Goal: Information Seeking & Learning: Learn about a topic

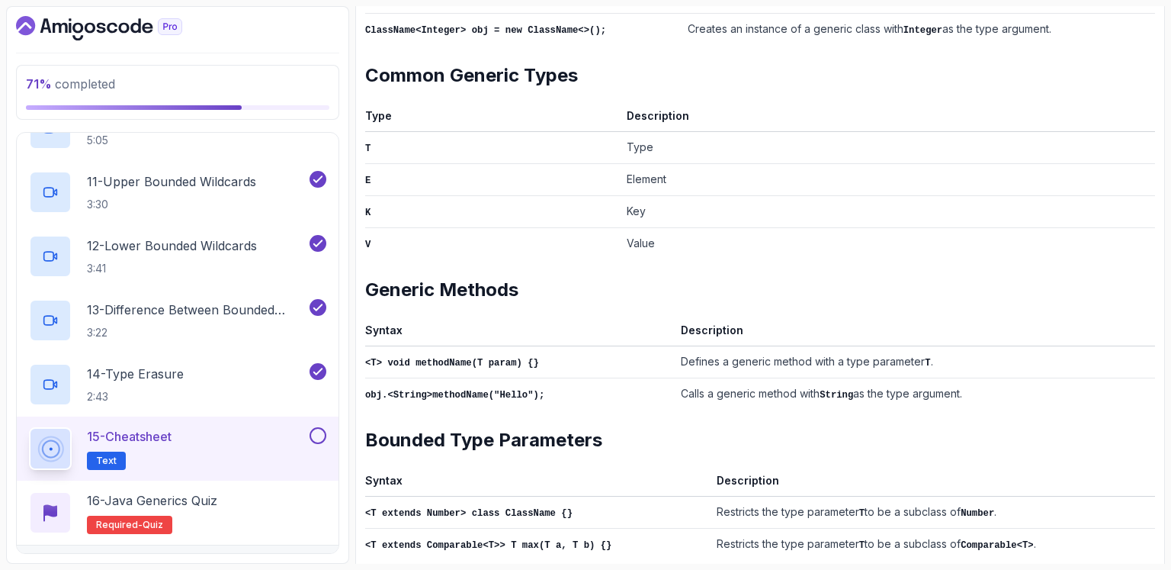
scroll to position [355, 0]
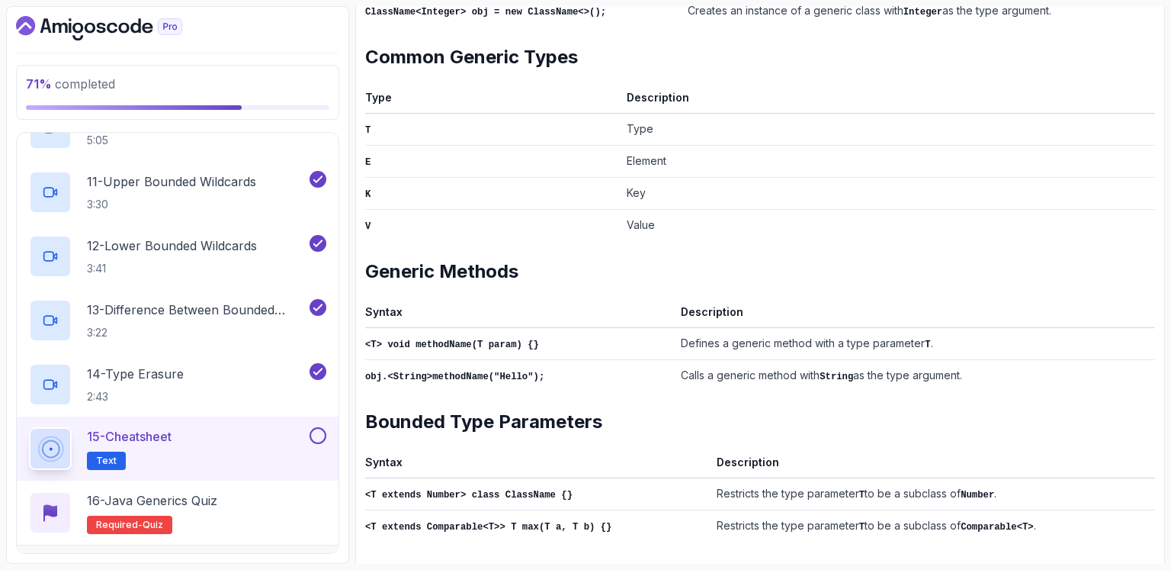
click at [952, 333] on td "Defines a generic method with a type parameter T ." at bounding box center [915, 343] width 480 height 32
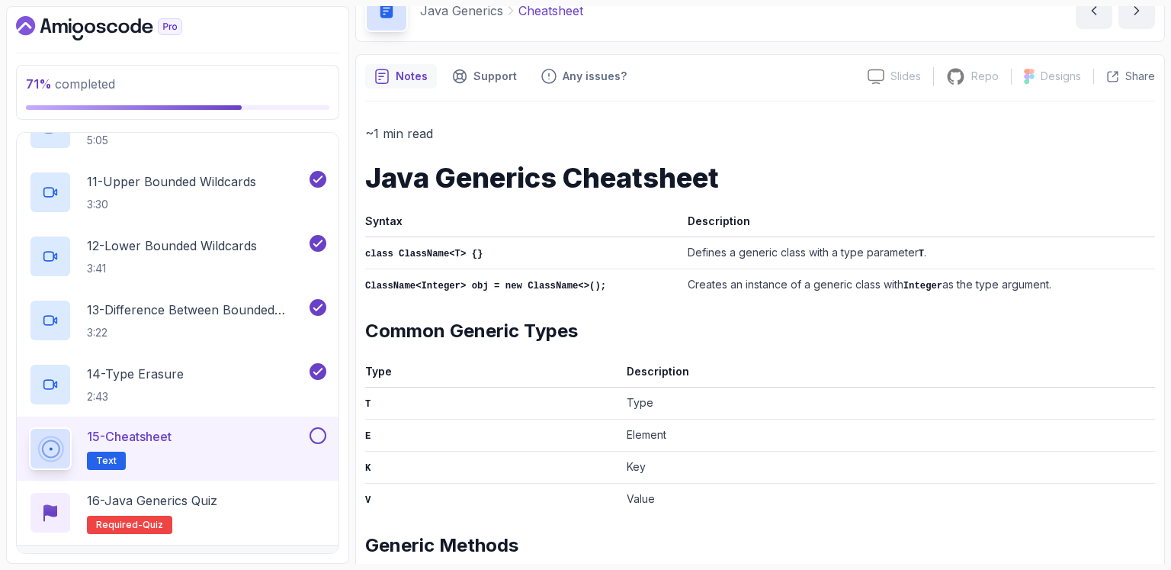
scroll to position [0, 0]
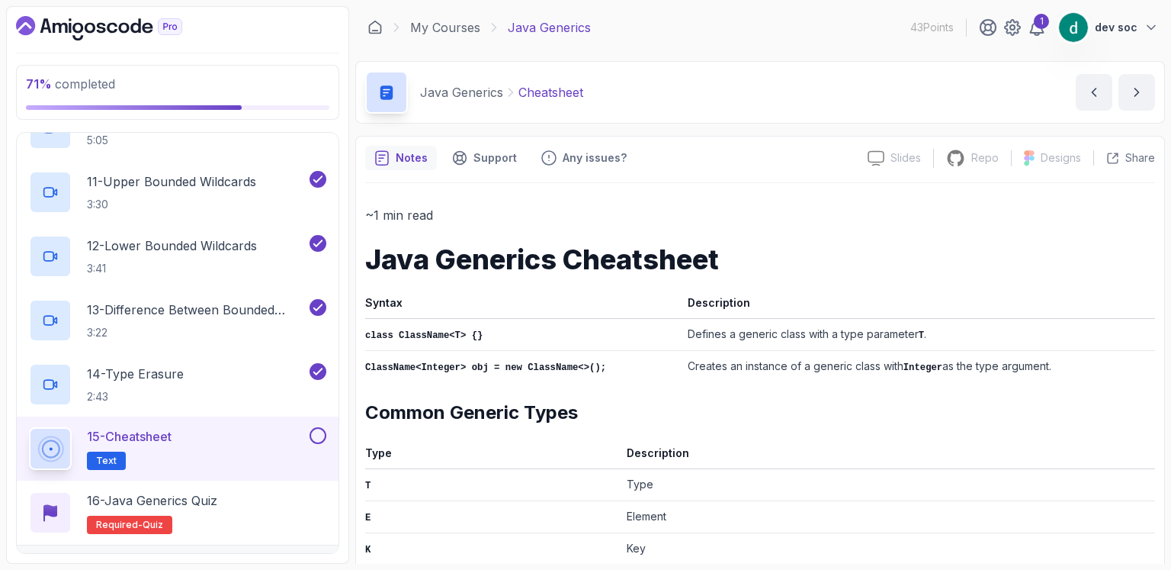
click at [406, 159] on p "Notes" at bounding box center [412, 157] width 32 height 15
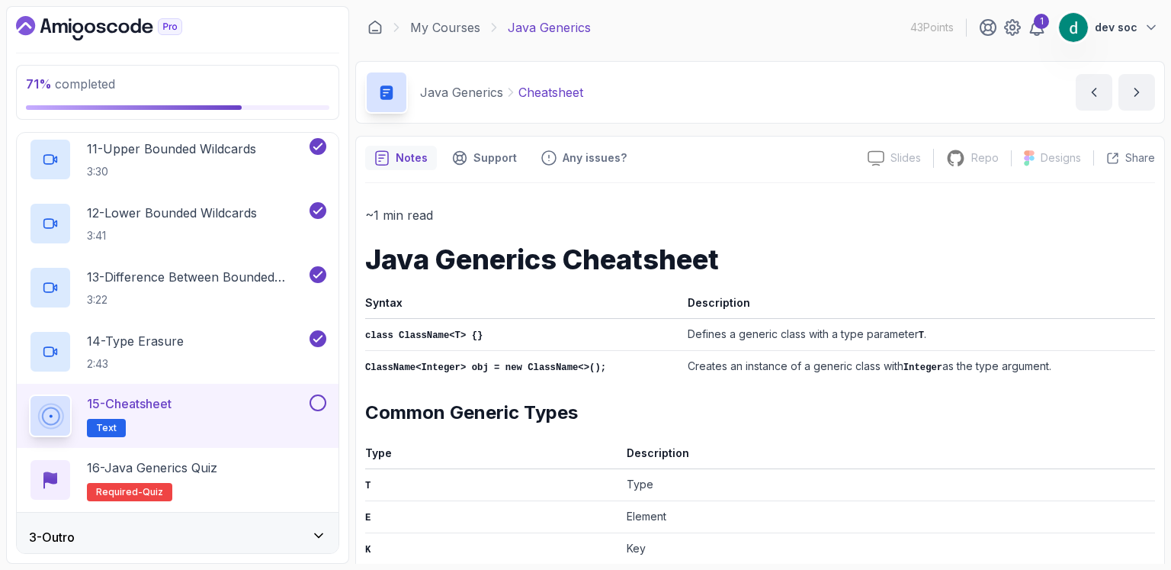
scroll to position [751, 0]
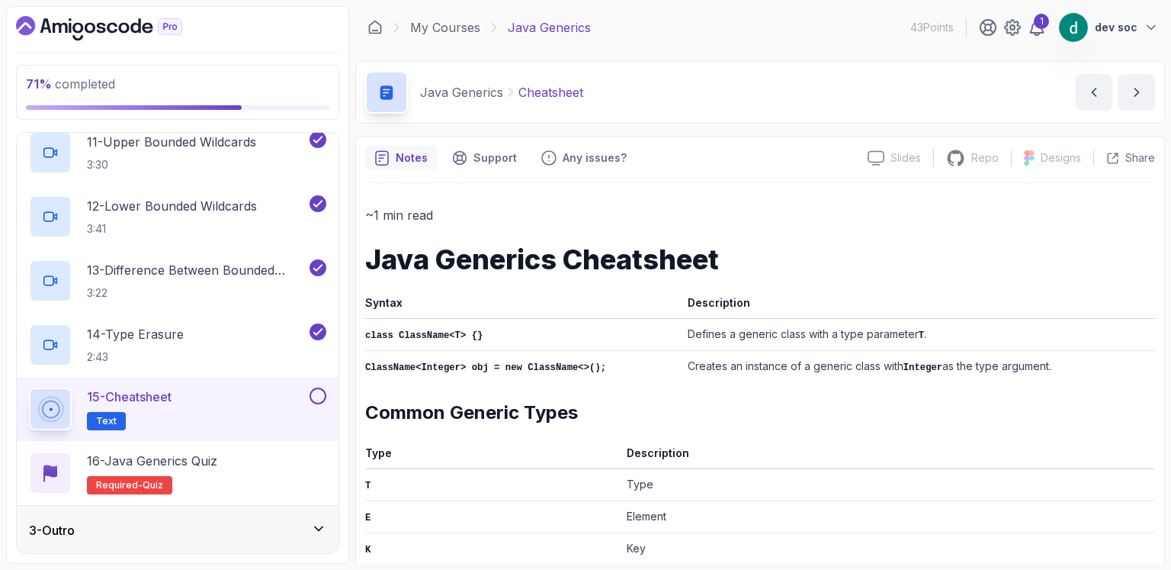
click at [319, 387] on button at bounding box center [318, 395] width 17 height 17
click at [304, 528] on div "3 - Outro" at bounding box center [177, 530] width 297 height 18
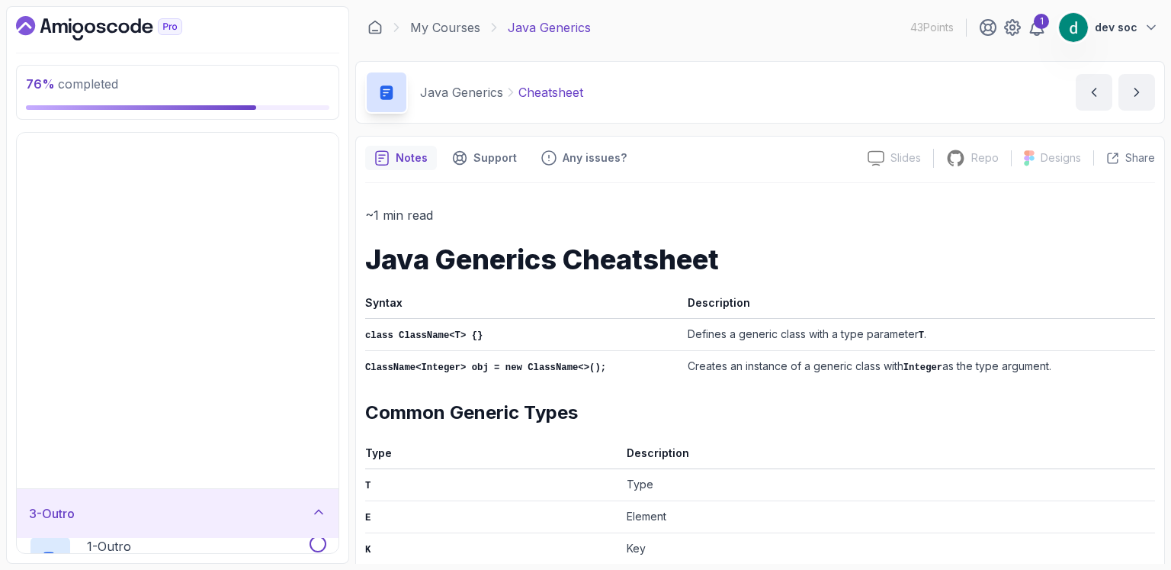
scroll to position [0, 0]
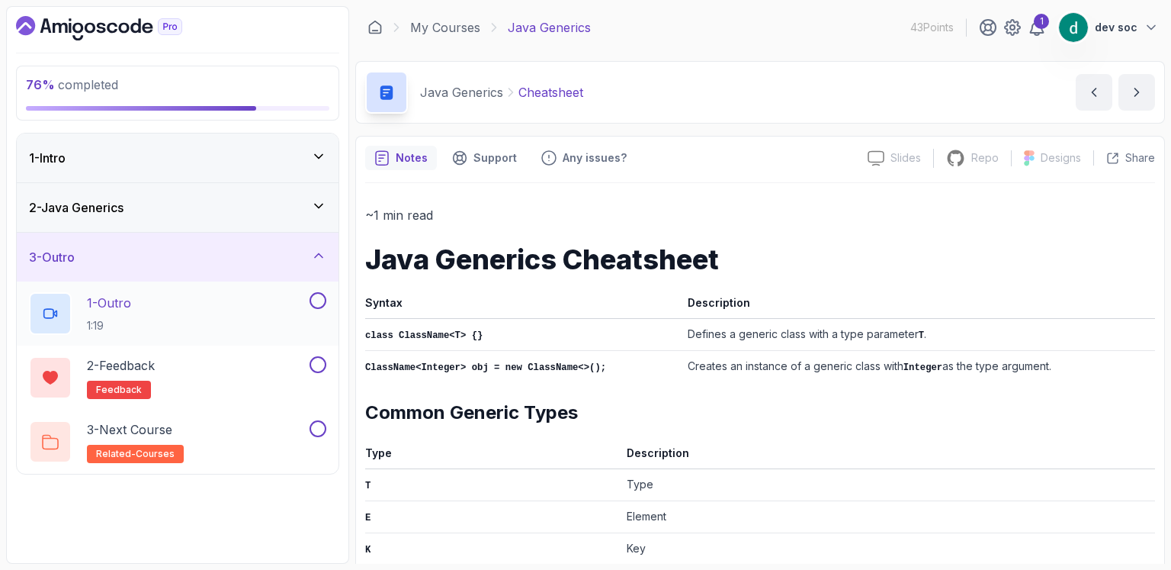
click at [182, 305] on div "1 - Outro 1:19" at bounding box center [168, 313] width 278 height 43
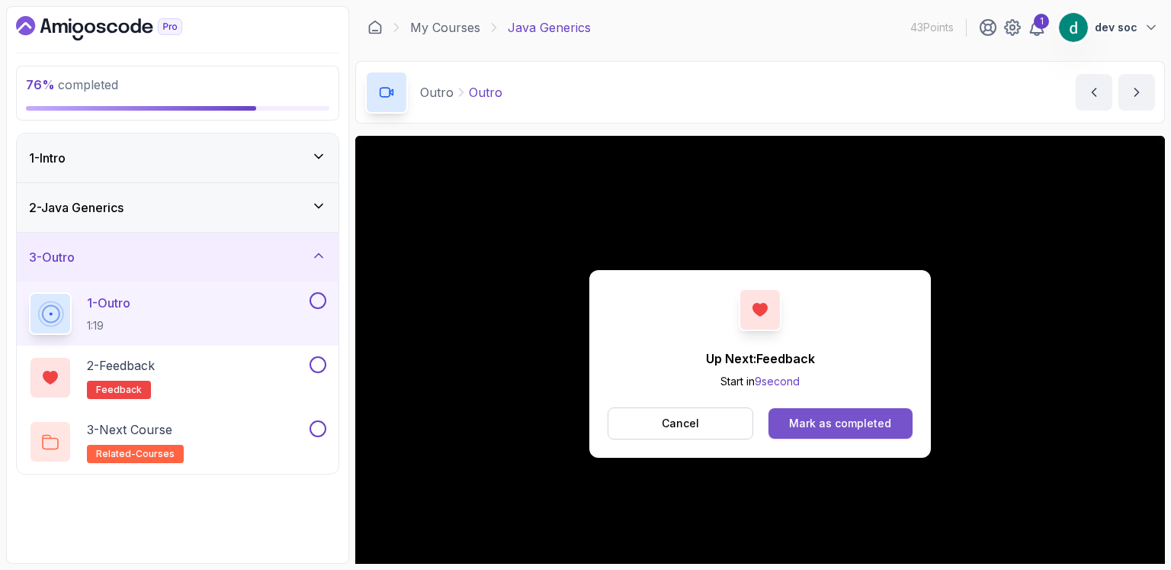
click at [865, 416] on div "Mark as completed" at bounding box center [840, 423] width 102 height 15
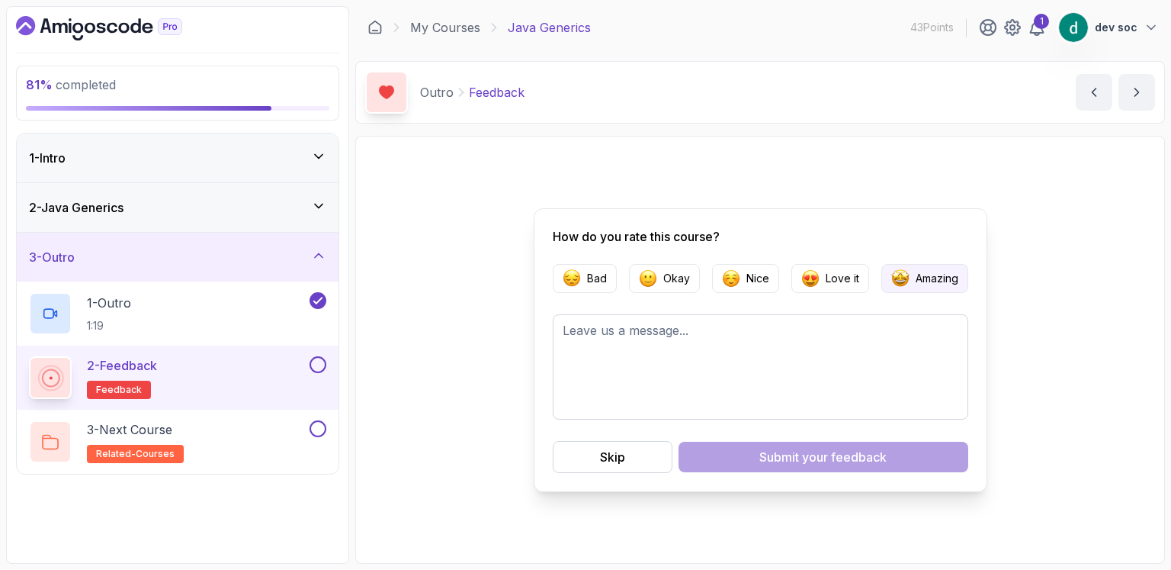
click at [918, 280] on p "Amazing" at bounding box center [937, 278] width 43 height 15
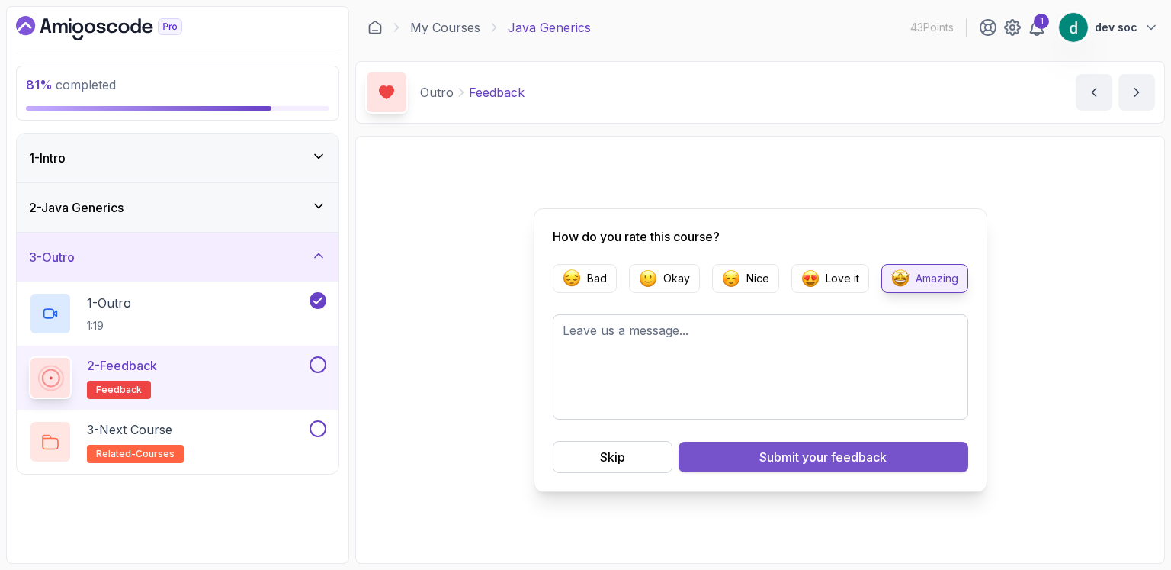
click at [845, 464] on span "your feedback" at bounding box center [844, 457] width 85 height 18
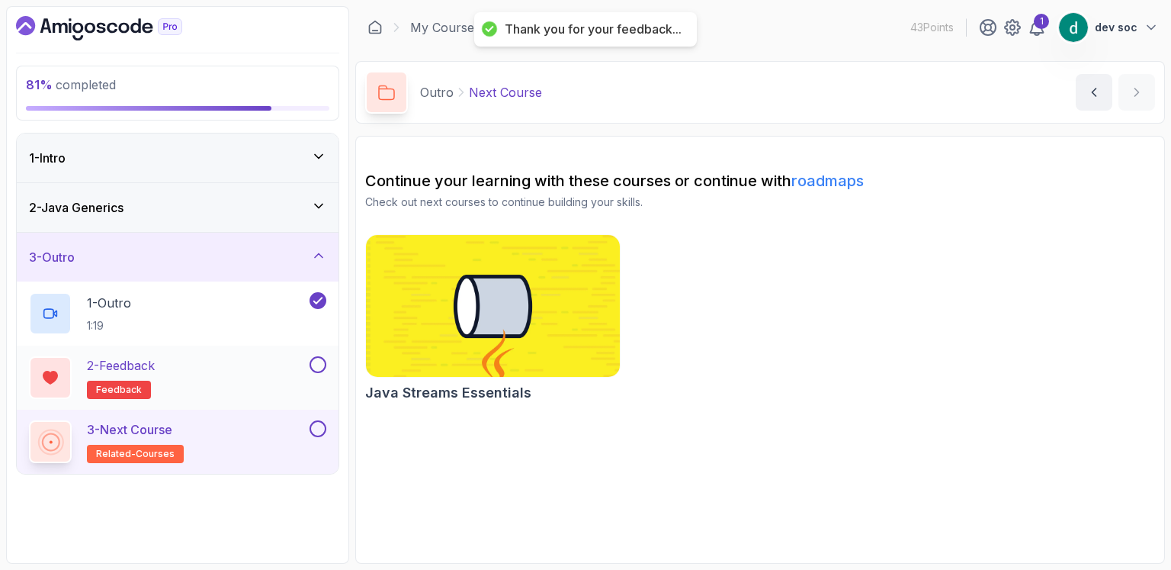
click at [317, 368] on button at bounding box center [318, 364] width 17 height 17
click at [472, 20] on link "My Courses" at bounding box center [445, 27] width 70 height 18
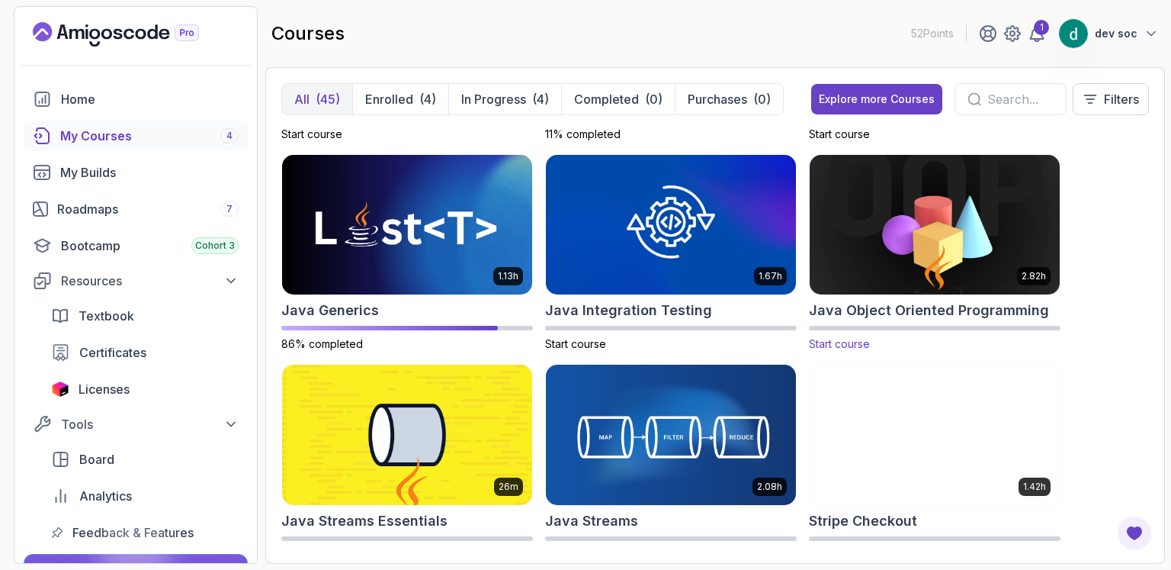
scroll to position [1245, 0]
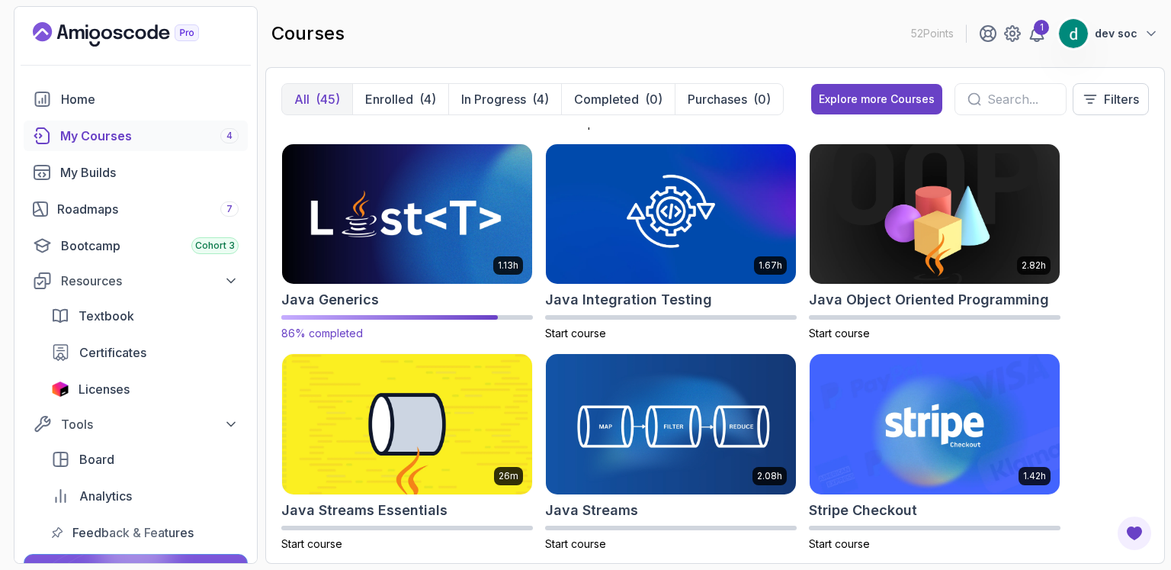
click at [394, 226] on img at bounding box center [407, 213] width 262 height 147
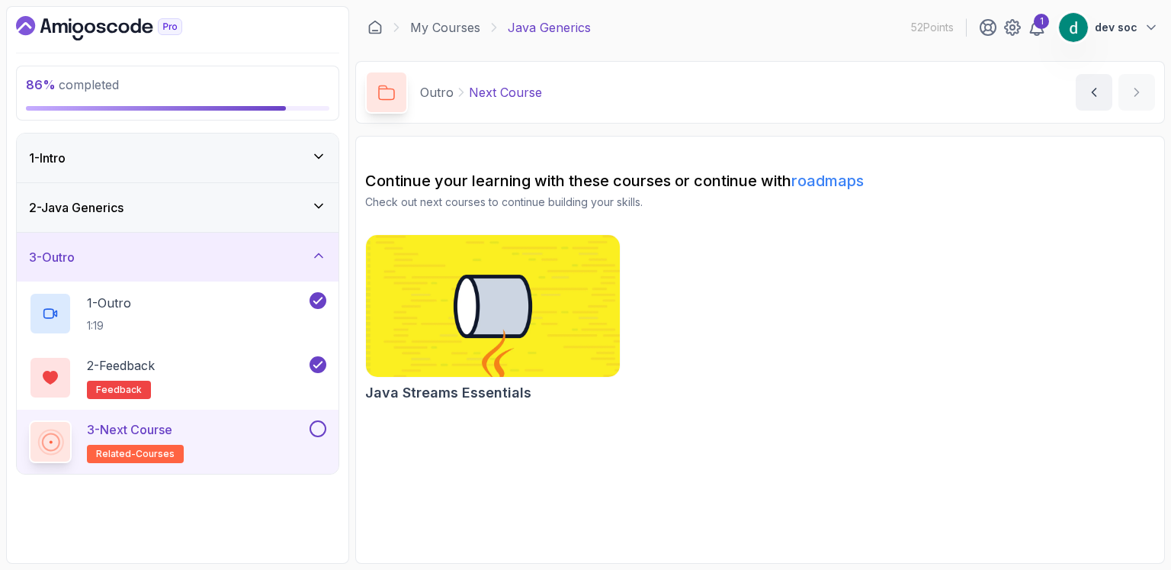
click at [849, 183] on link "roadmaps" at bounding box center [828, 181] width 72 height 18
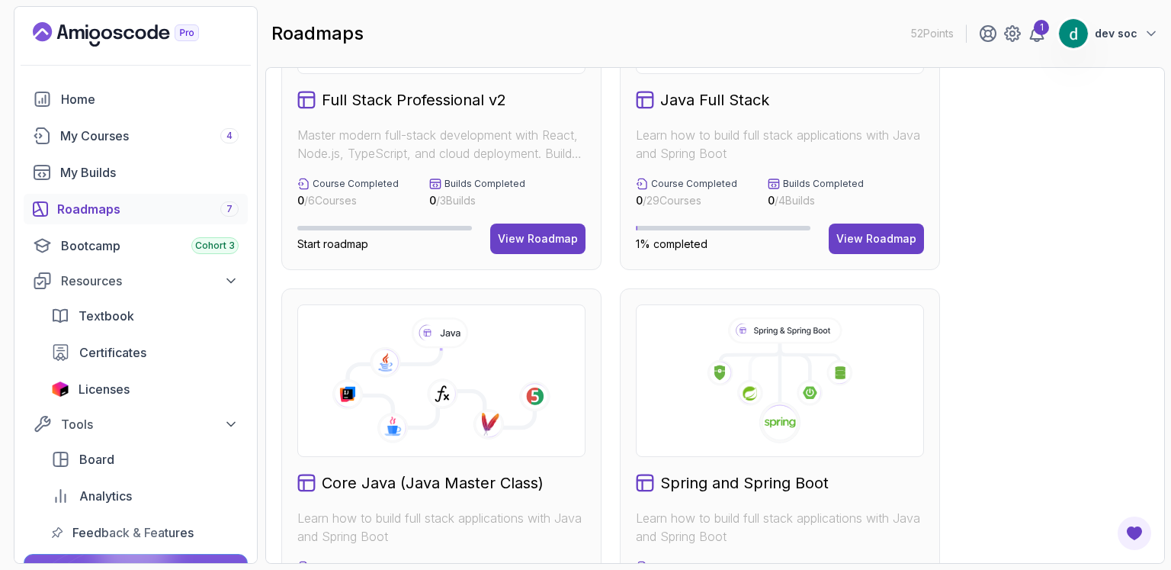
scroll to position [355, 0]
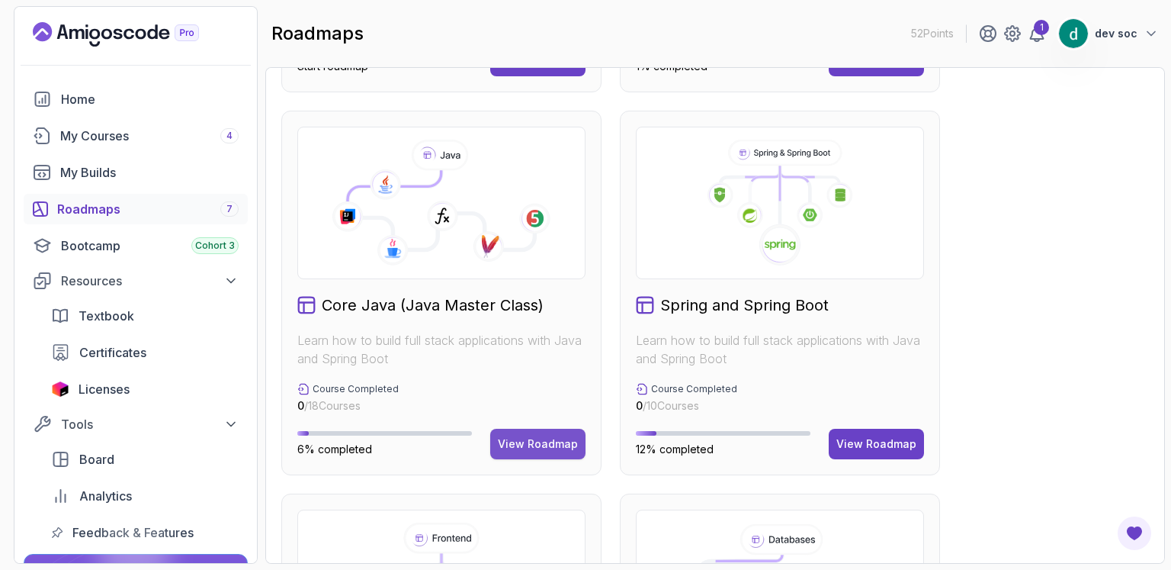
click at [543, 442] on div "View Roadmap" at bounding box center [538, 443] width 80 height 15
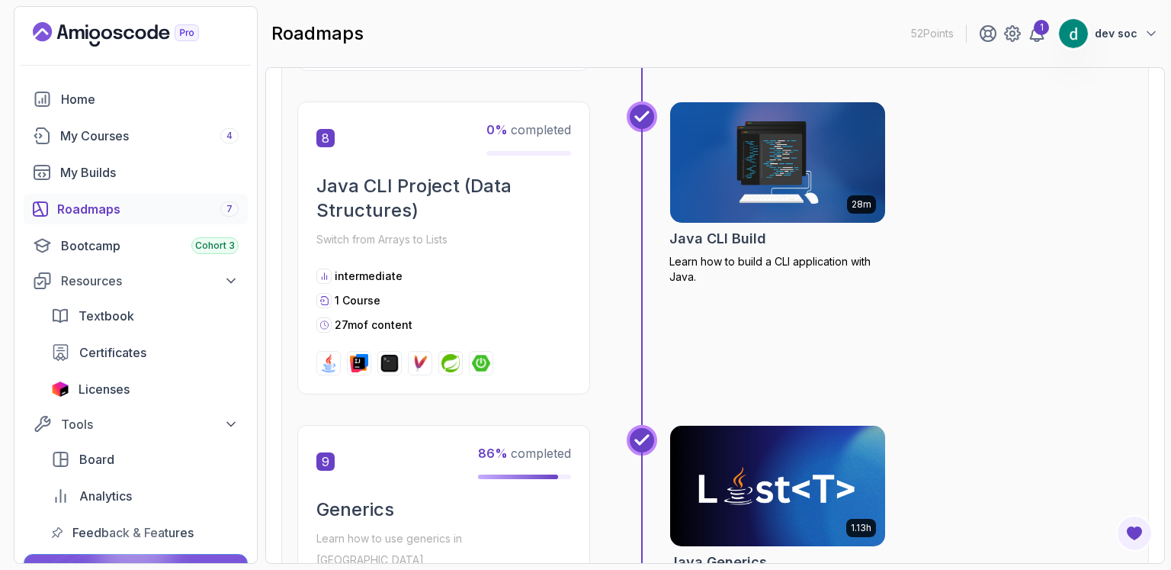
scroll to position [2135, 0]
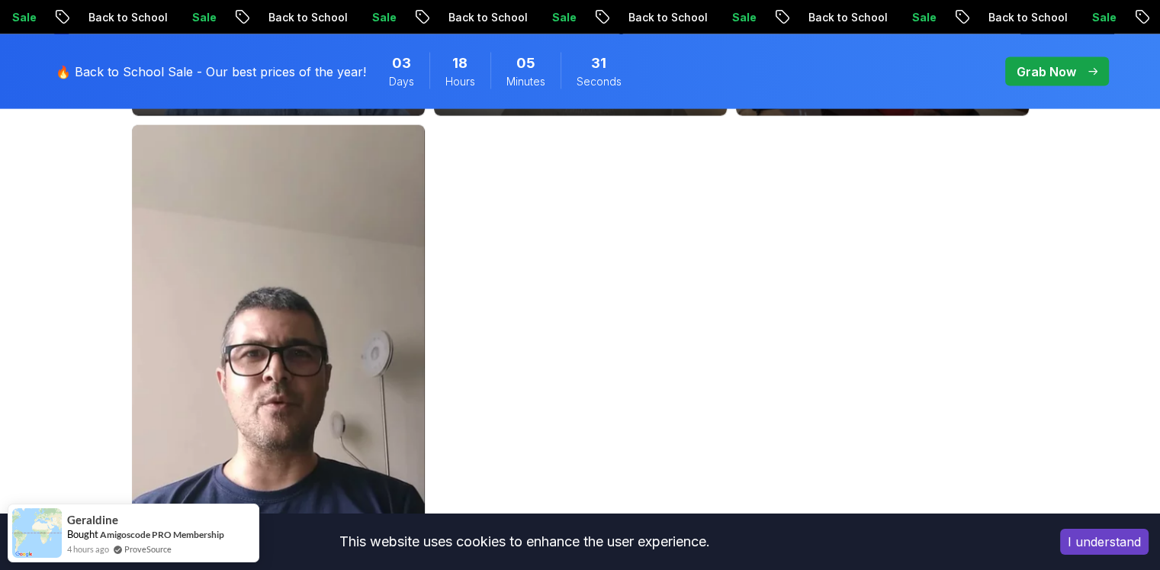
scroll to position [3381, 0]
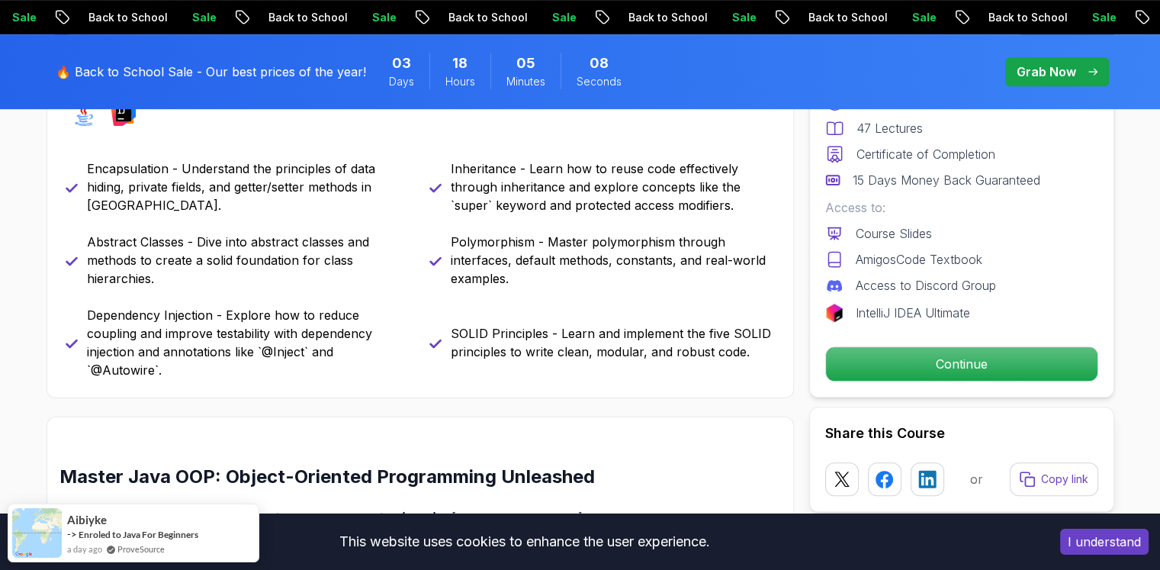
scroll to position [712, 0]
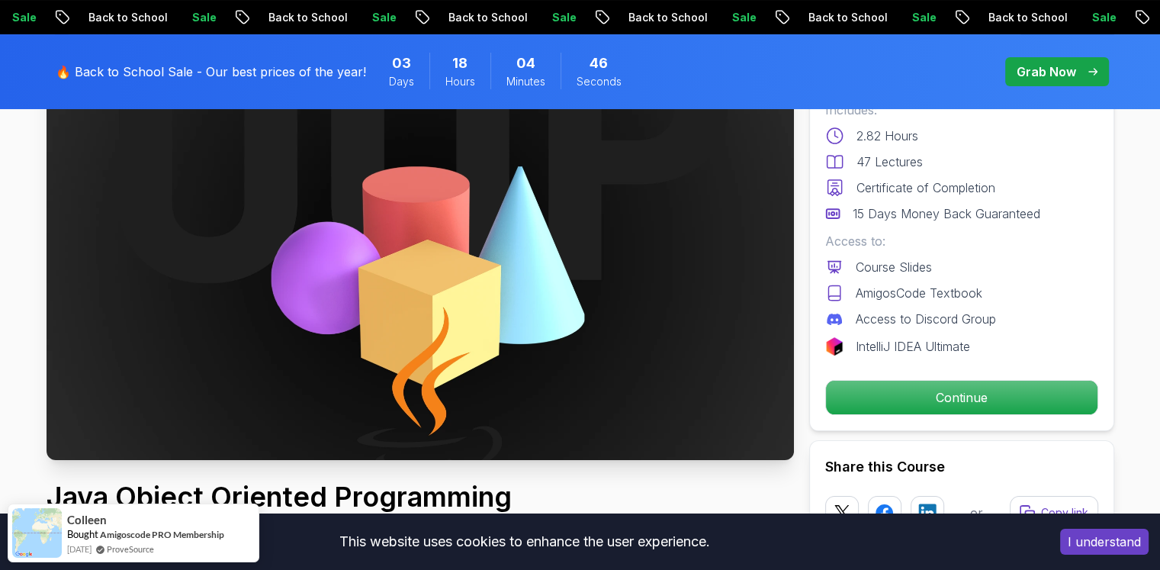
scroll to position [178, 0]
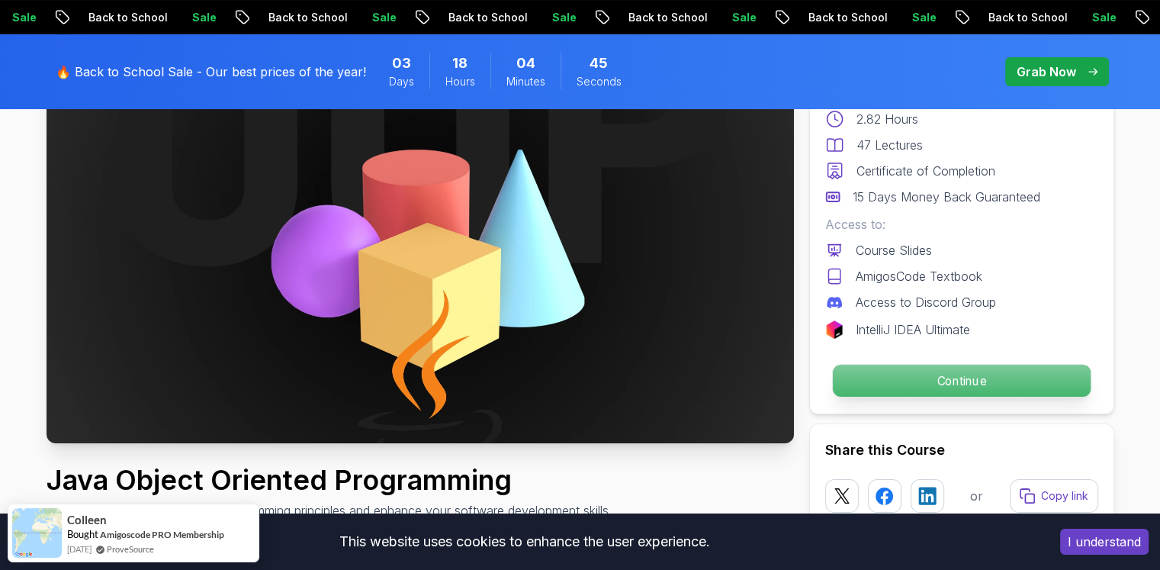
click at [937, 376] on p "Continue" at bounding box center [961, 381] width 258 height 32
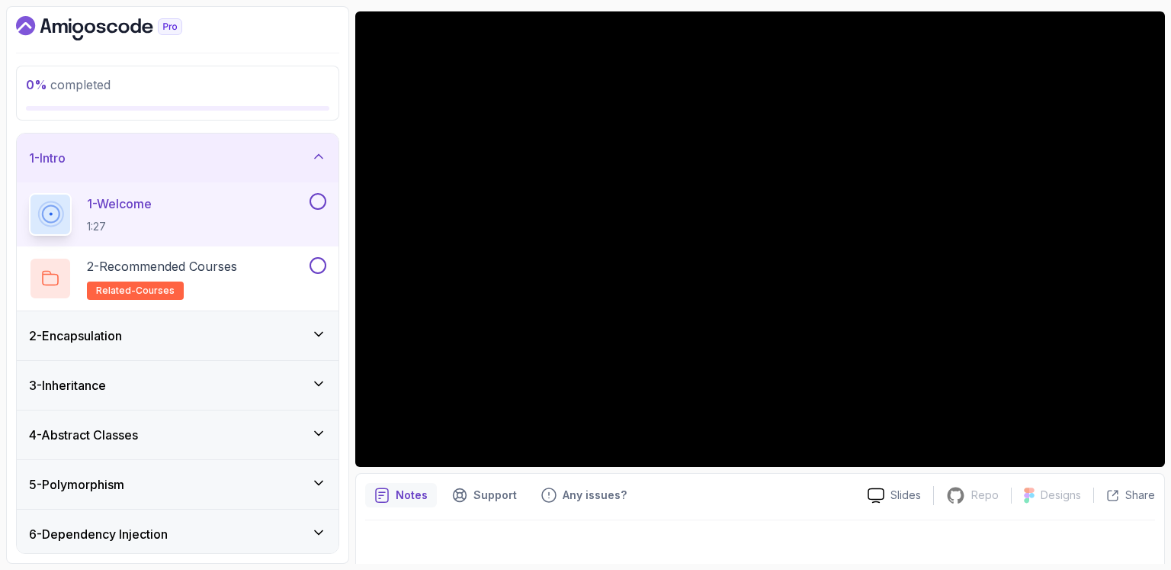
scroll to position [133, 0]
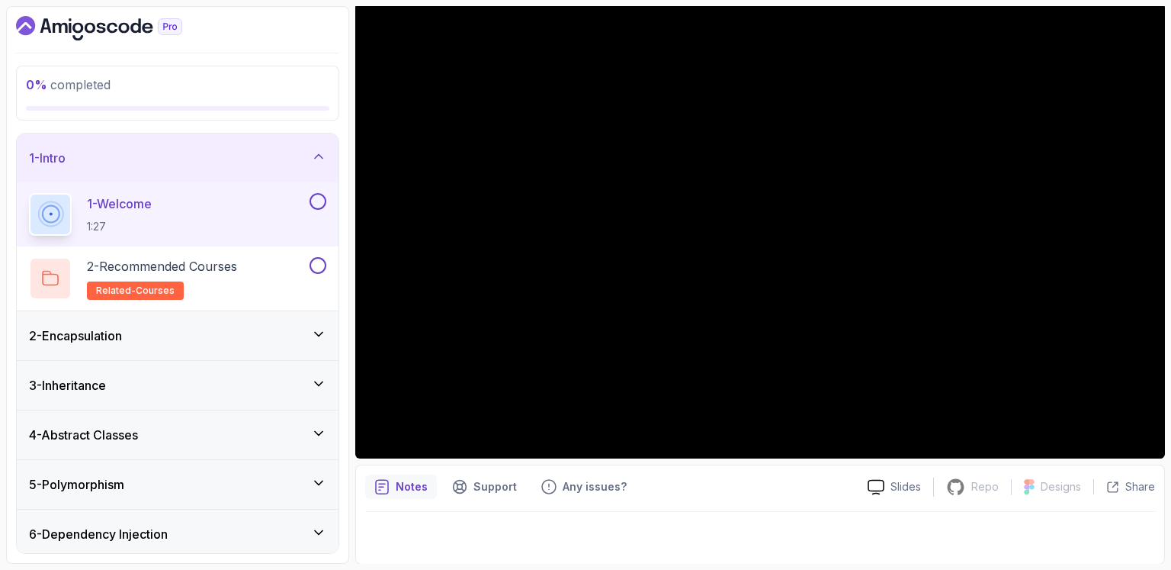
click at [320, 22] on div at bounding box center [177, 28] width 323 height 24
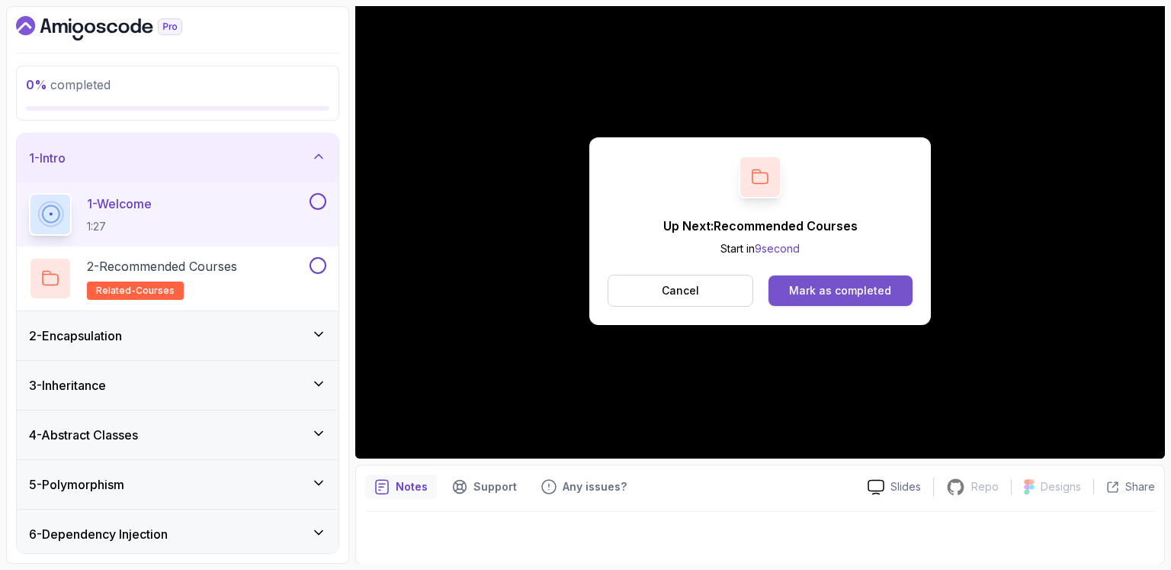
drag, startPoint x: 898, startPoint y: 480, endPoint x: 827, endPoint y: 288, distance: 205.6
click at [827, 288] on div "Mark as completed" at bounding box center [840, 290] width 102 height 15
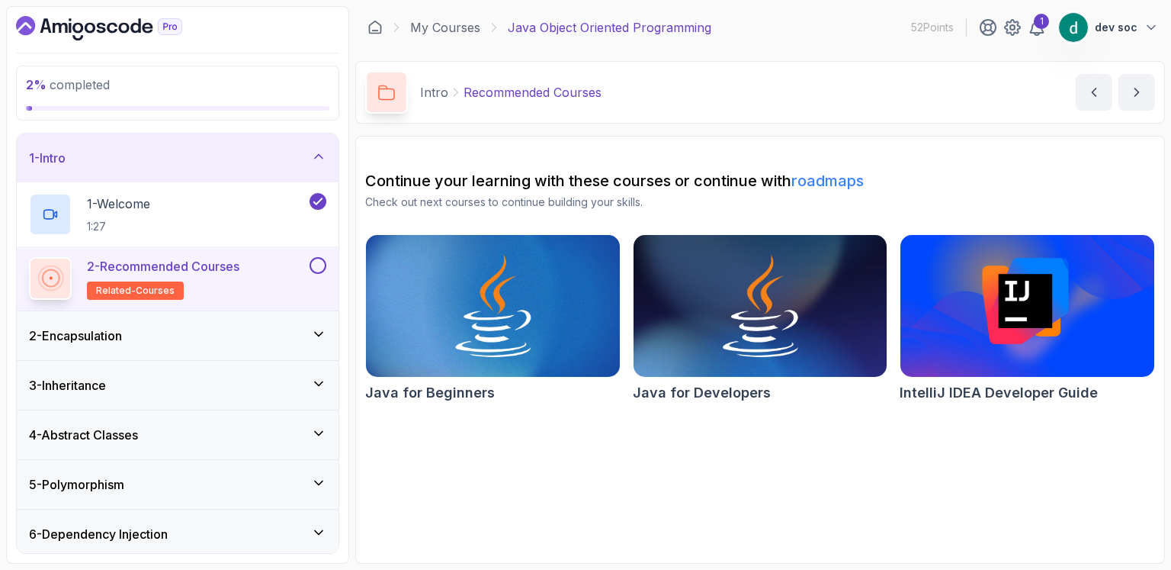
click at [214, 321] on div "2 - Encapsulation" at bounding box center [178, 335] width 322 height 49
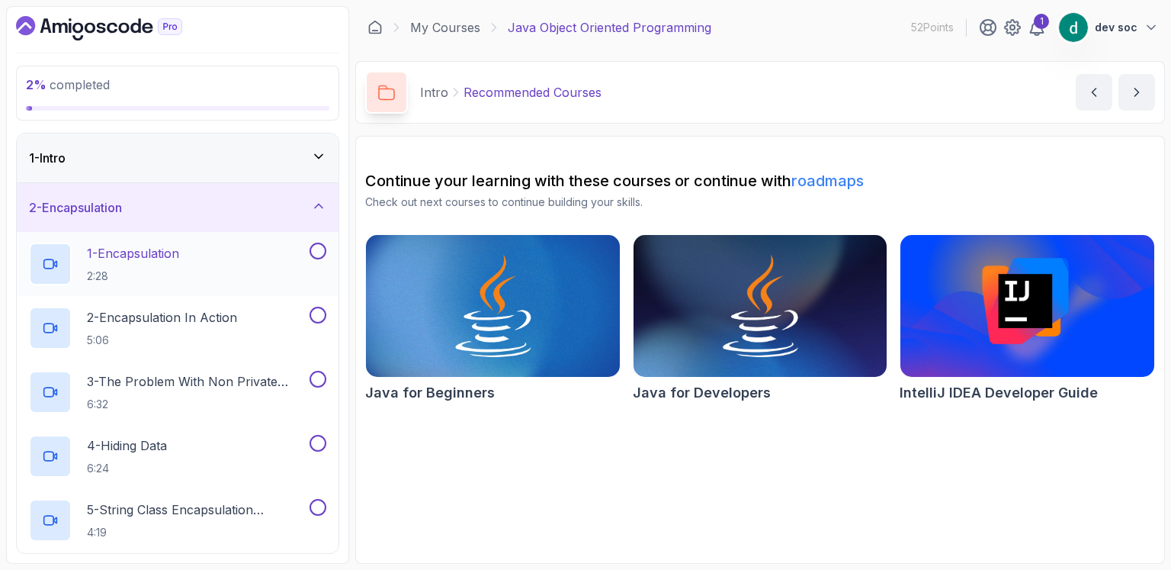
click at [230, 252] on div "1 - Encapsulation 2:28" at bounding box center [168, 264] width 278 height 43
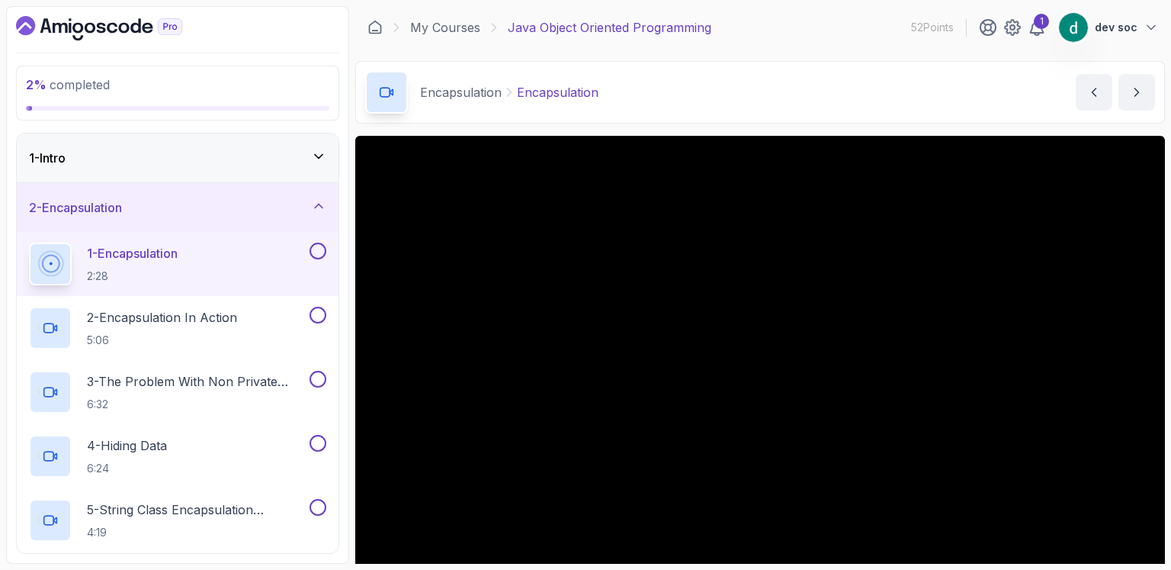
click at [882, 83] on div "Encapsulation Encapsulation Encapsulation by nelson" at bounding box center [760, 92] width 810 height 63
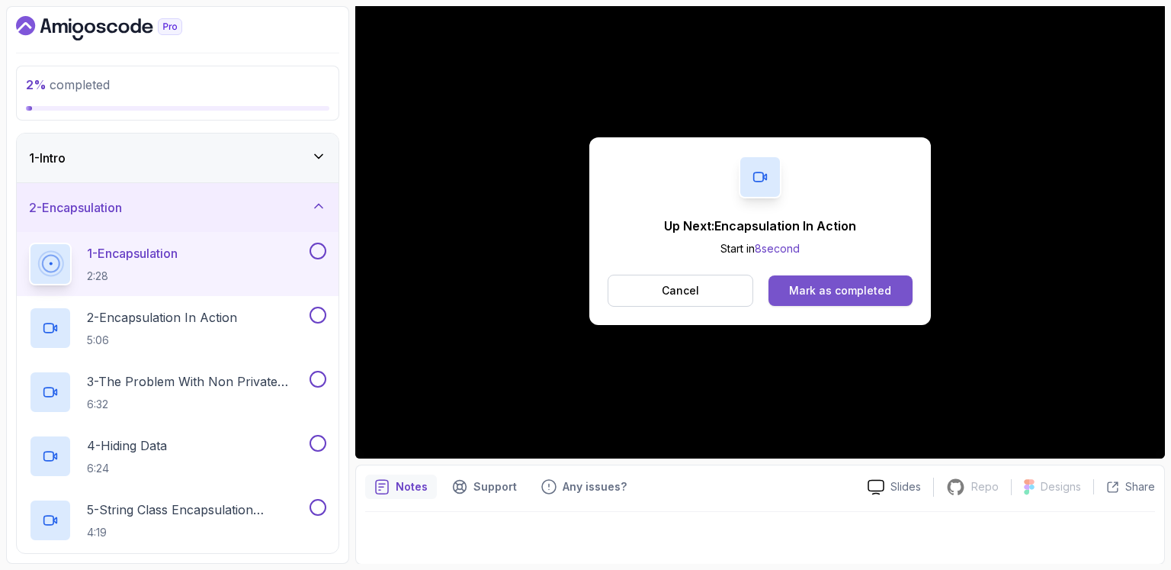
click at [866, 289] on div "Mark as completed" at bounding box center [840, 290] width 102 height 15
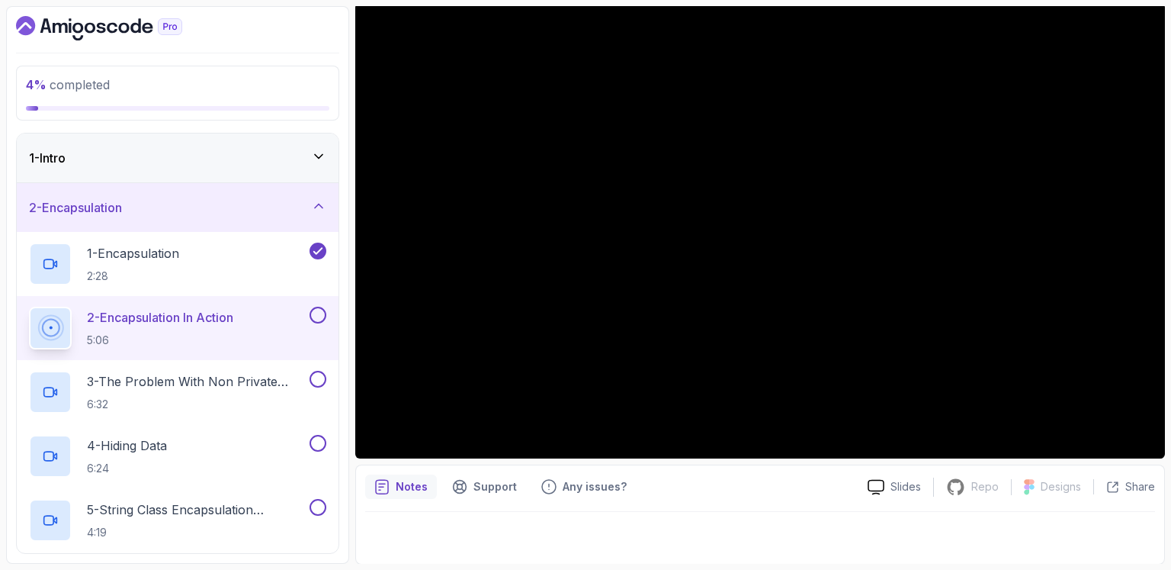
click at [303, 41] on div "4 % completed 1 - Intro 2 - Encapsulation 1 - Encapsulation 2:28 2 - Encapsulat…" at bounding box center [177, 284] width 343 height 557
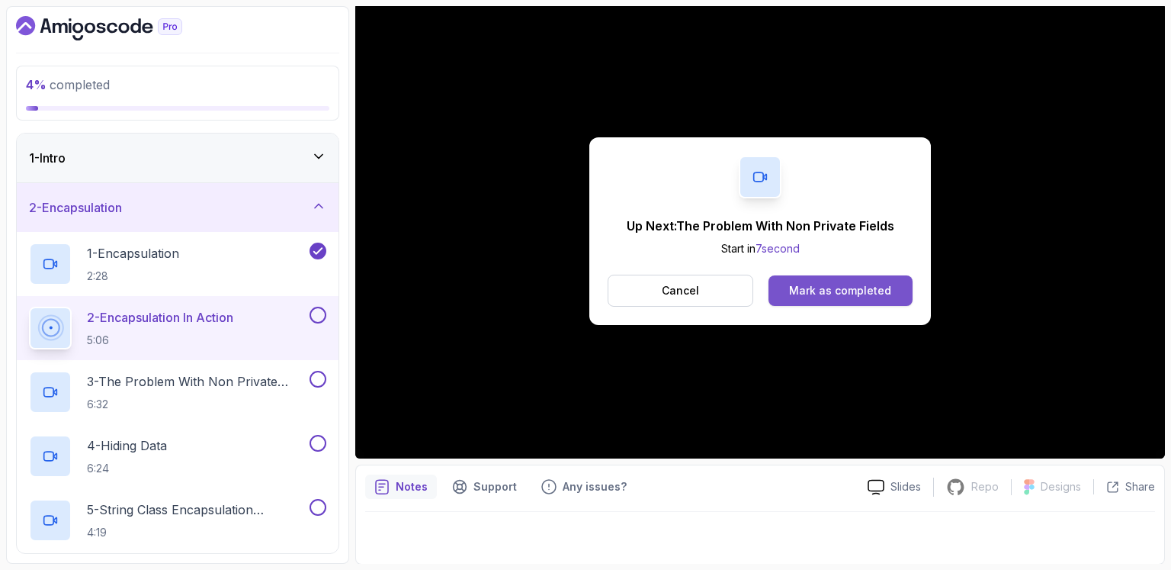
click at [840, 289] on div "Mark as completed" at bounding box center [840, 290] width 102 height 15
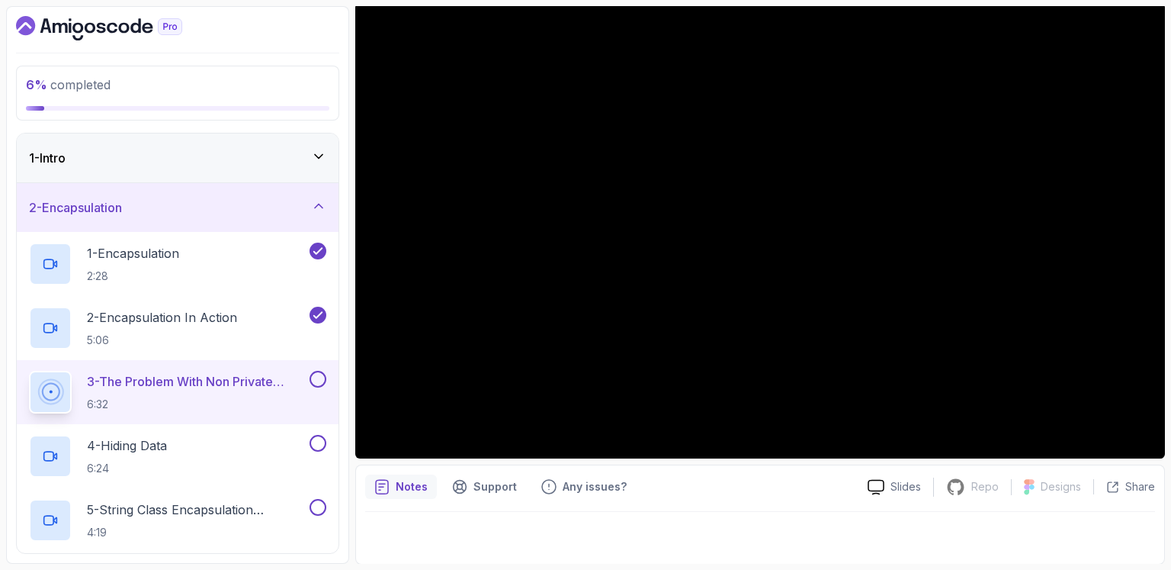
click at [665, 532] on div at bounding box center [760, 533] width 790 height 43
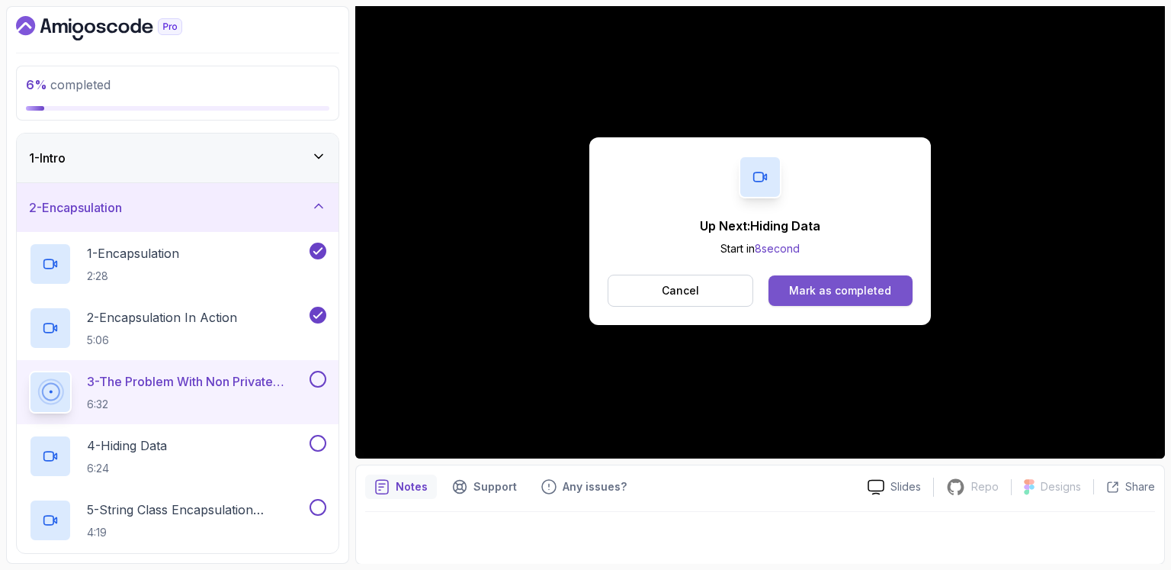
click at [814, 288] on div "Mark as completed" at bounding box center [840, 290] width 102 height 15
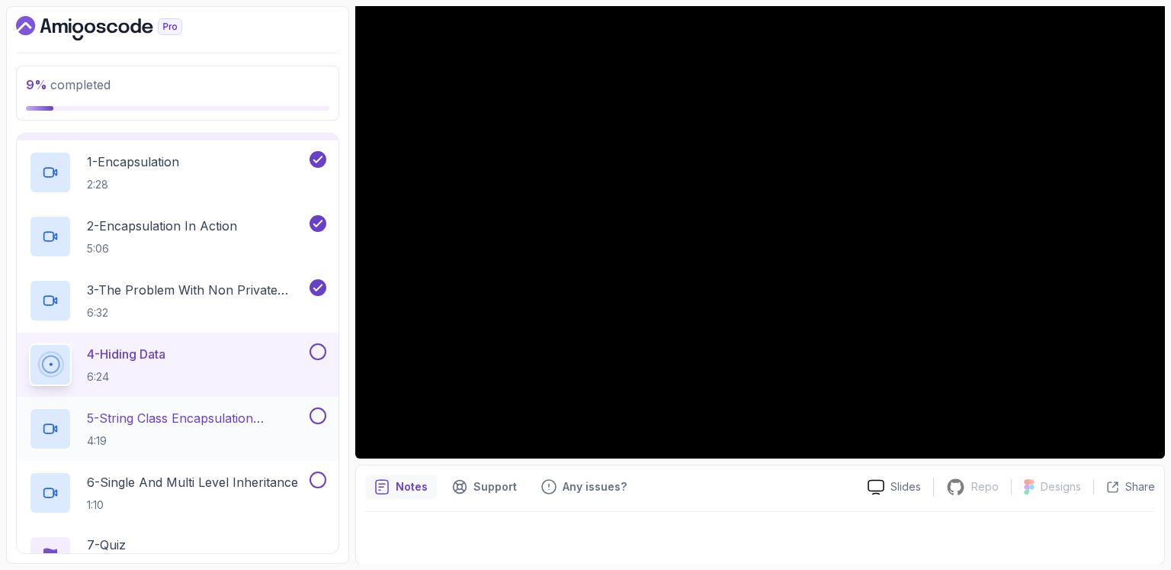
scroll to position [66, 0]
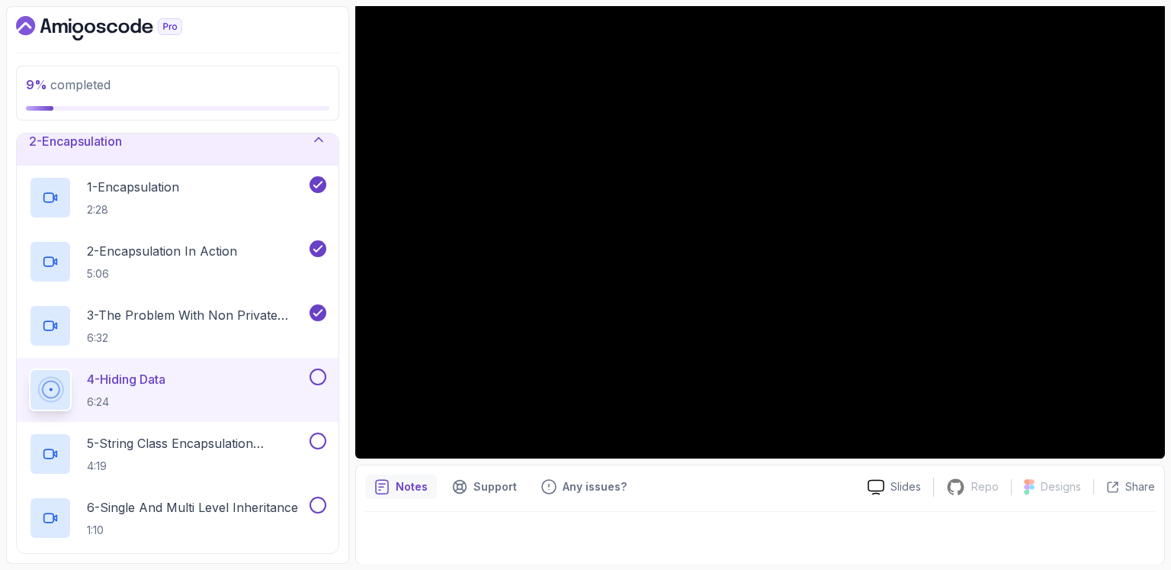
click at [749, 538] on div at bounding box center [760, 533] width 790 height 43
click at [558, 535] on div at bounding box center [760, 533] width 790 height 43
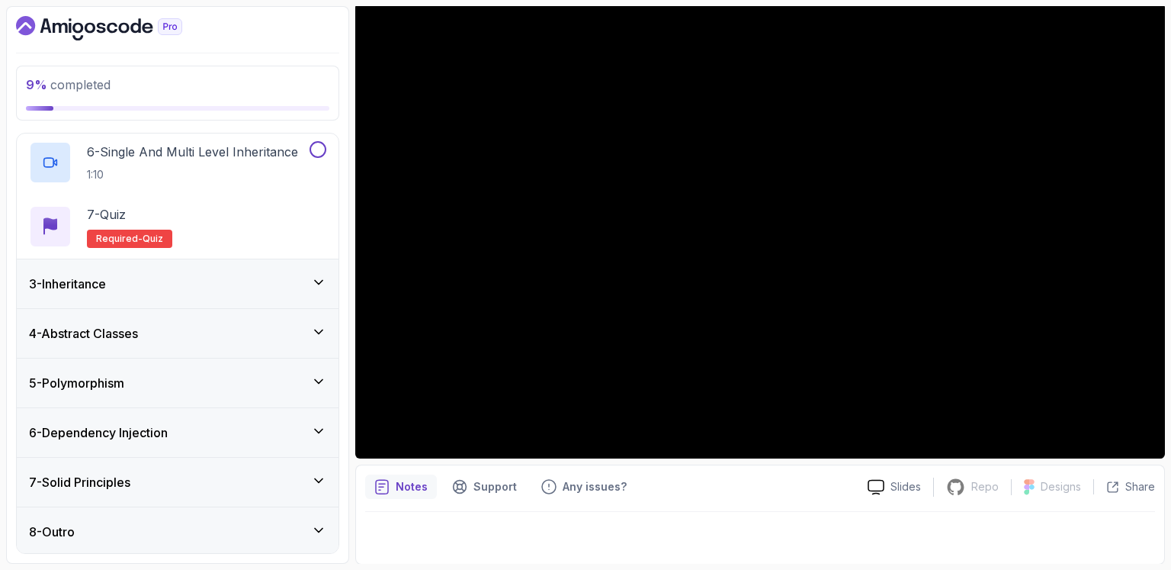
scroll to position [244, 0]
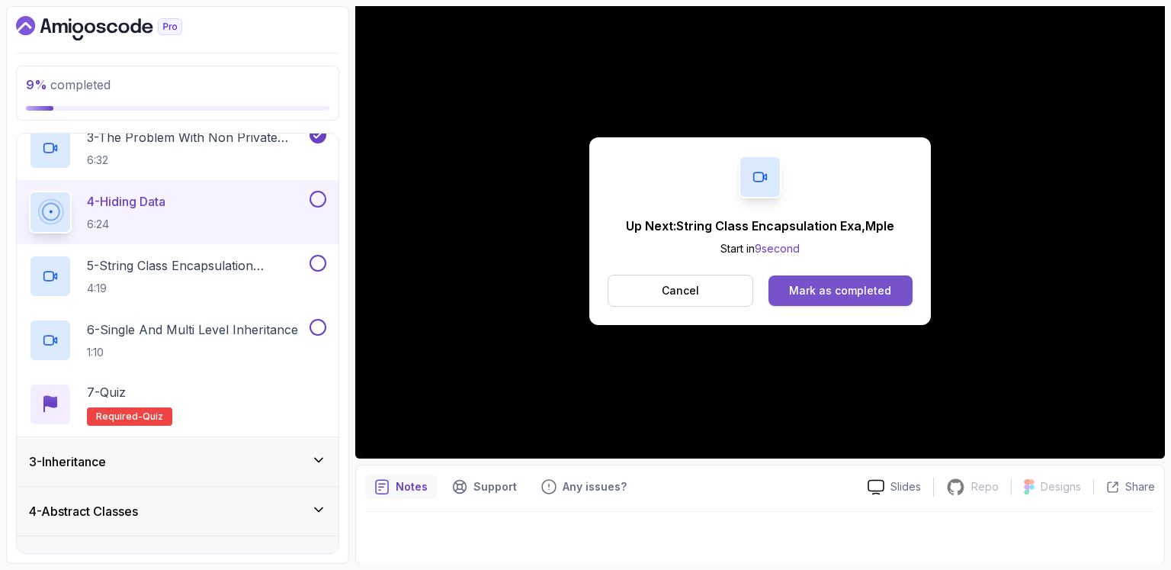
click at [864, 281] on button "Mark as completed" at bounding box center [841, 290] width 144 height 31
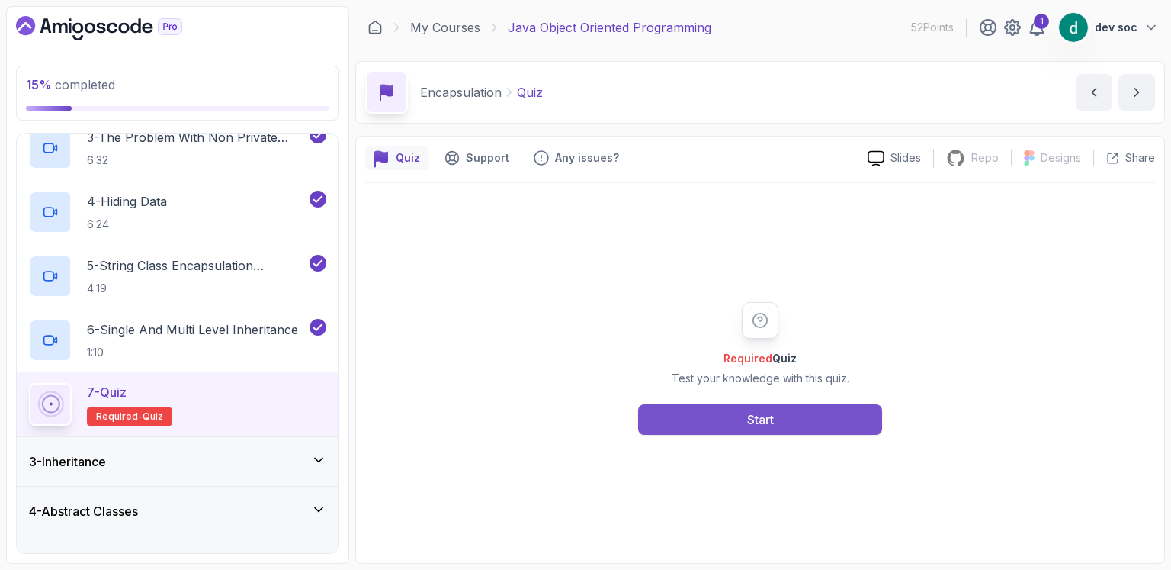
click at [731, 423] on button "Start" at bounding box center [760, 419] width 244 height 31
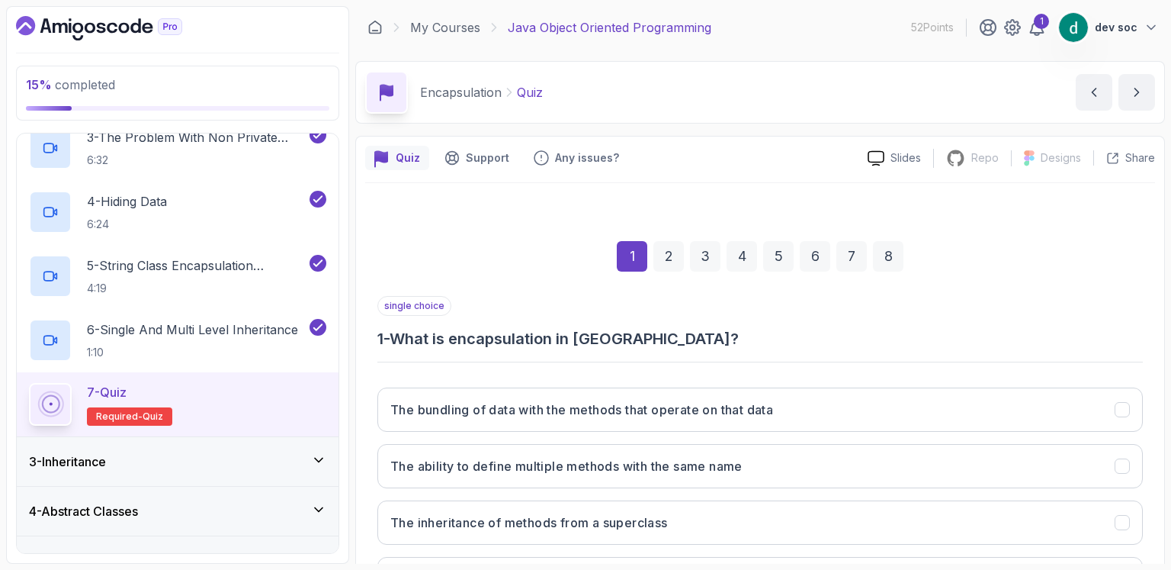
scroll to position [133, 0]
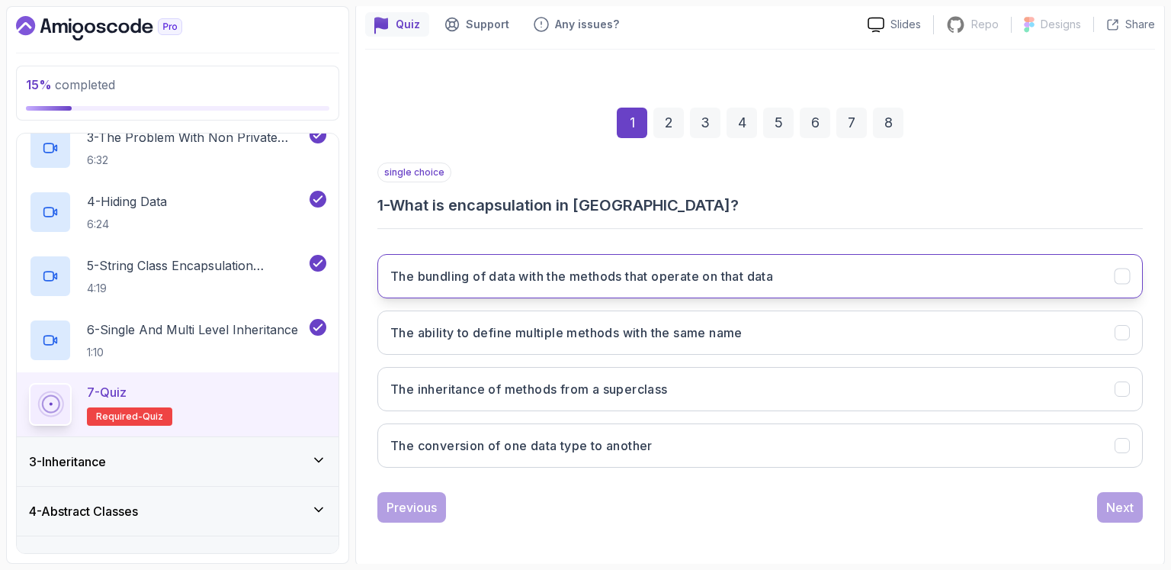
click at [686, 278] on h3 "The bundling of data with the methods that operate on that data" at bounding box center [581, 276] width 383 height 18
click at [1133, 504] on div "Next" at bounding box center [1120, 507] width 27 height 18
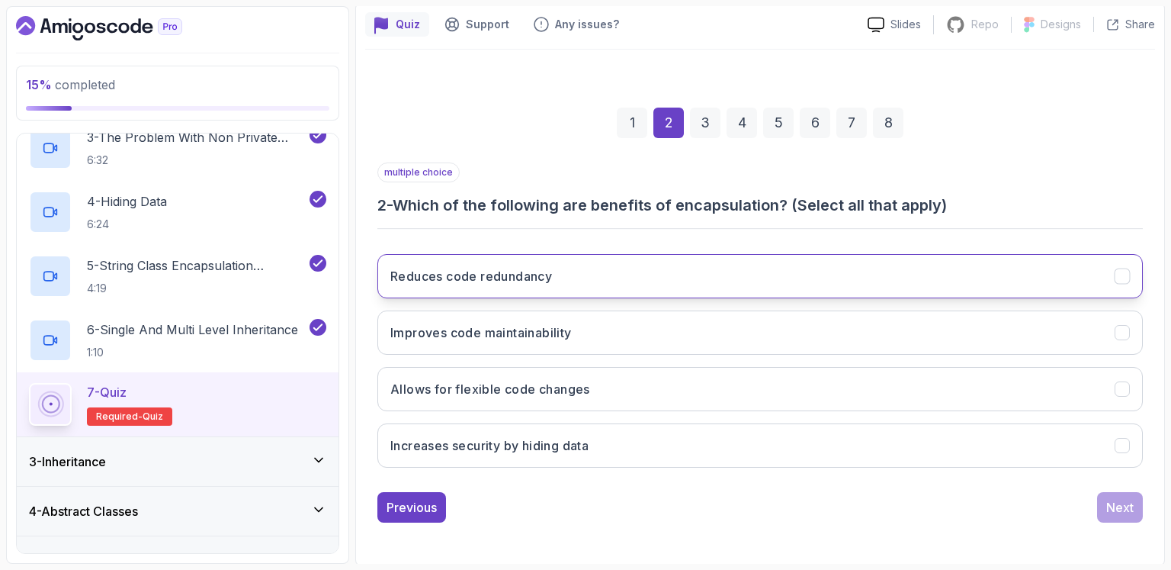
click at [569, 271] on button "Reduces code redundancy" at bounding box center [760, 276] width 766 height 44
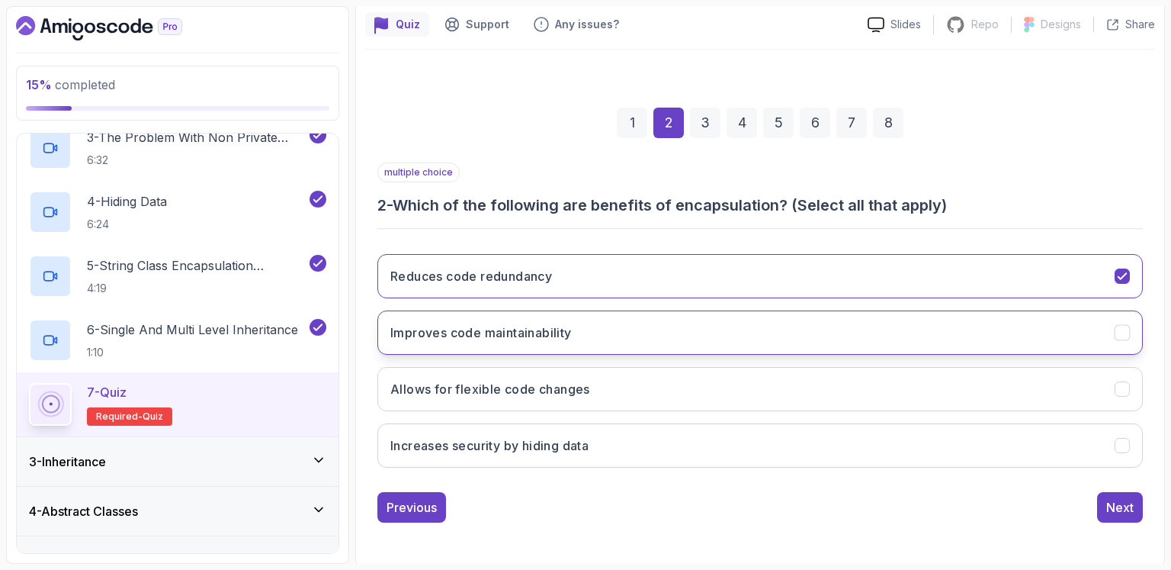
click at [567, 343] on button "Improves code maintainability" at bounding box center [760, 332] width 766 height 44
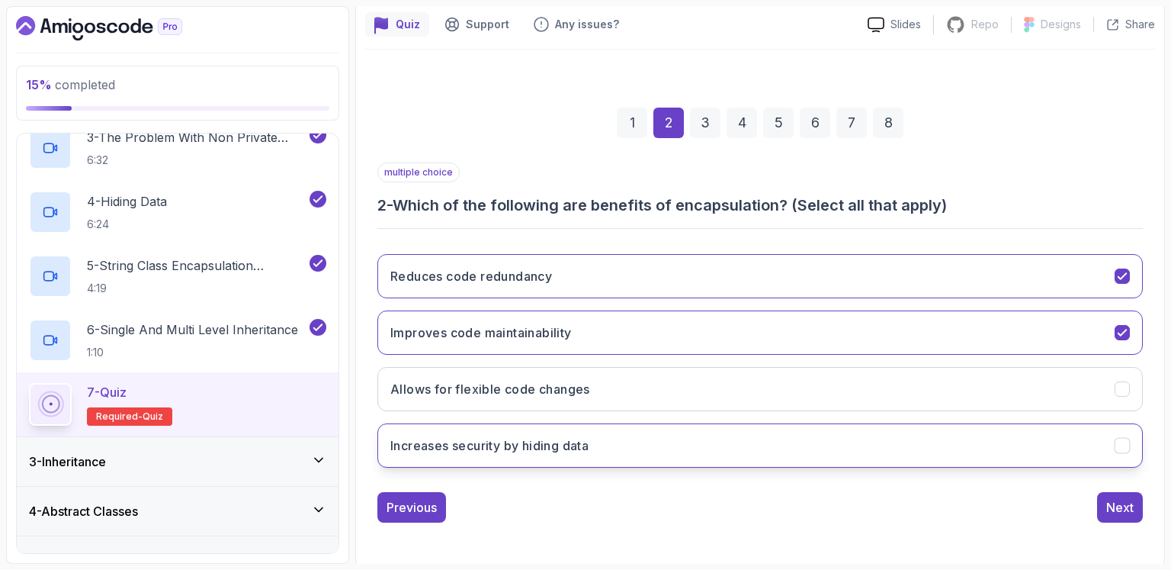
click at [577, 445] on h3 "Increases security by hiding data" at bounding box center [489, 445] width 198 height 18
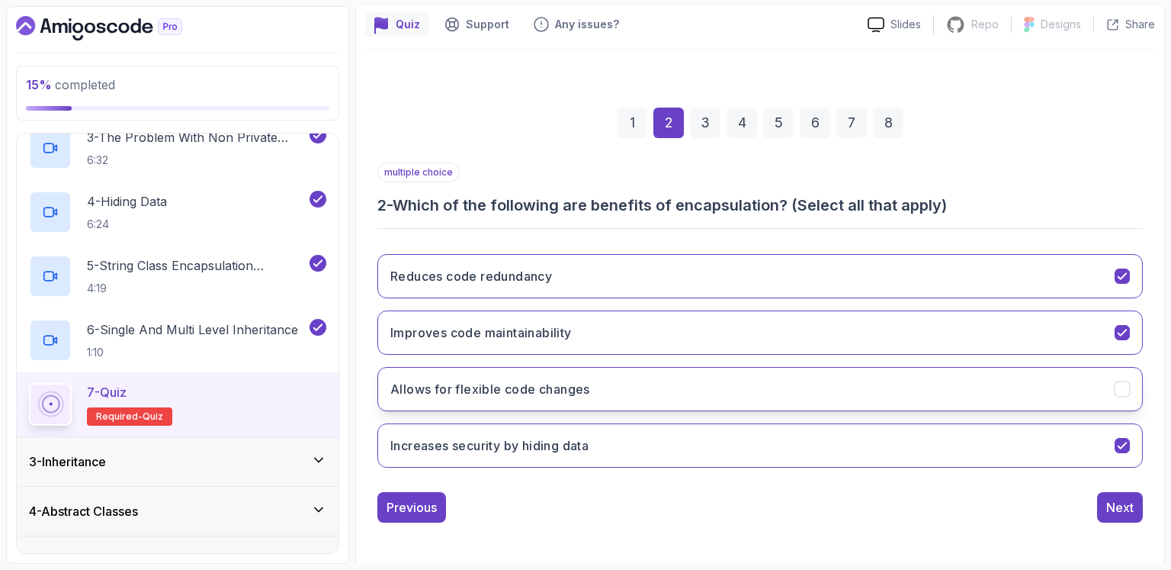
click at [597, 385] on button "Allows for flexible code changes" at bounding box center [760, 389] width 766 height 44
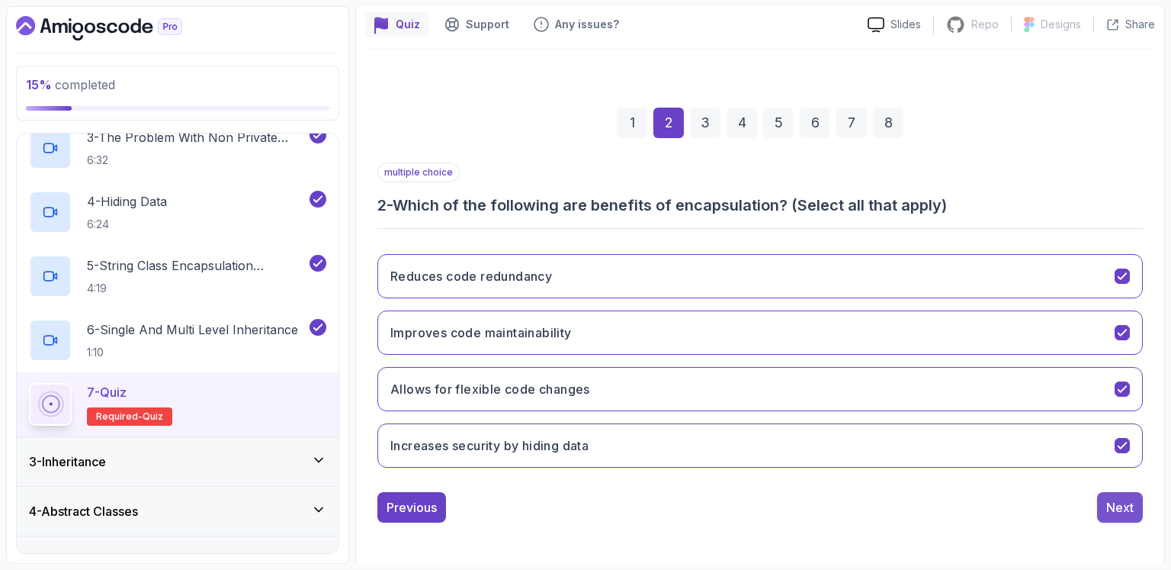
click at [1113, 518] on button "Next" at bounding box center [1120, 507] width 46 height 31
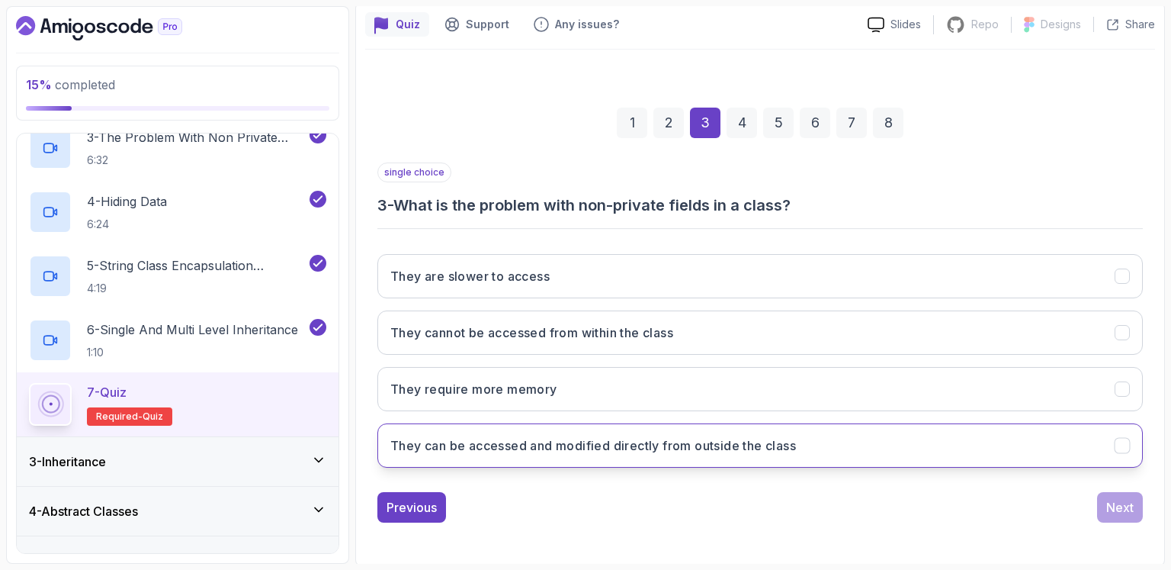
click at [579, 445] on h3 "They can be accessed and modified directly from outside the class" at bounding box center [593, 445] width 406 height 18
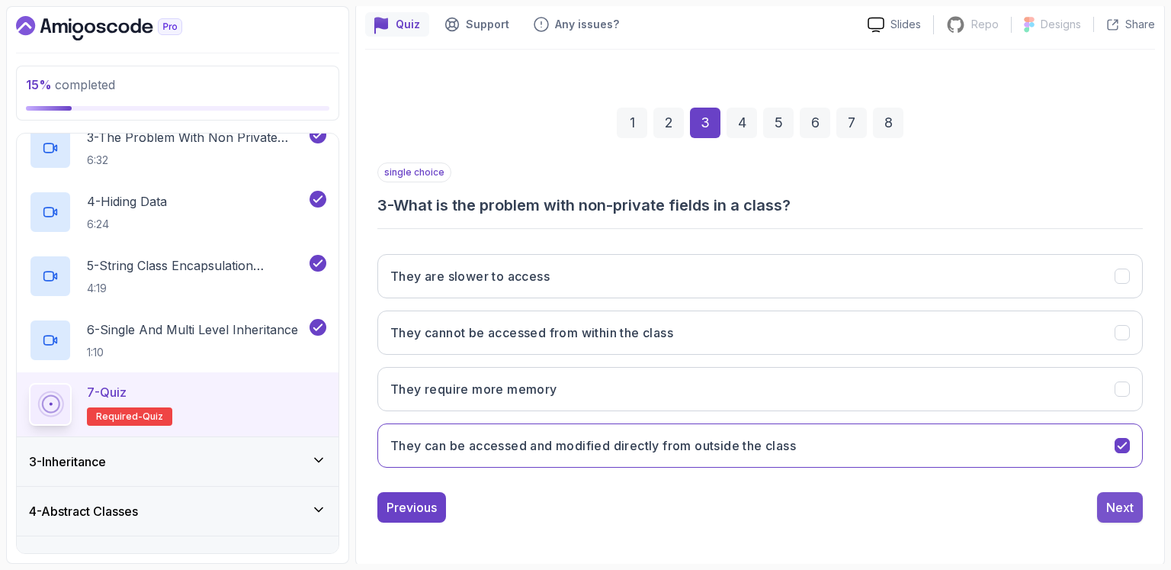
click at [1132, 506] on div "Next" at bounding box center [1120, 507] width 27 height 18
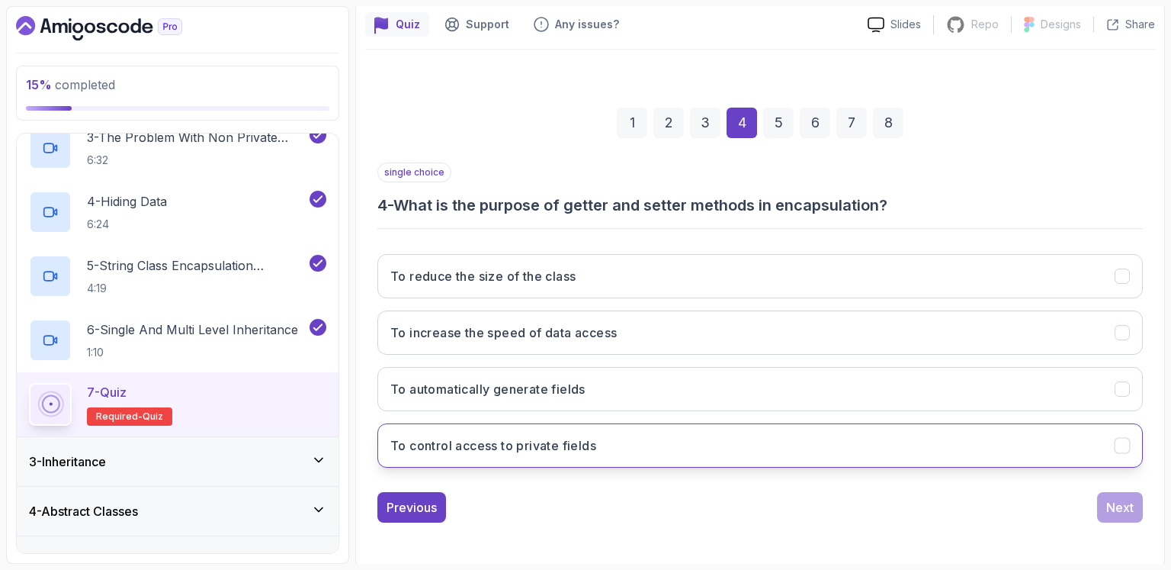
click at [625, 448] on button "To control access to private fields" at bounding box center [760, 445] width 766 height 44
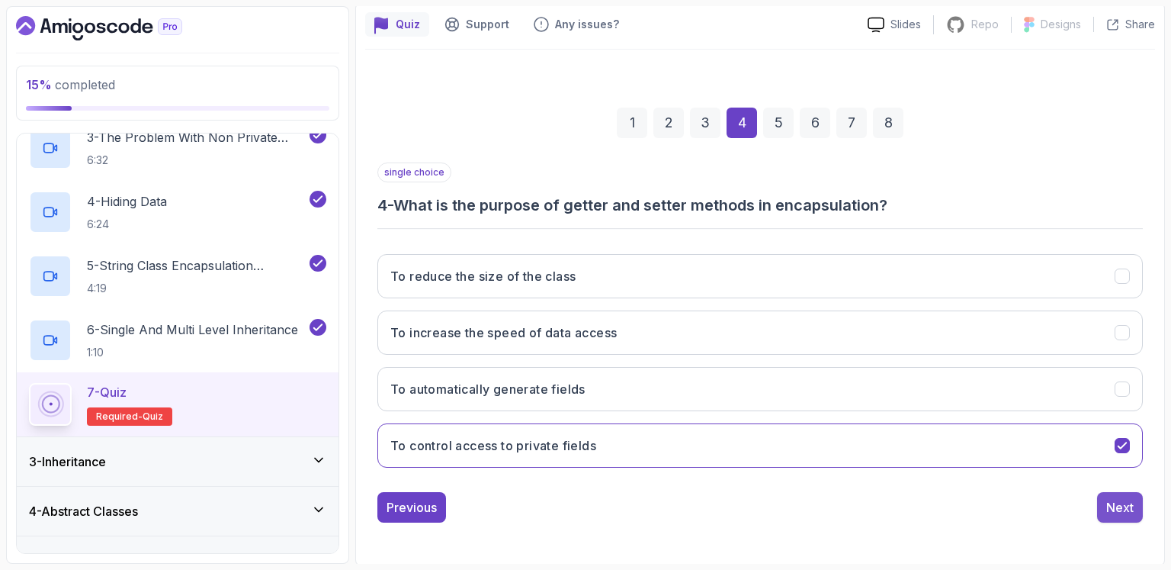
click at [1119, 512] on div "Next" at bounding box center [1120, 507] width 27 height 18
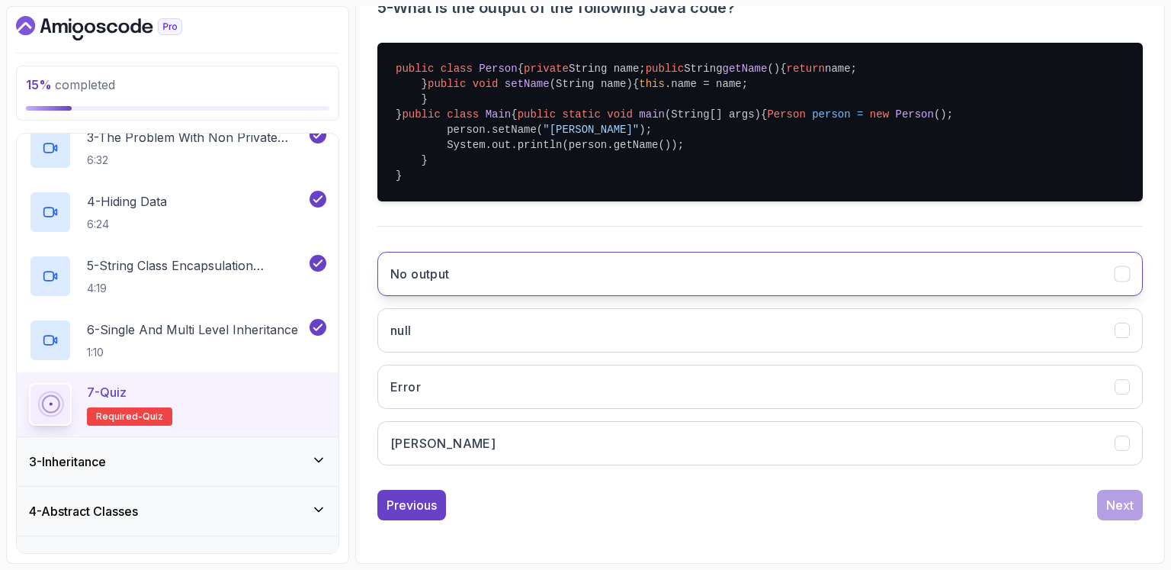
scroll to position [451, 0]
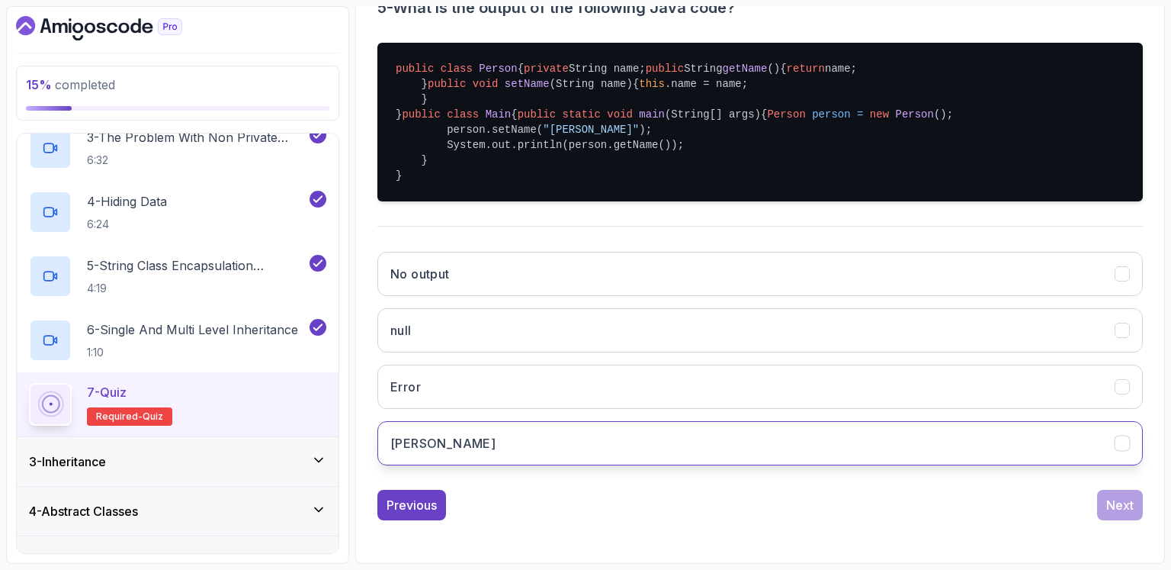
click at [477, 441] on button "John" at bounding box center [760, 443] width 766 height 44
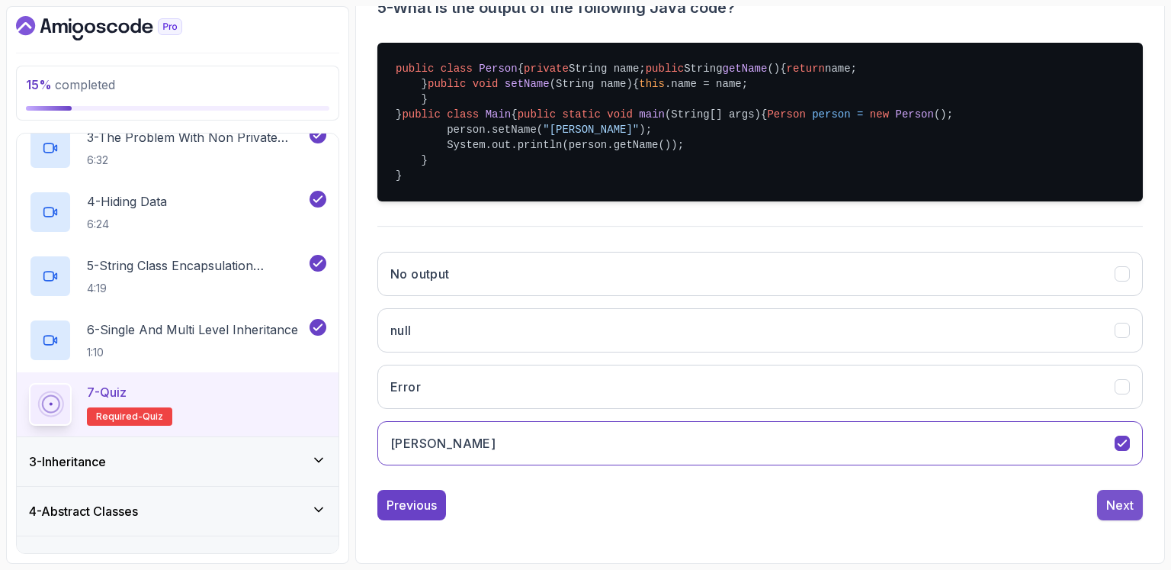
click at [1115, 506] on div "Next" at bounding box center [1120, 505] width 27 height 18
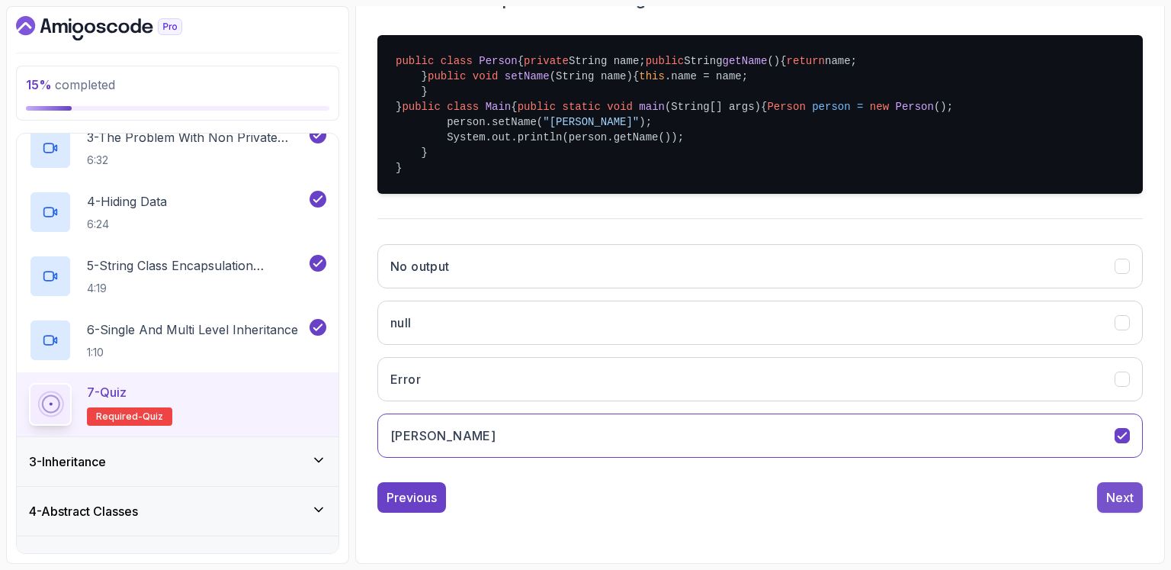
scroll to position [133, 0]
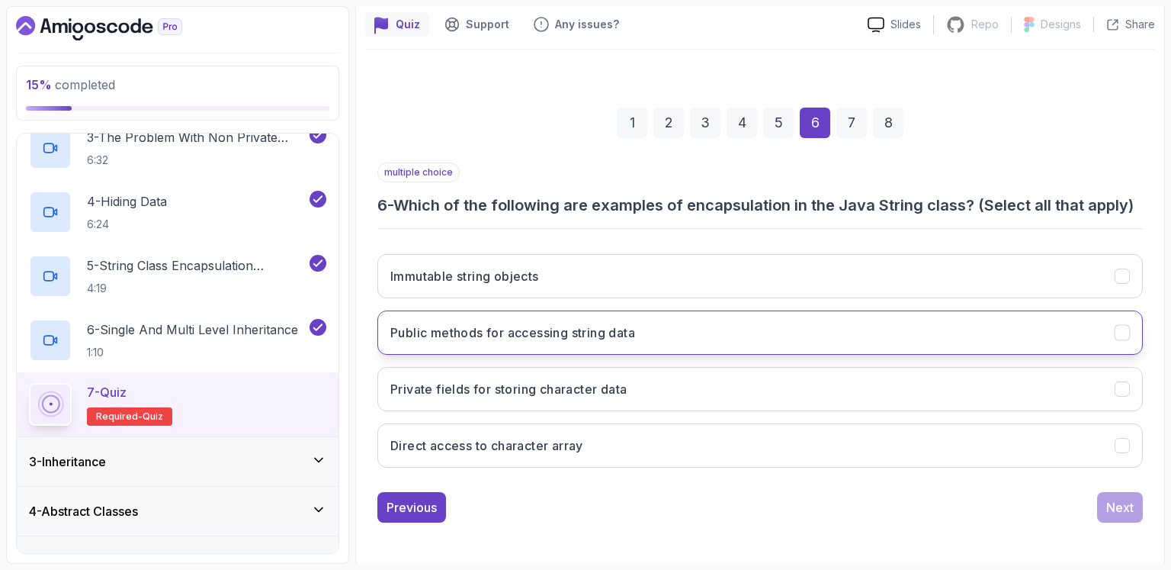
click at [591, 336] on h3 "Public methods for accessing string data" at bounding box center [512, 332] width 245 height 18
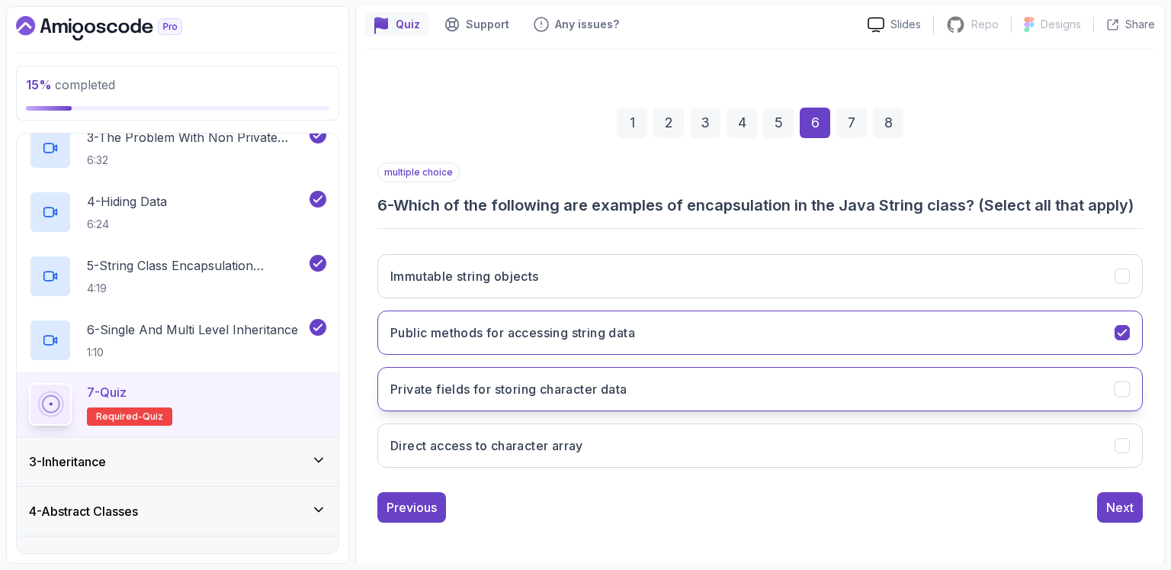
click at [612, 402] on button "Private fields for storing character data" at bounding box center [760, 389] width 766 height 44
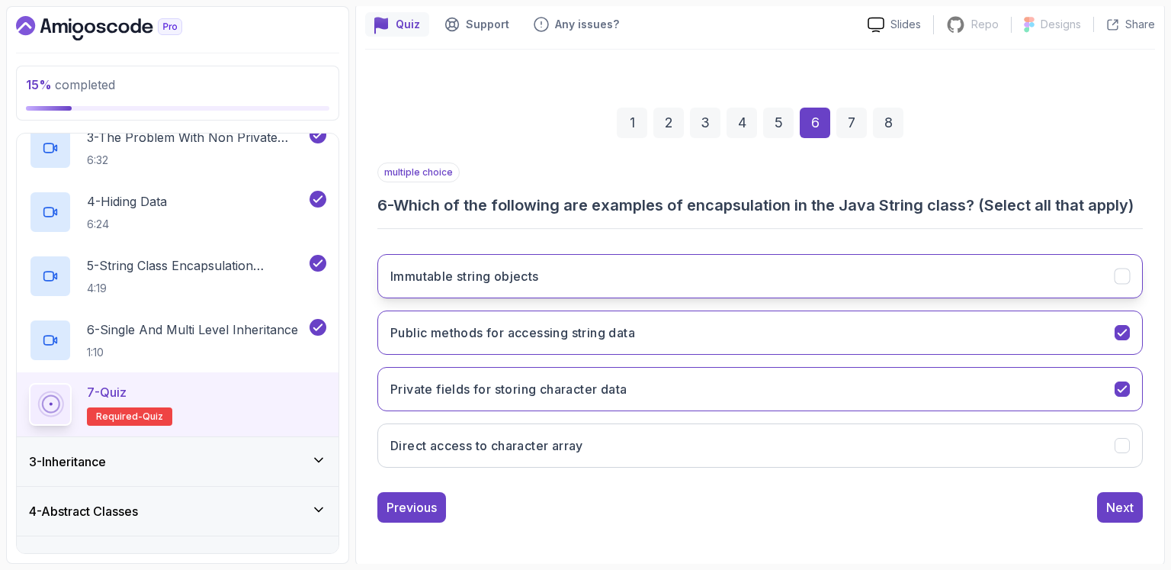
click at [563, 275] on button "Immutable string objects" at bounding box center [760, 276] width 766 height 44
click at [1104, 503] on button "Next" at bounding box center [1120, 507] width 46 height 31
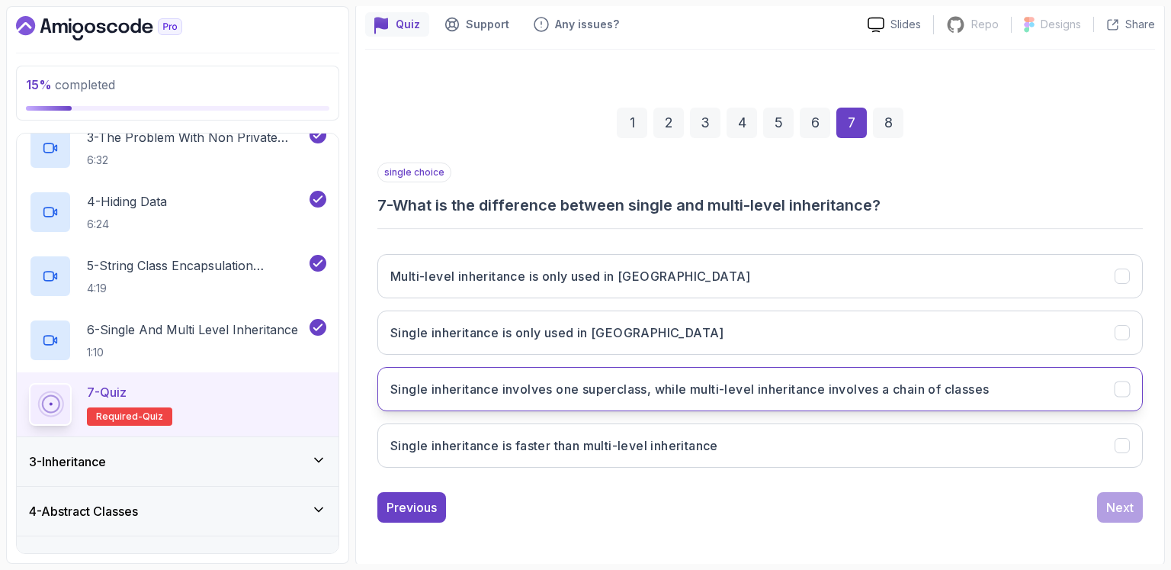
click at [659, 390] on h3 "Single inheritance involves one superclass, while multi-level inheritance invol…" at bounding box center [689, 389] width 599 height 18
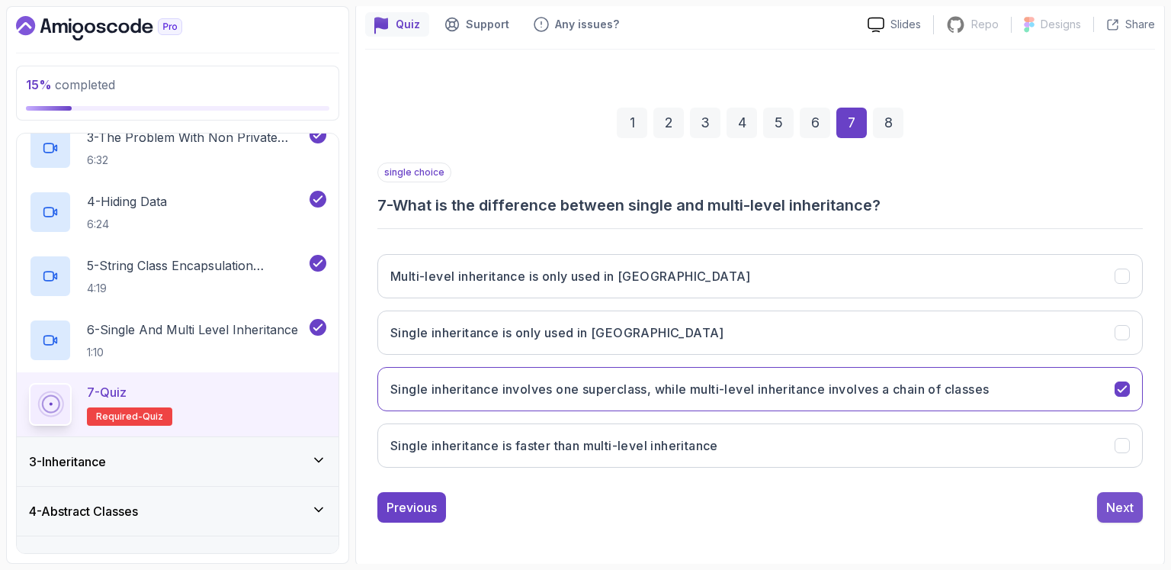
click at [1126, 492] on button "Next" at bounding box center [1120, 507] width 46 height 31
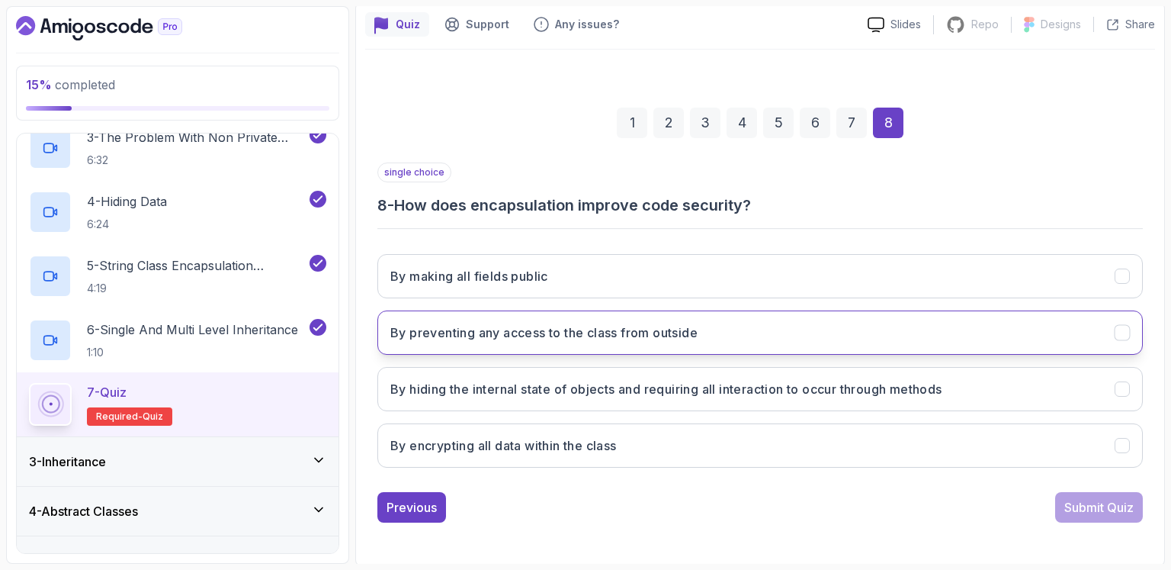
click at [721, 332] on button "By preventing any access to the class from outside" at bounding box center [760, 332] width 766 height 44
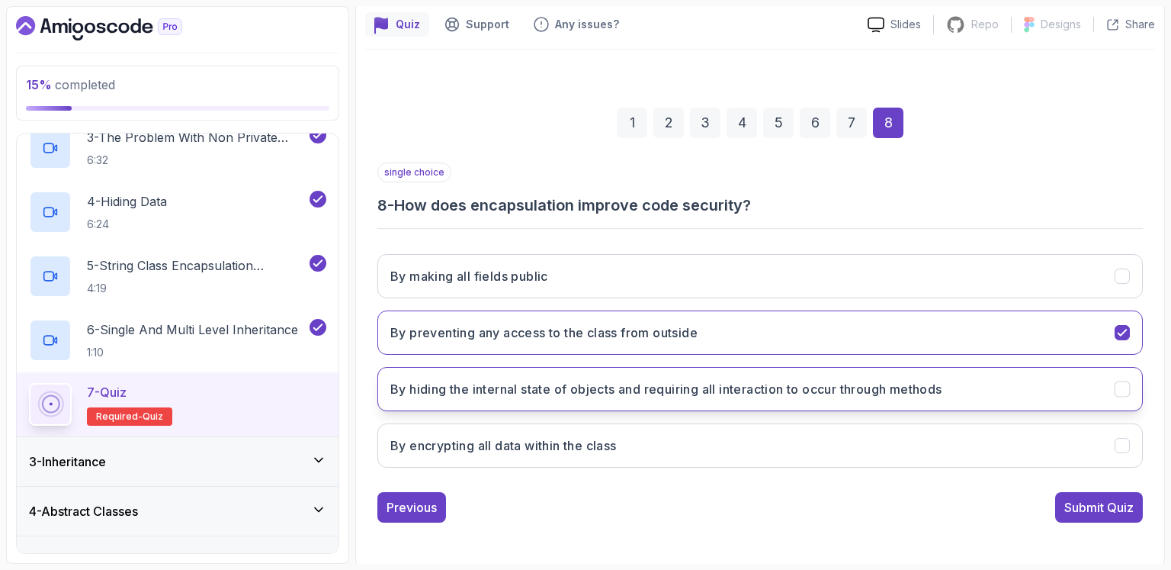
click at [898, 394] on h3 "By hiding the internal state of objects and requiring all interaction to occur …" at bounding box center [666, 389] width 552 height 18
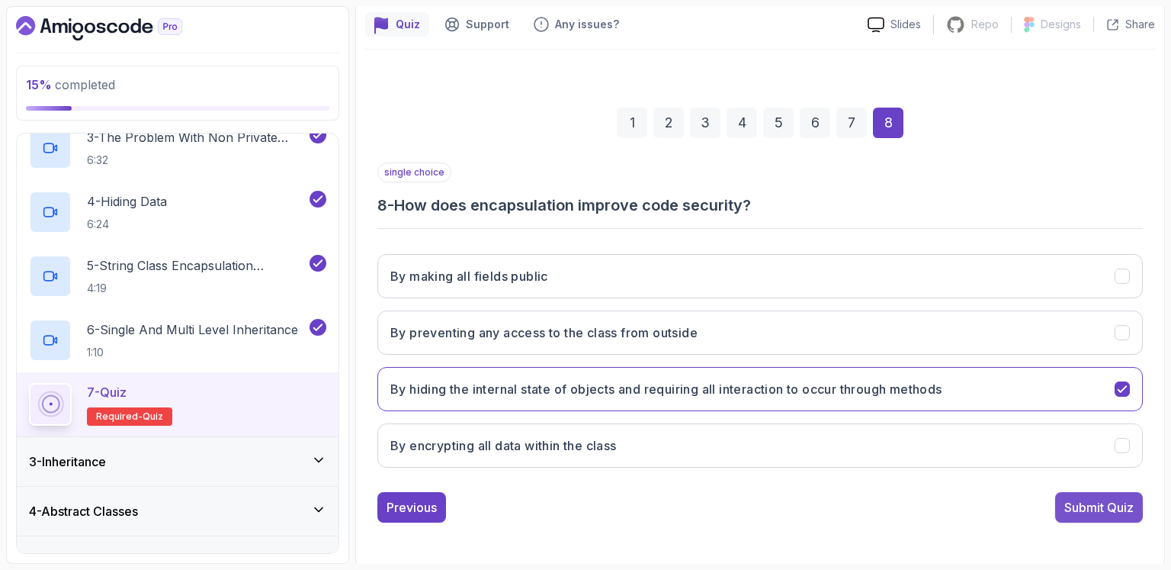
click at [1105, 501] on div "Submit Quiz" at bounding box center [1099, 507] width 69 height 18
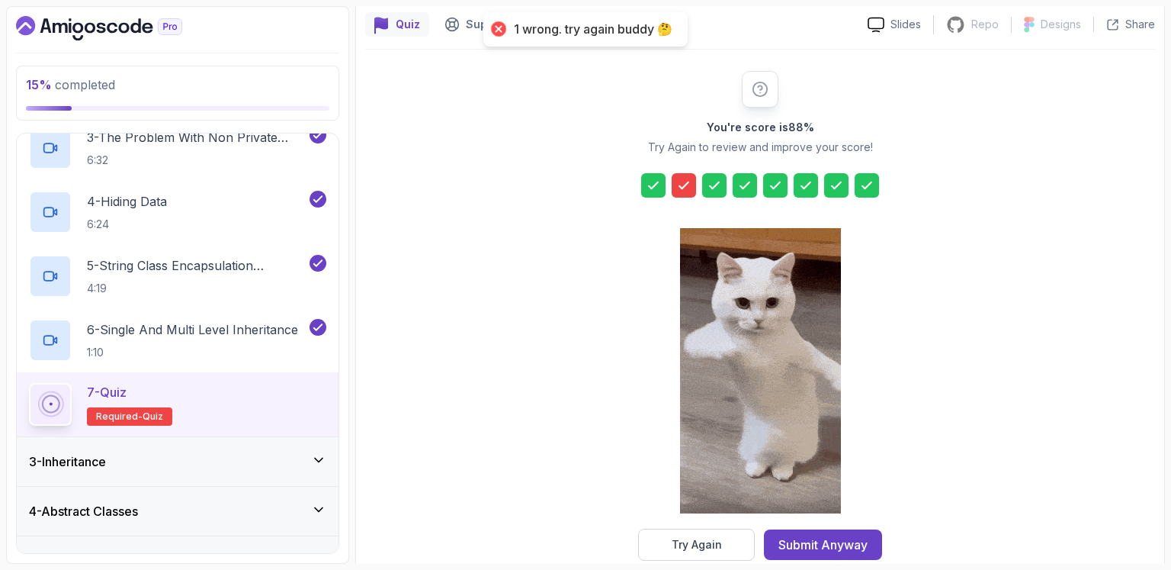
scroll to position [160, 0]
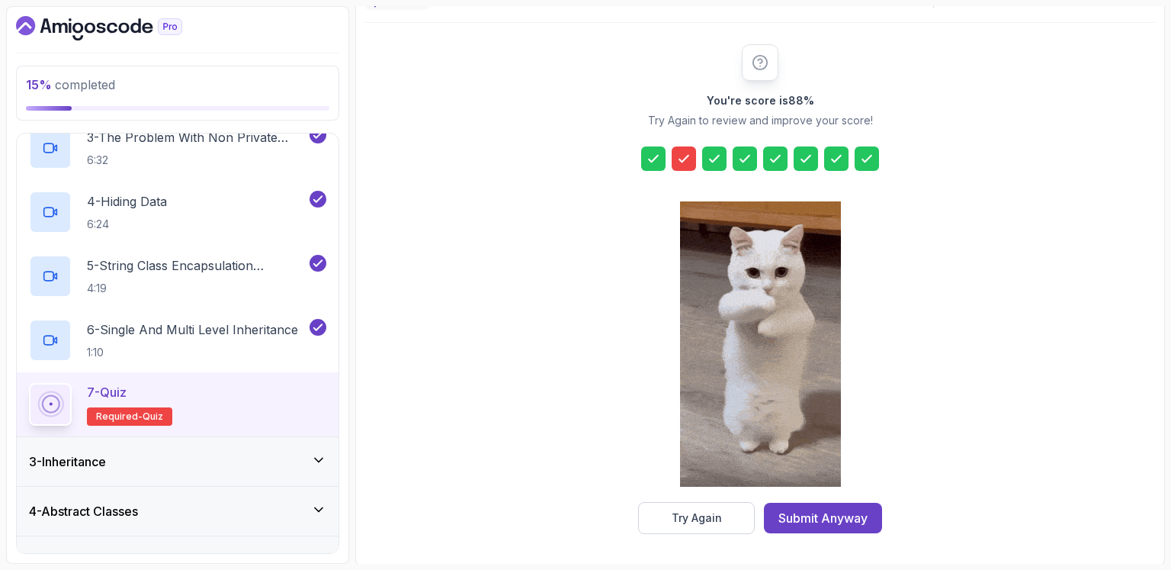
click at [692, 162] on div at bounding box center [684, 158] width 24 height 24
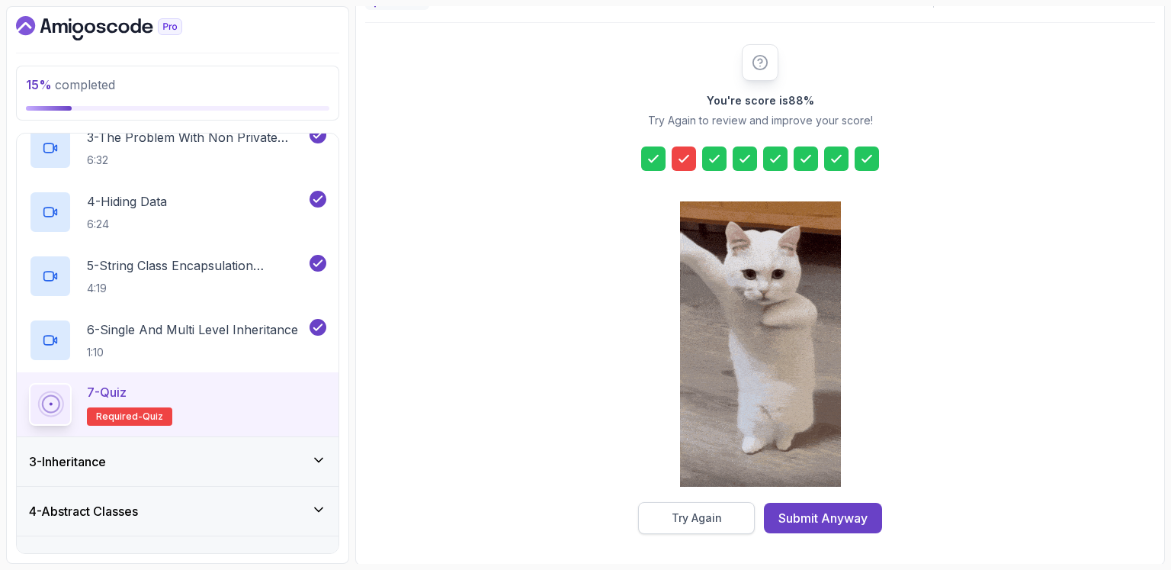
click at [717, 515] on div "Try Again" at bounding box center [697, 517] width 50 height 15
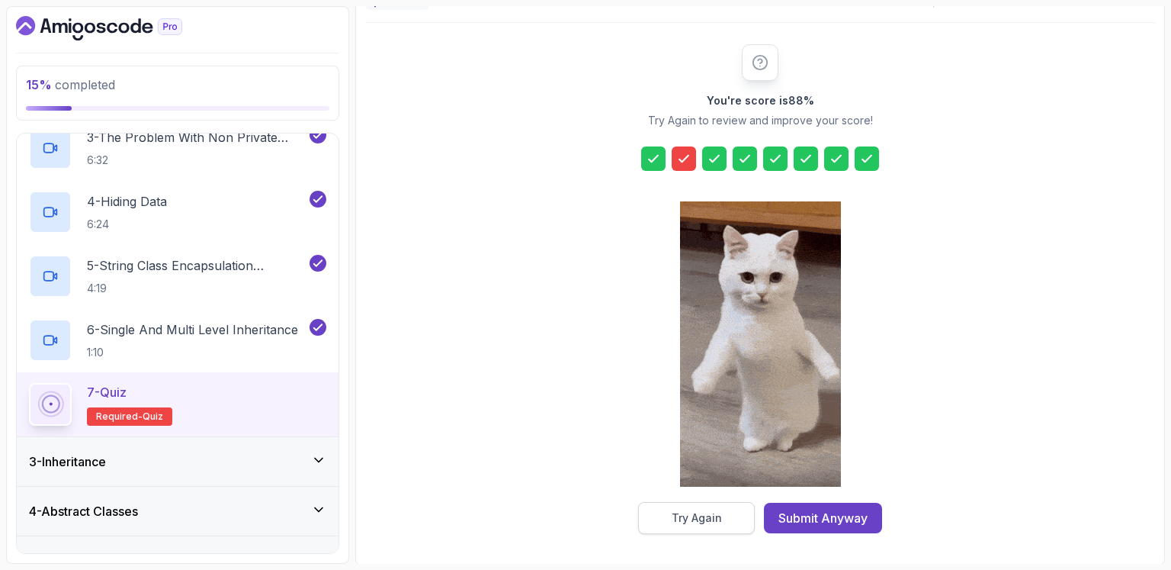
scroll to position [133, 0]
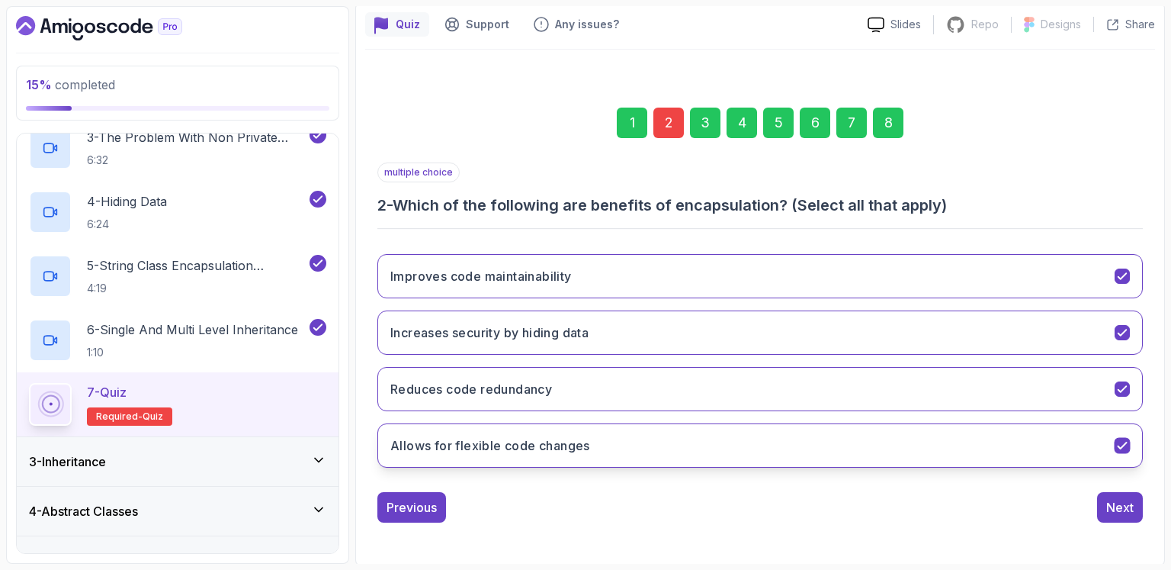
click at [1120, 443] on icon "Allows for flexible code changes" at bounding box center [1123, 446] width 14 height 14
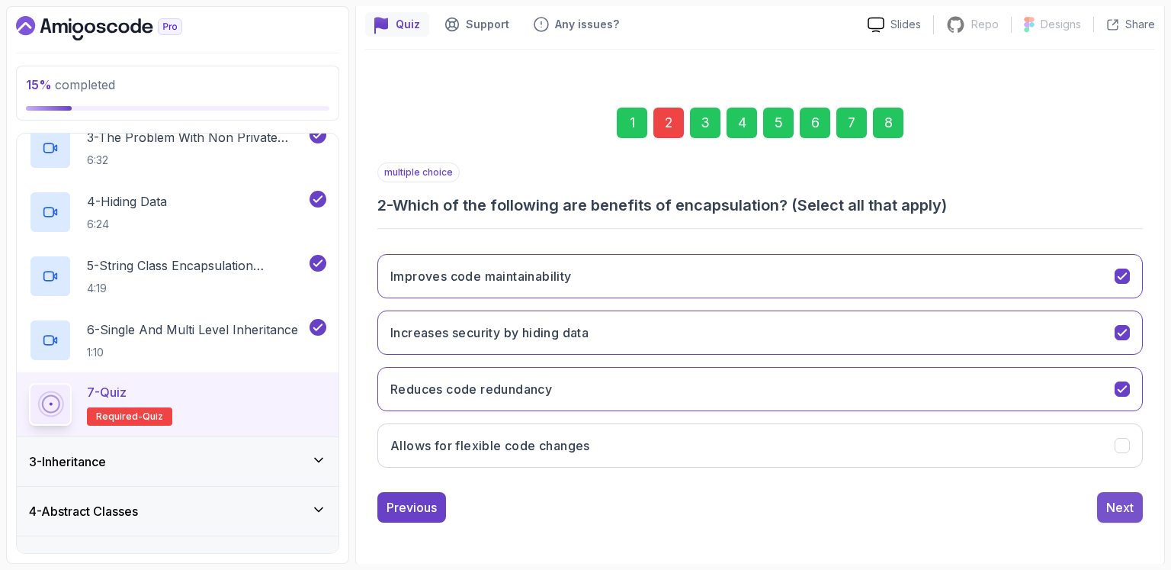
click at [1105, 503] on button "Next" at bounding box center [1120, 507] width 46 height 31
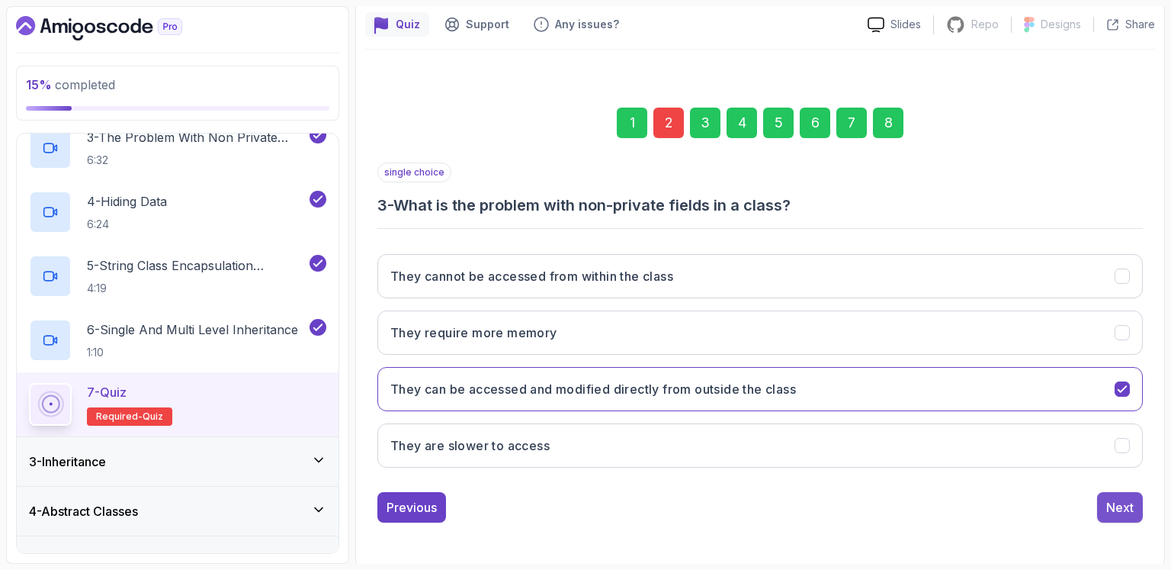
click at [1116, 492] on button "Next" at bounding box center [1120, 507] width 46 height 31
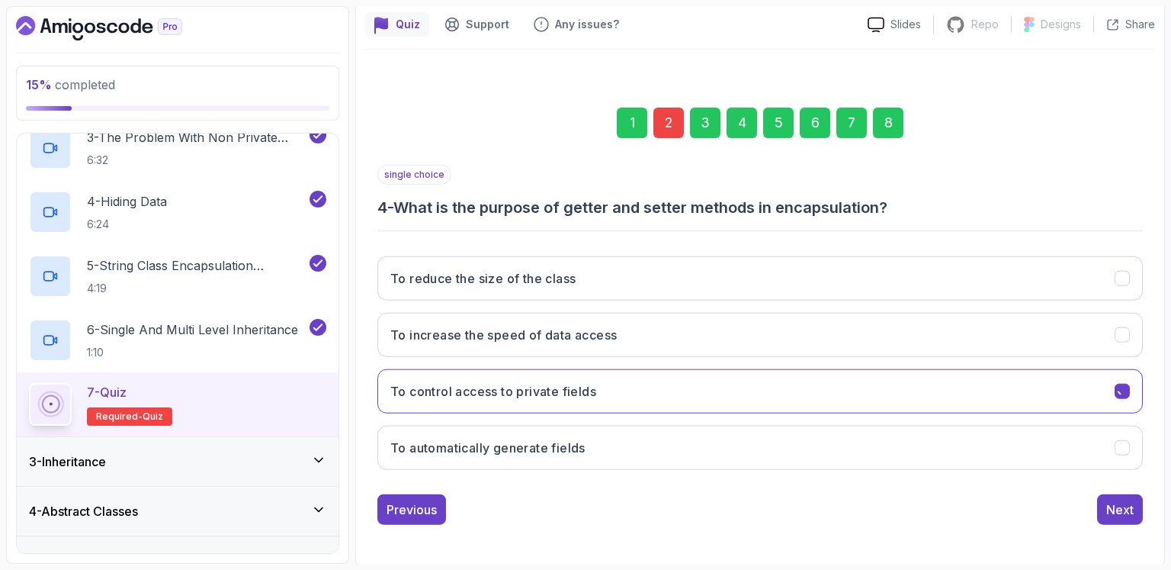
click at [1116, 494] on button "Next" at bounding box center [1120, 509] width 46 height 31
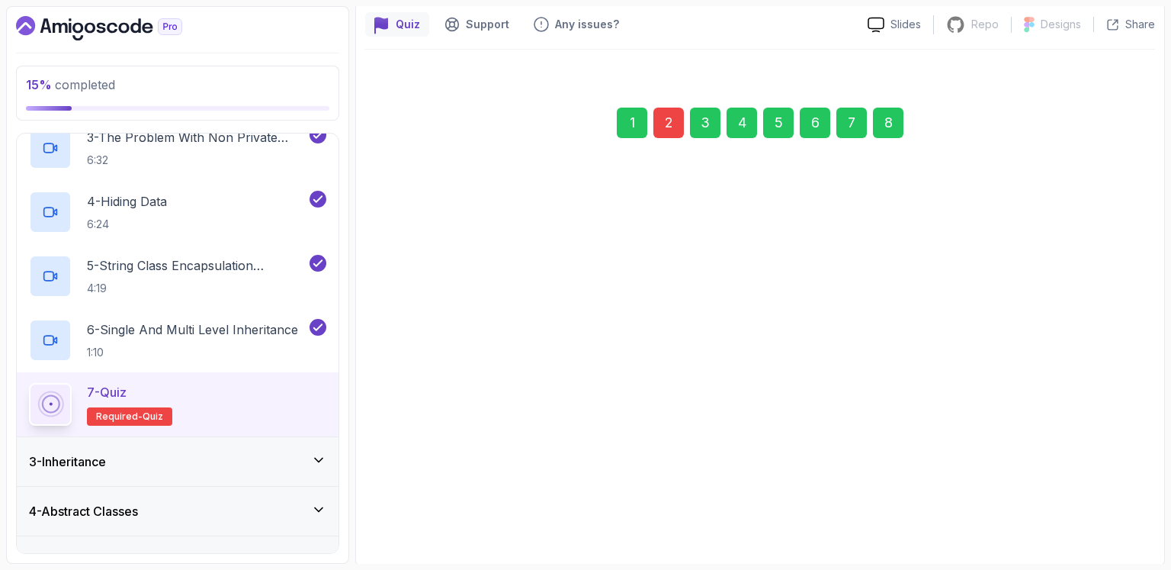
click at [1116, 498] on div "Next" at bounding box center [1120, 507] width 27 height 18
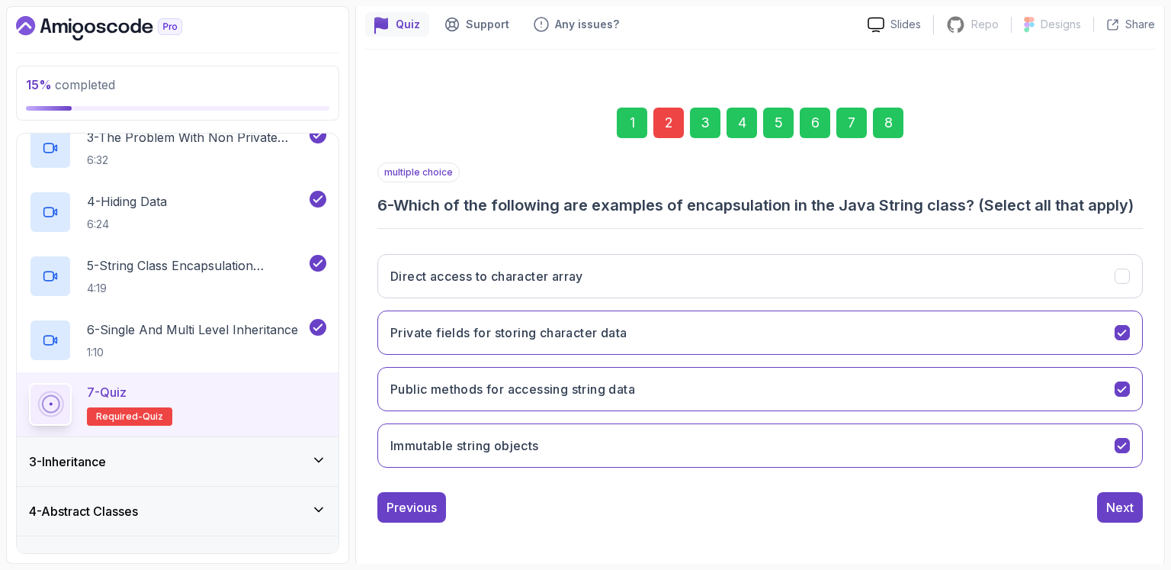
click at [1116, 492] on button "Next" at bounding box center [1120, 507] width 46 height 31
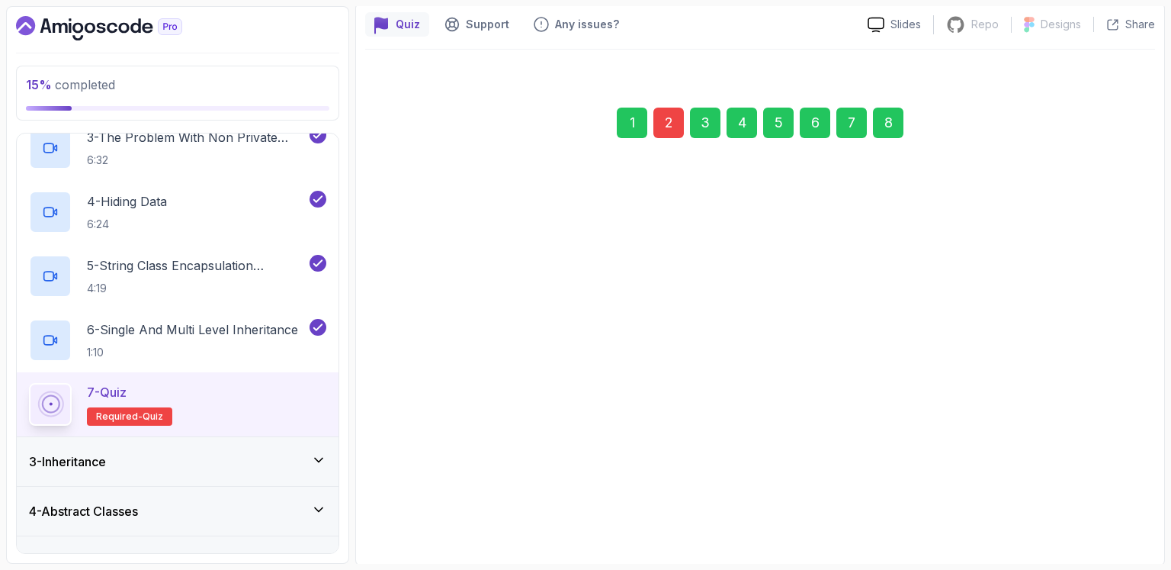
click at [1116, 492] on div "Next" at bounding box center [1120, 499] width 27 height 18
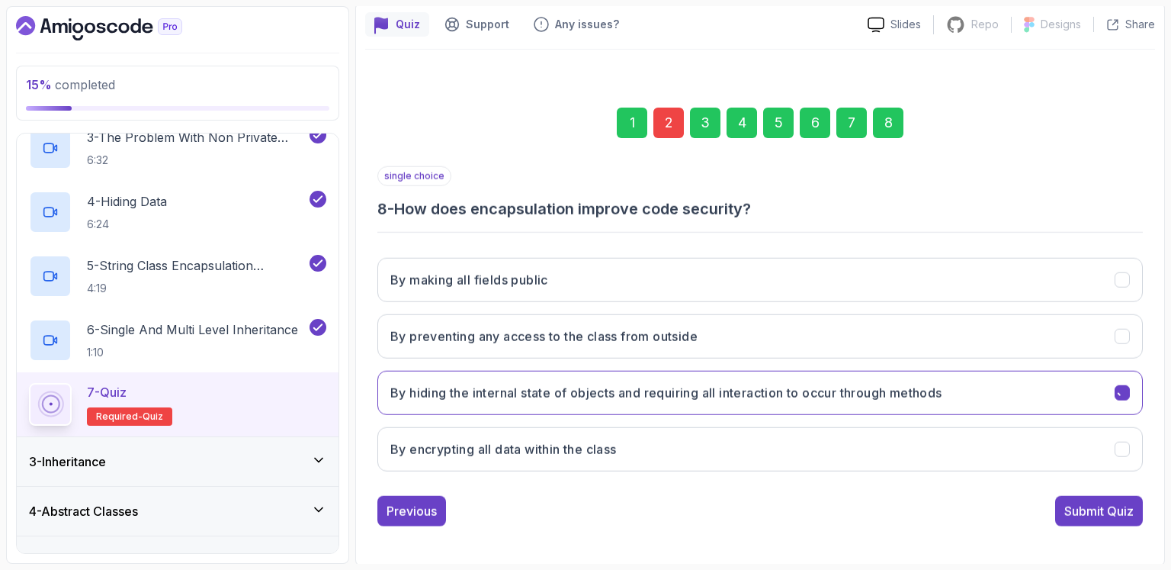
click at [1116, 496] on button "Submit Quiz" at bounding box center [1099, 511] width 88 height 31
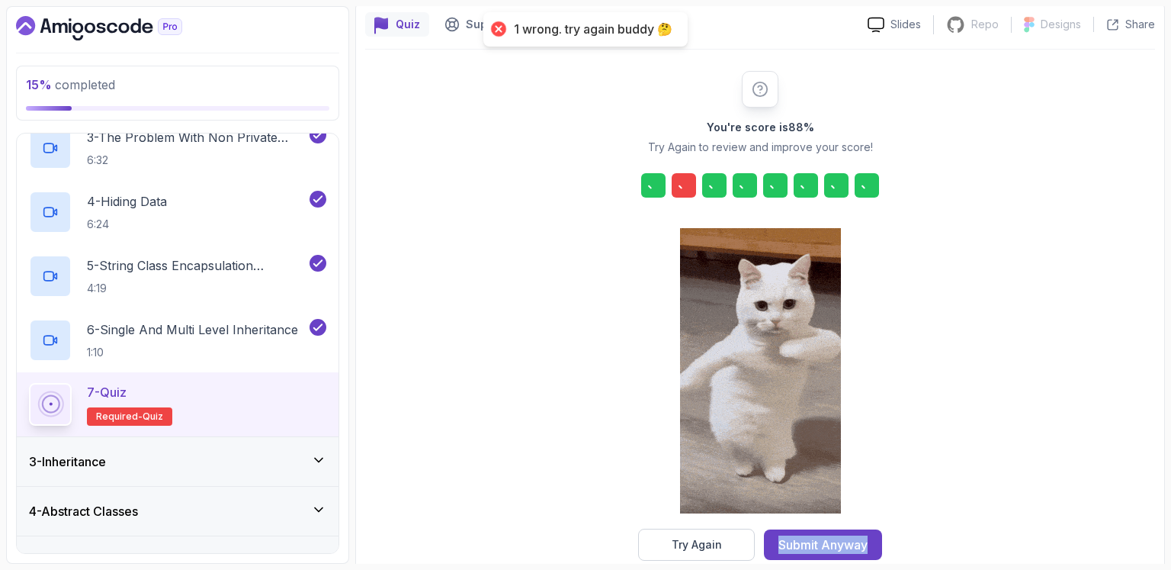
click at [1116, 492] on div "You're score is 88 % Try Again to review and improve your score! Try Again Subm…" at bounding box center [760, 316] width 790 height 490
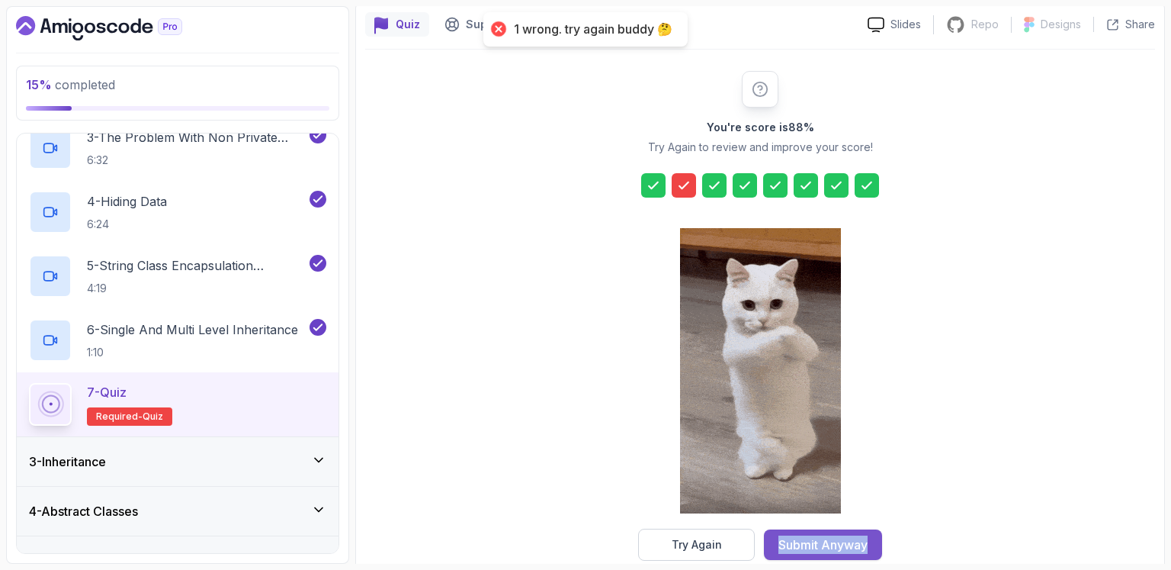
click at [853, 535] on div "Submit Anyway" at bounding box center [823, 544] width 89 height 18
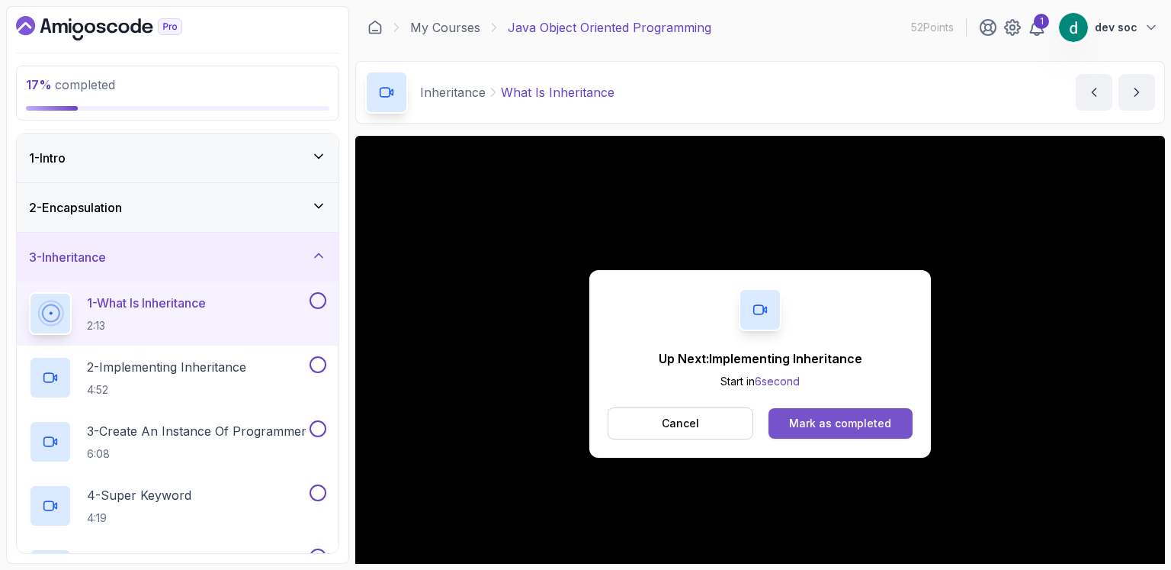
click at [830, 425] on div "Mark as completed" at bounding box center [840, 423] width 102 height 15
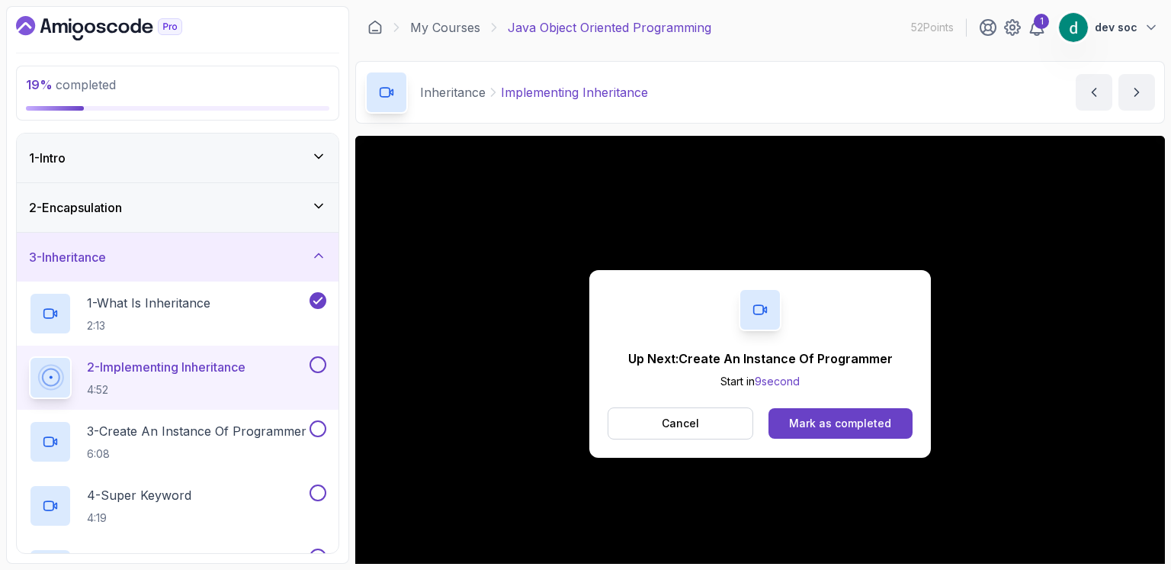
click at [830, 425] on div "Mark as completed" at bounding box center [840, 423] width 102 height 15
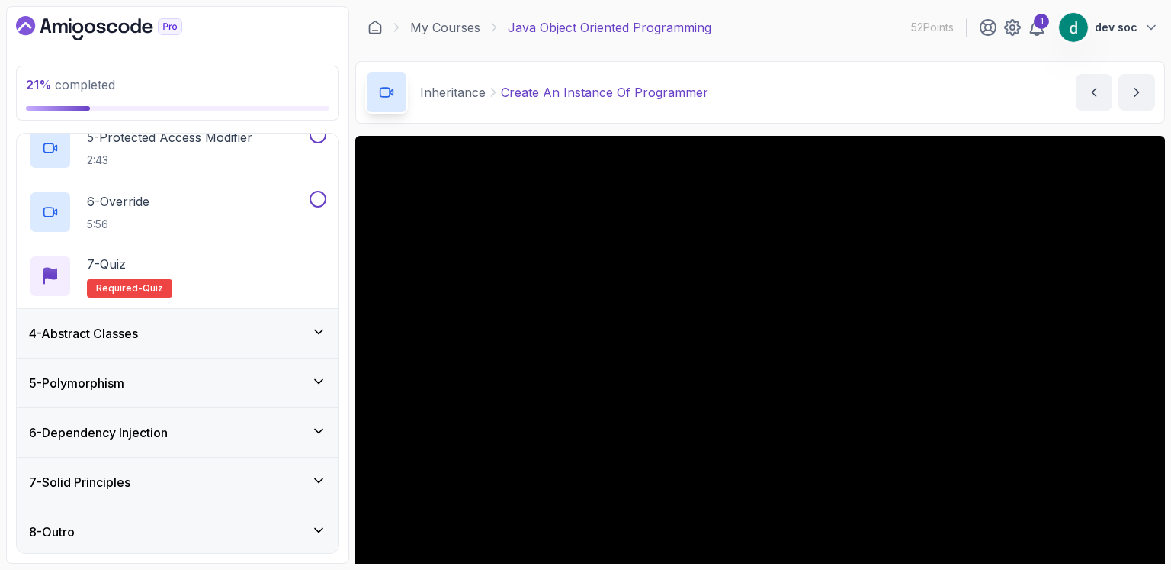
scroll to position [133, 0]
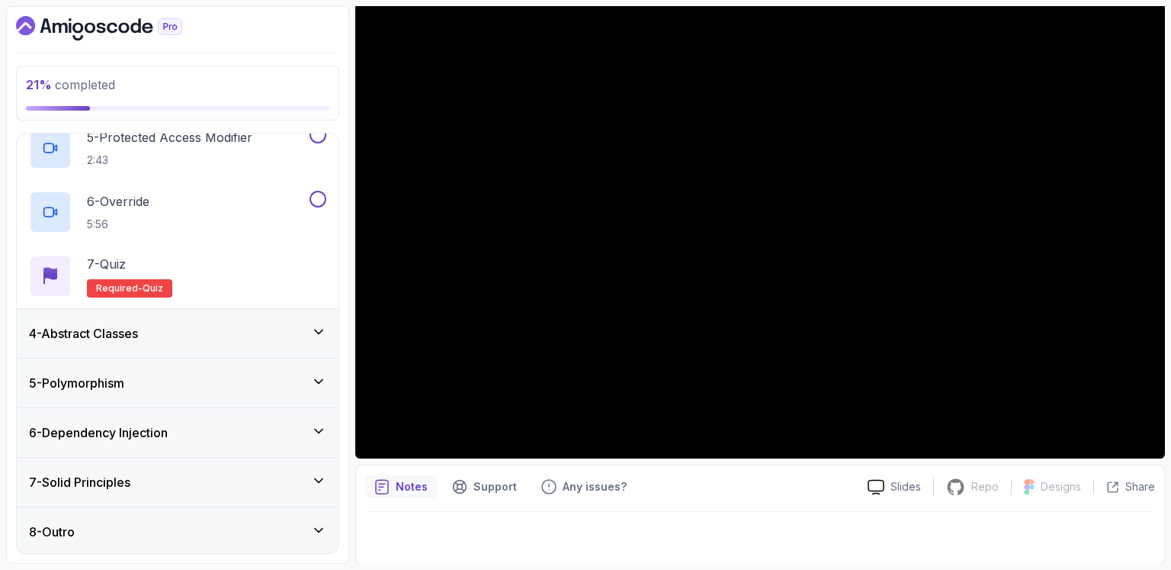
click at [913, 552] on div at bounding box center [760, 533] width 790 height 43
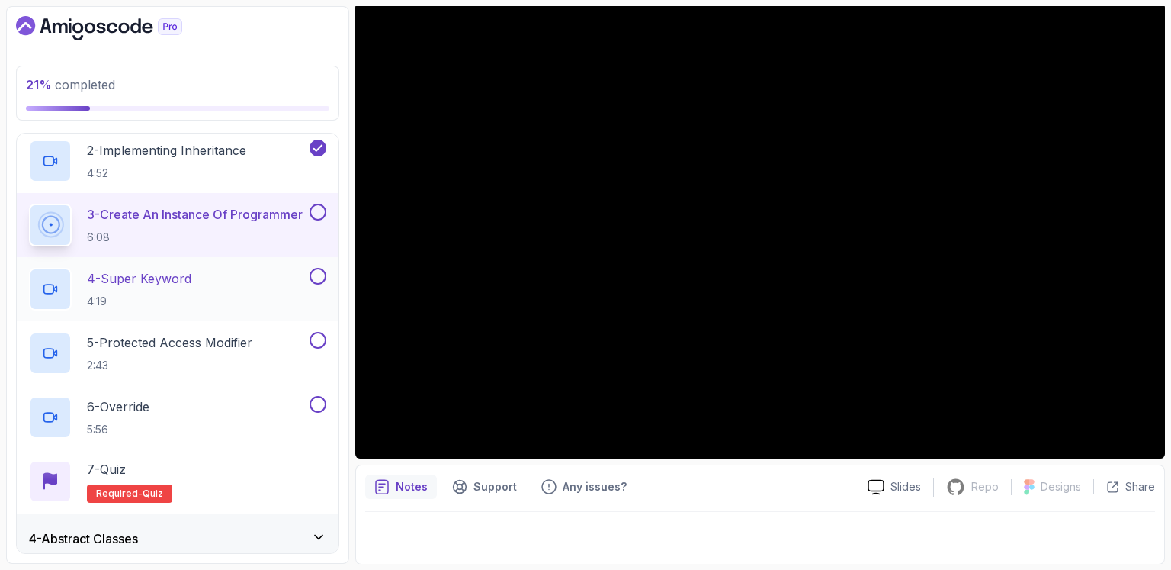
scroll to position [66, 0]
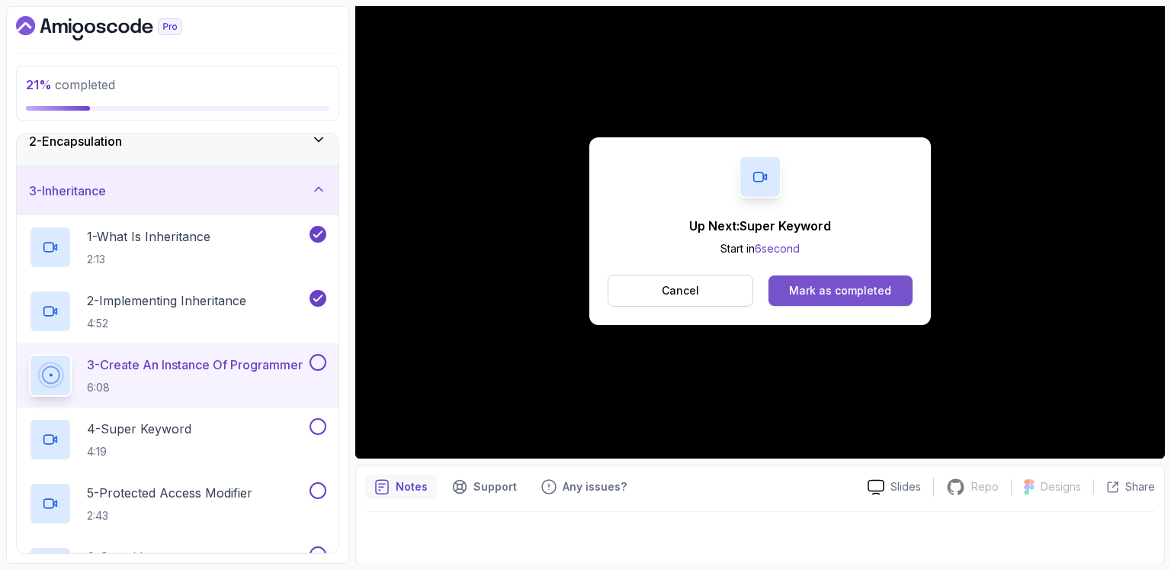
click at [894, 292] on button "Mark as completed" at bounding box center [841, 290] width 144 height 31
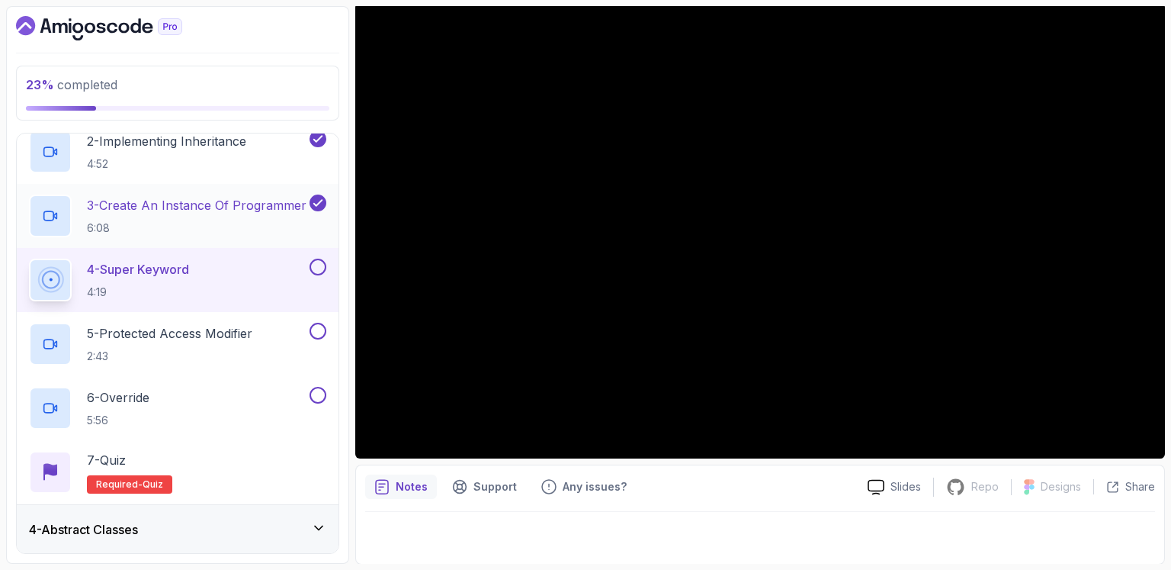
scroll to position [244, 0]
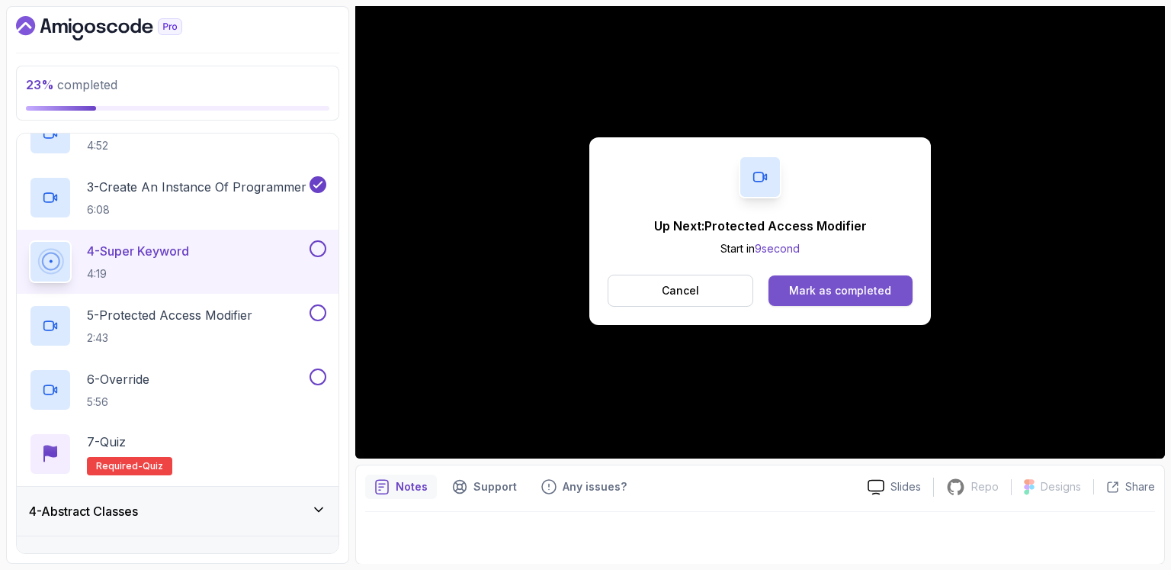
click at [871, 284] on div "Mark as completed" at bounding box center [840, 290] width 102 height 15
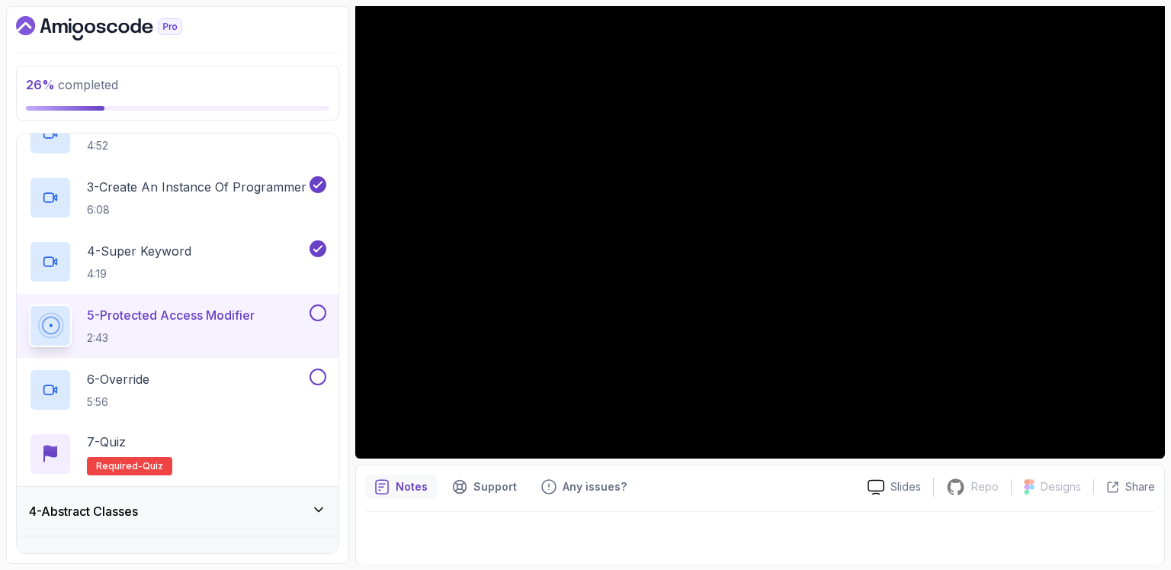
click at [472, 544] on div at bounding box center [760, 533] width 790 height 43
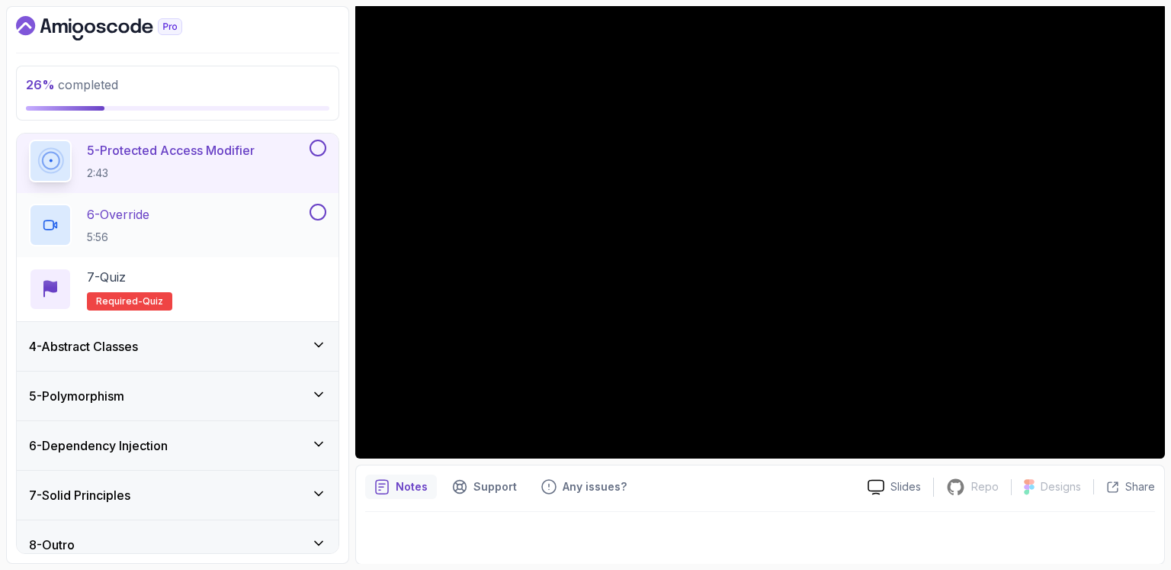
scroll to position [422, 0]
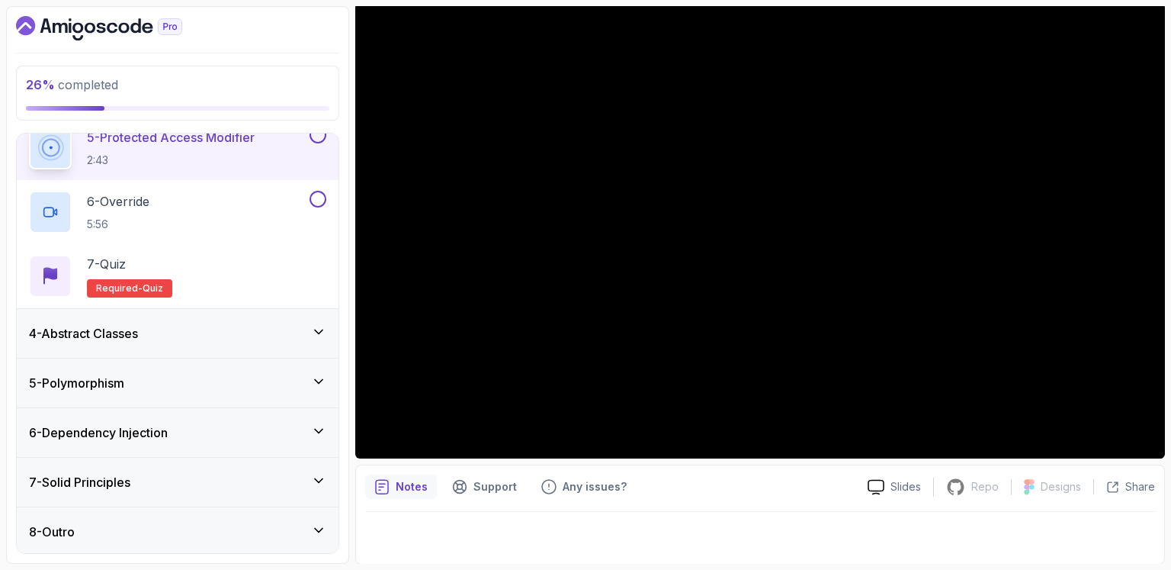
click at [320, 325] on icon at bounding box center [318, 331] width 15 height 15
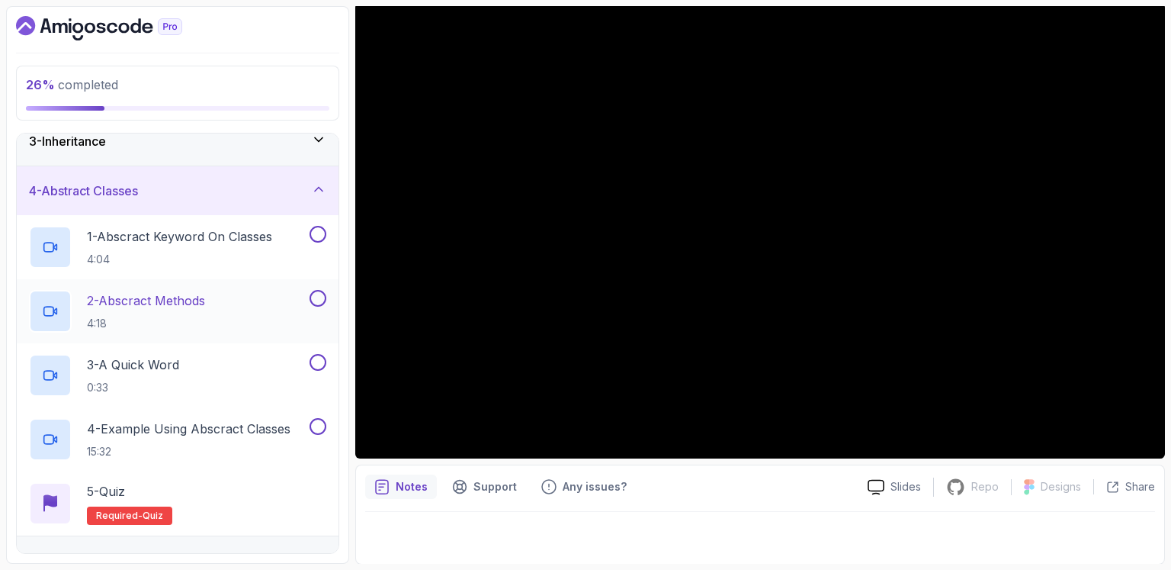
scroll to position [0, 0]
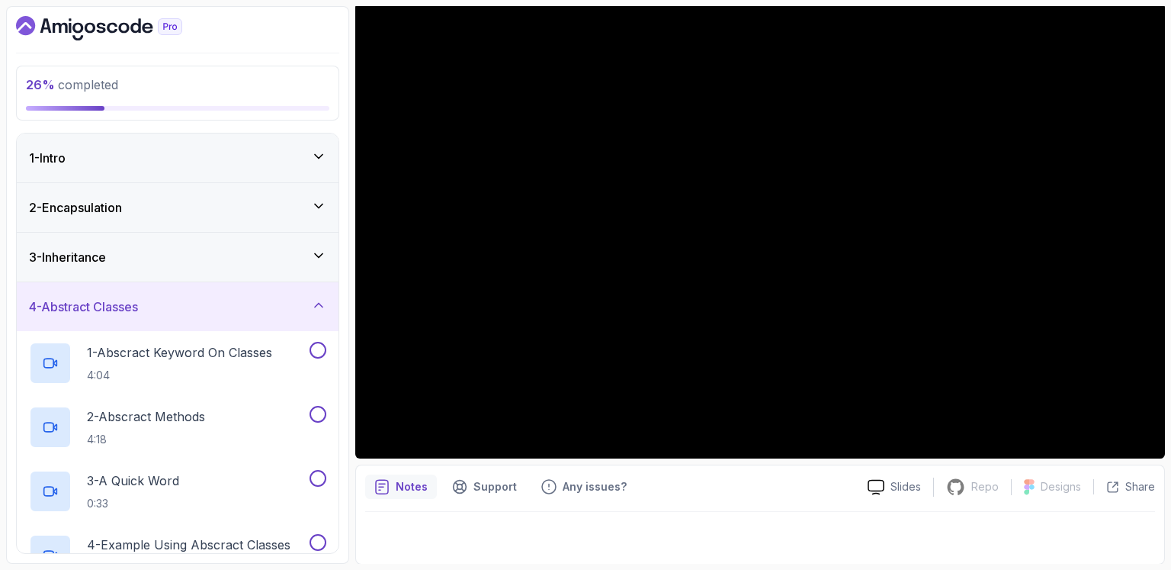
click at [323, 251] on icon at bounding box center [318, 255] width 15 height 15
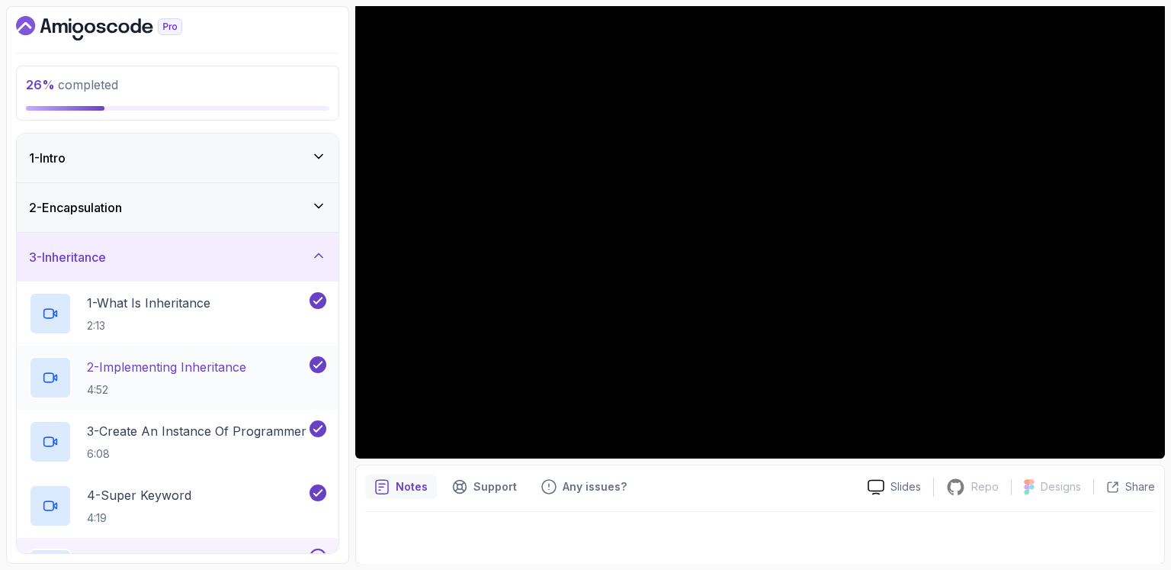
scroll to position [355, 0]
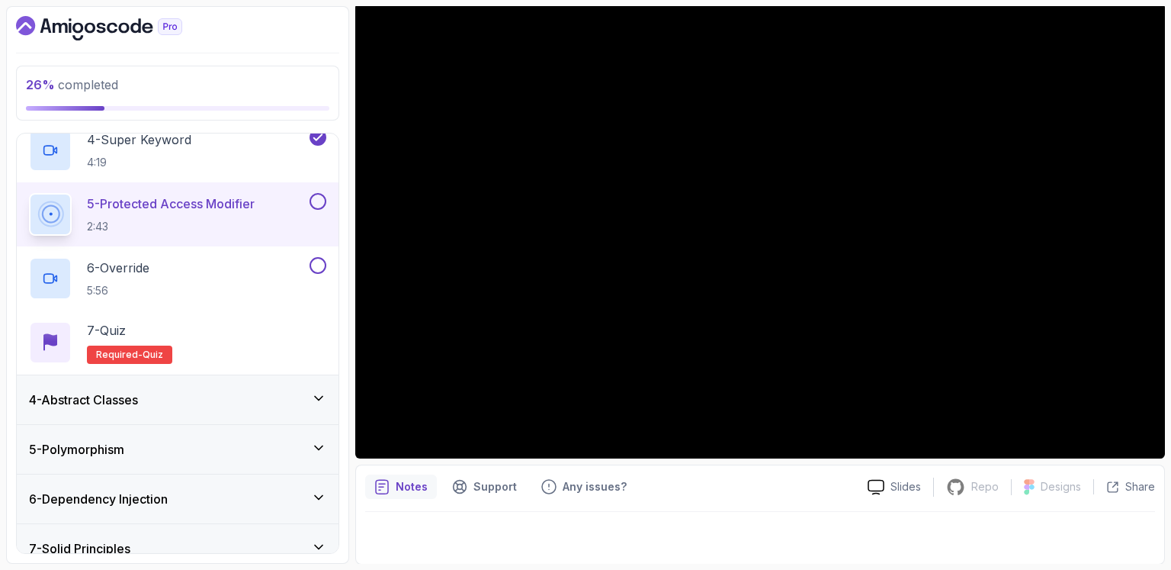
click at [313, 202] on button at bounding box center [318, 201] width 17 height 17
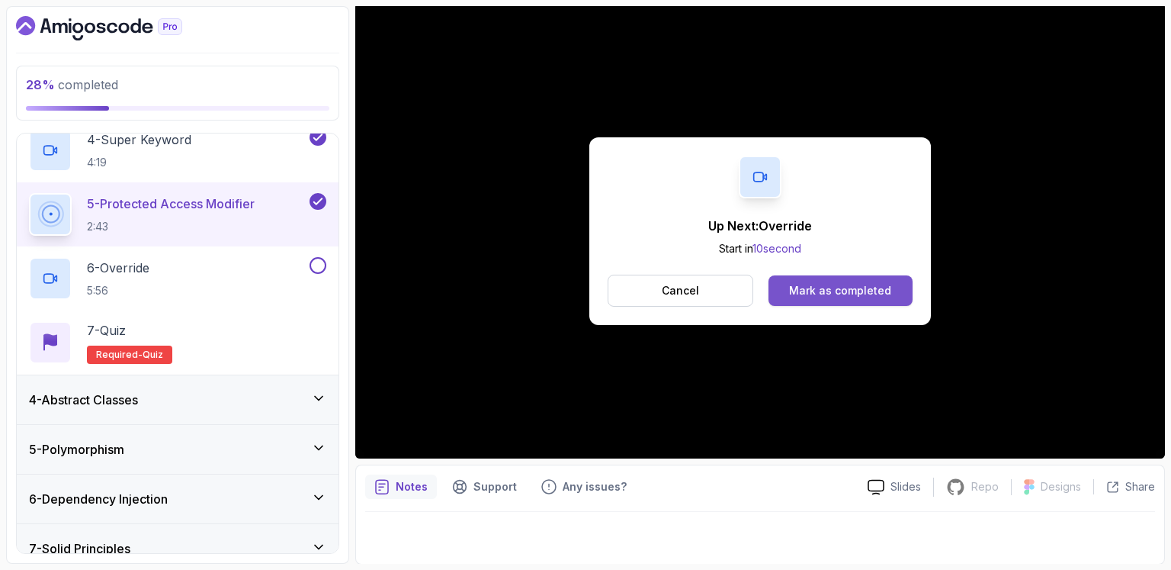
click at [867, 294] on div "Mark as completed" at bounding box center [840, 290] width 102 height 15
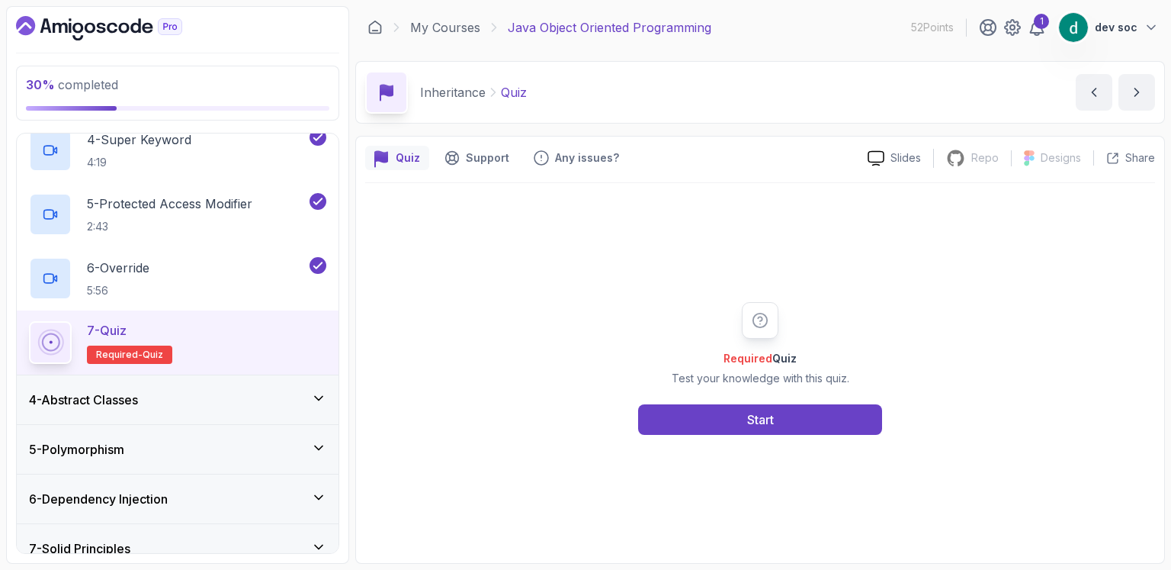
click at [221, 402] on div "4 - Abstract Classes" at bounding box center [177, 399] width 297 height 18
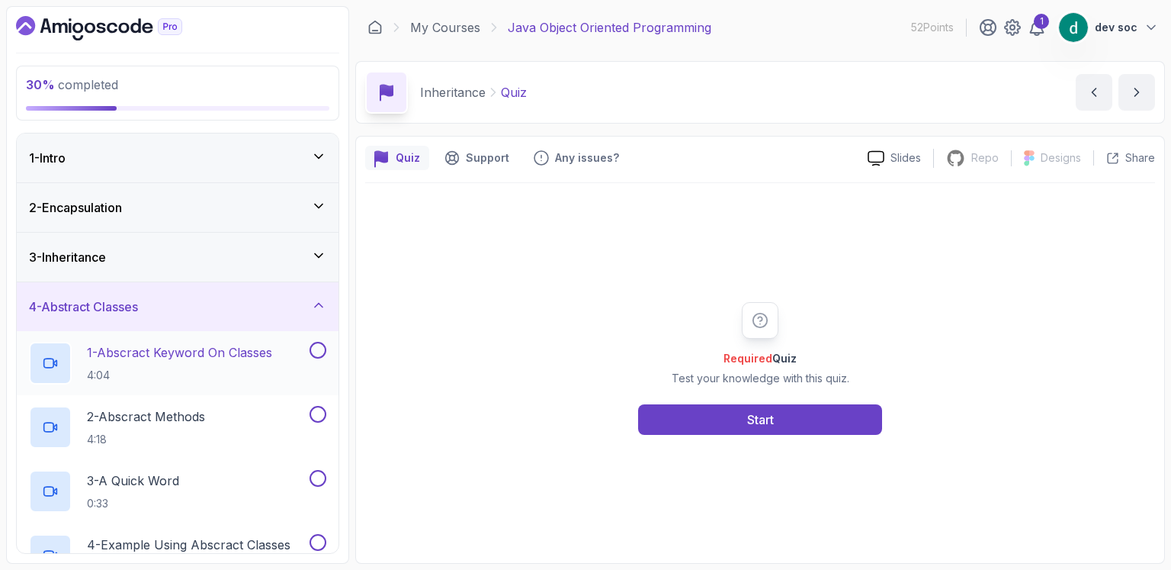
click at [195, 354] on p "1 - Abscract Keyword On Classes" at bounding box center [179, 352] width 185 height 18
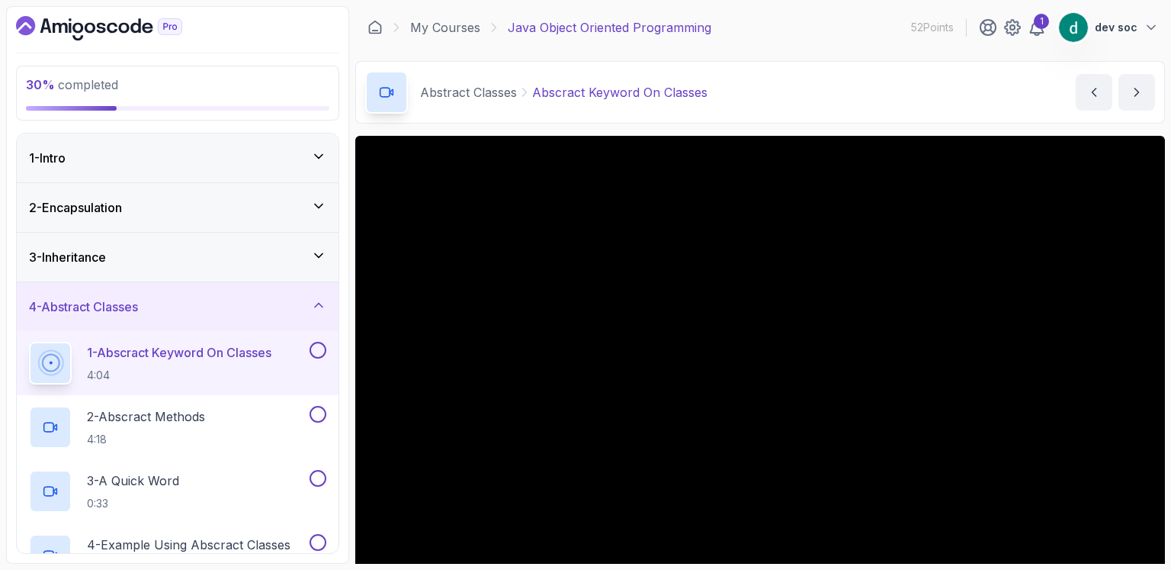
scroll to position [133, 0]
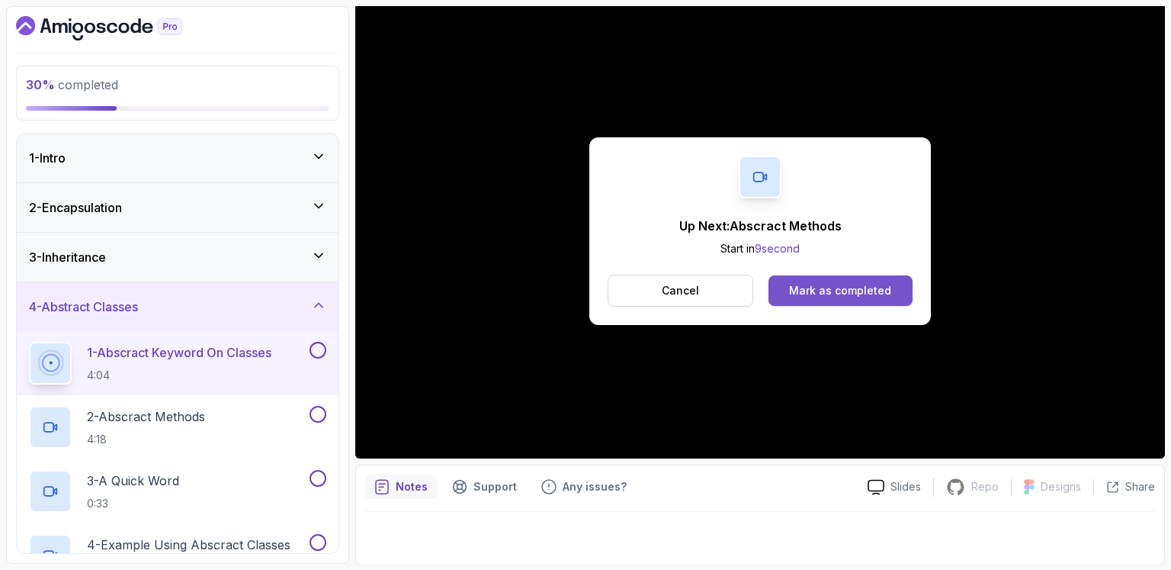
click at [842, 293] on div "Mark as completed" at bounding box center [840, 290] width 102 height 15
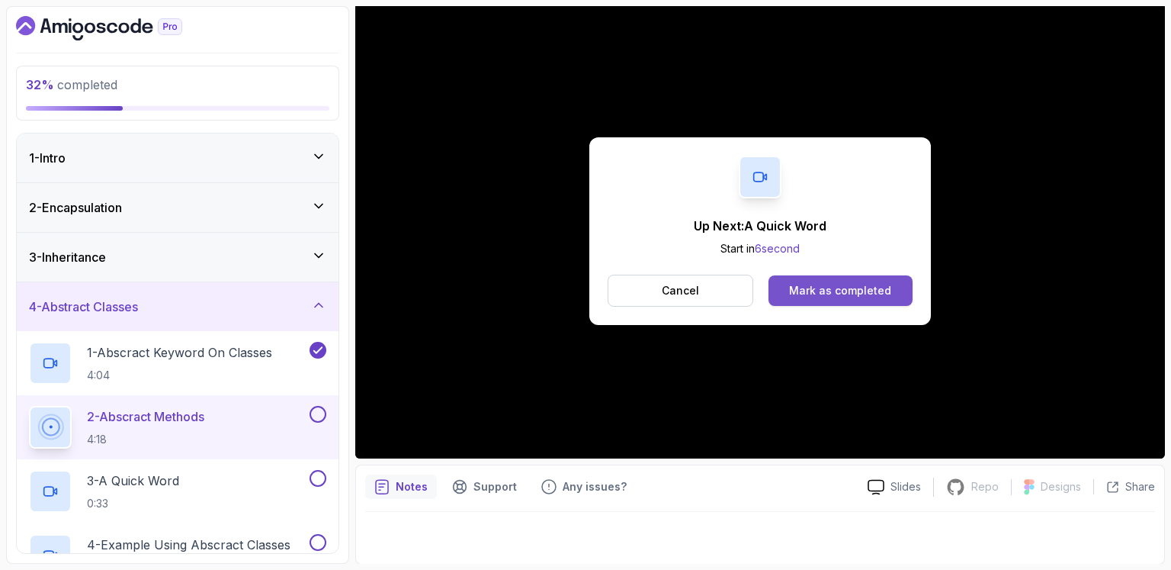
click at [826, 283] on div "Mark as completed" at bounding box center [840, 290] width 102 height 15
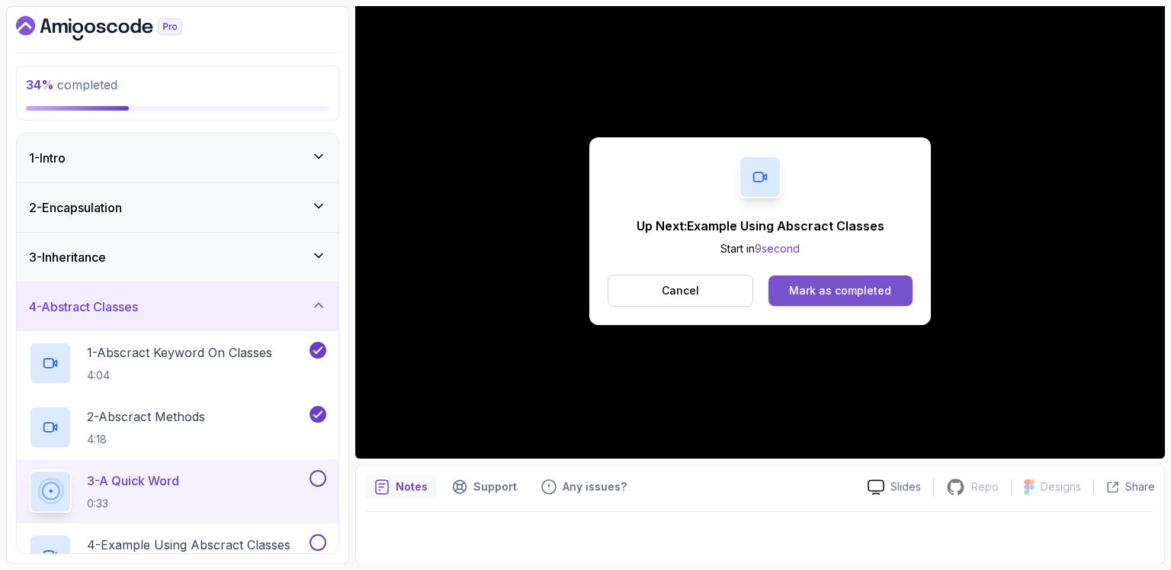
click at [813, 283] on div "Mark as completed" at bounding box center [840, 290] width 102 height 15
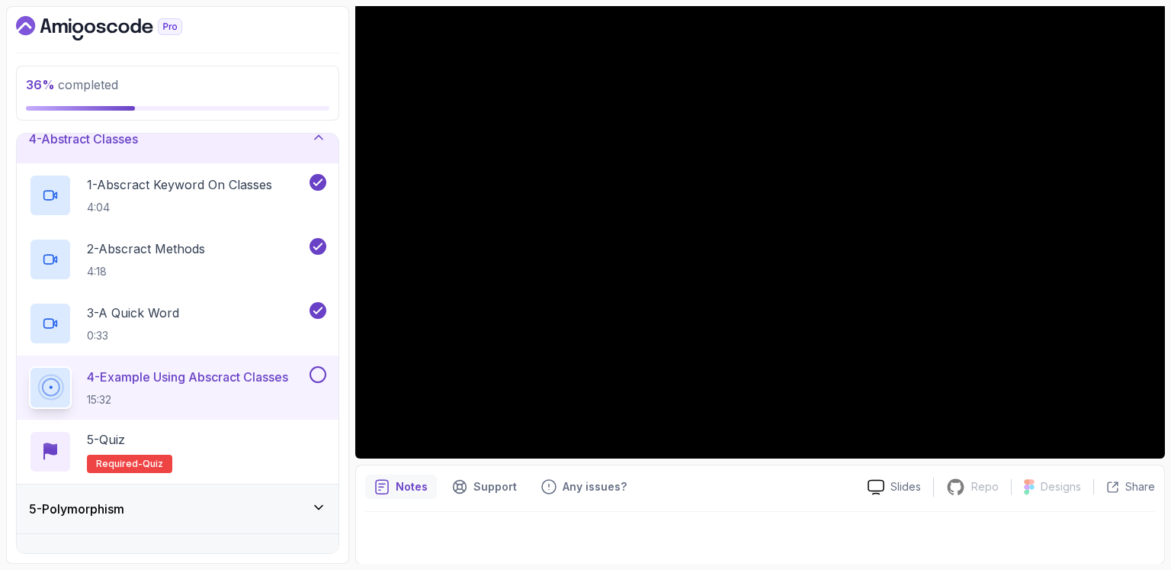
scroll to position [178, 0]
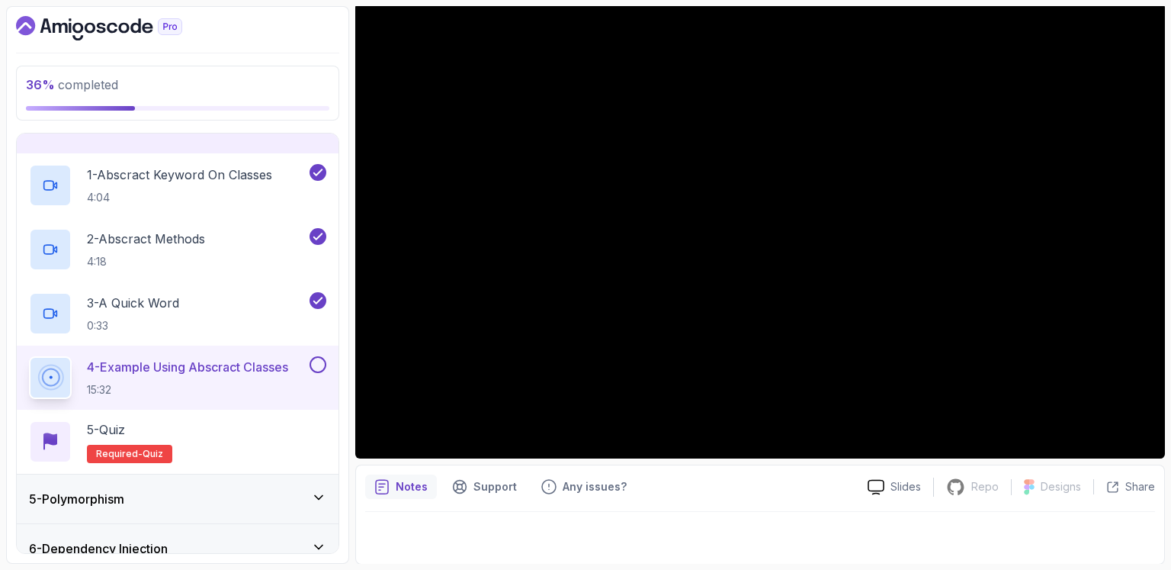
click at [323, 367] on button at bounding box center [318, 364] width 17 height 17
click at [130, 448] on span "Required-" at bounding box center [119, 454] width 47 height 12
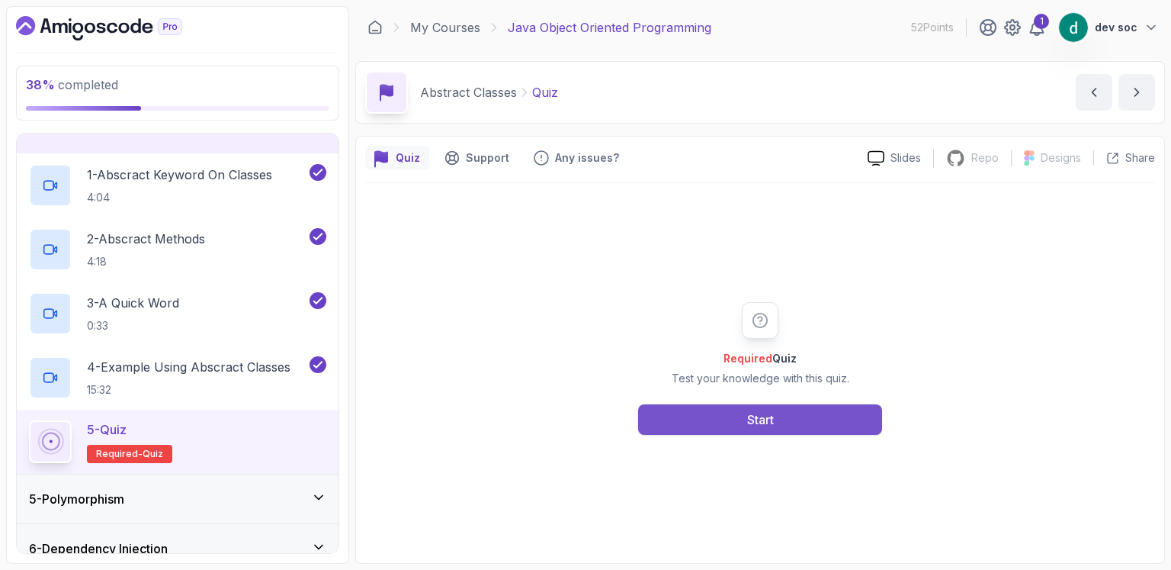
click at [765, 425] on div "Start" at bounding box center [760, 419] width 27 height 18
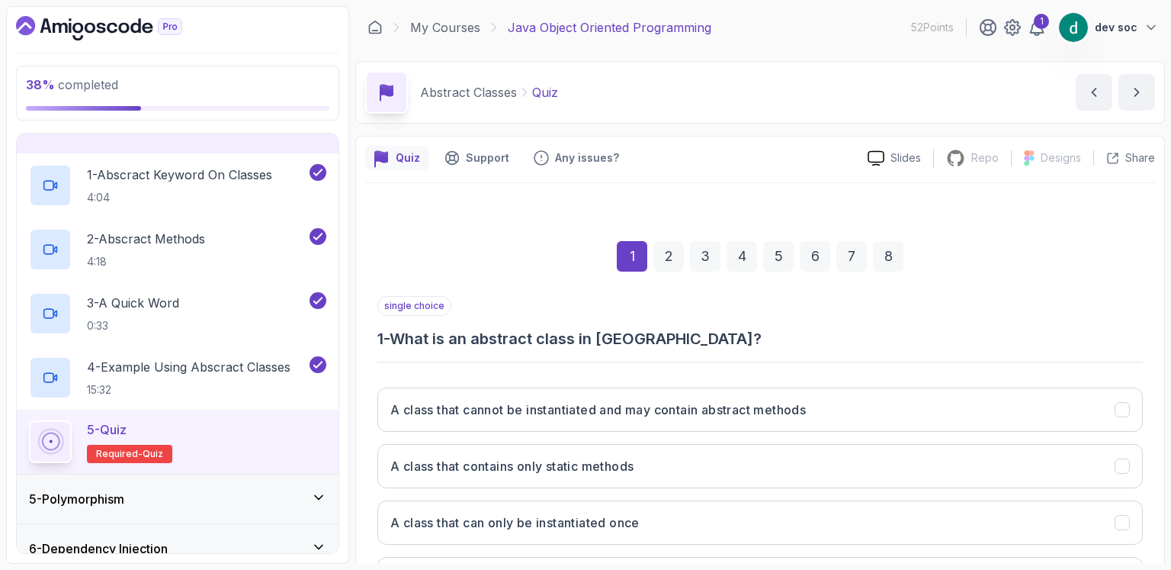
scroll to position [133, 0]
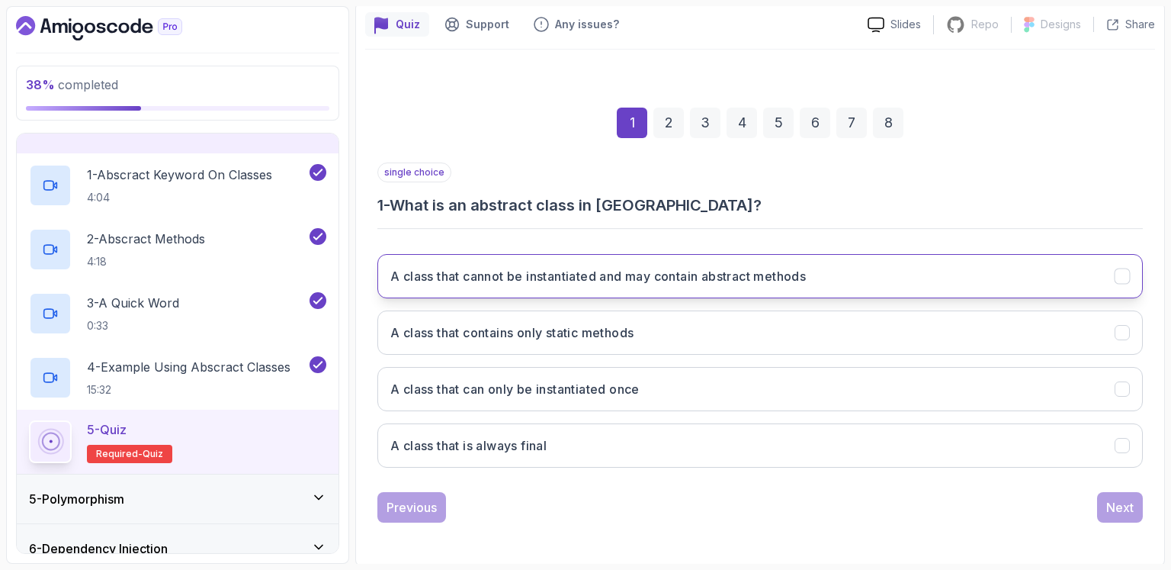
click at [884, 268] on button "A class that cannot be instantiated and may contain abstract methods" at bounding box center [760, 276] width 766 height 44
click at [1109, 503] on div "Next" at bounding box center [1120, 507] width 27 height 18
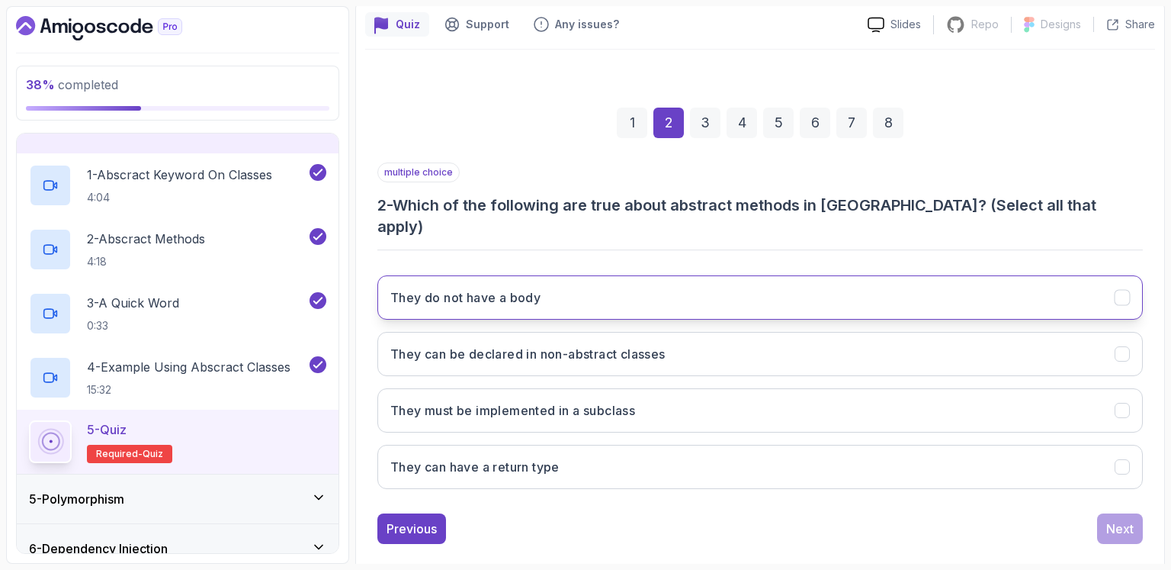
click at [625, 275] on button "They do not have a body" at bounding box center [760, 297] width 766 height 44
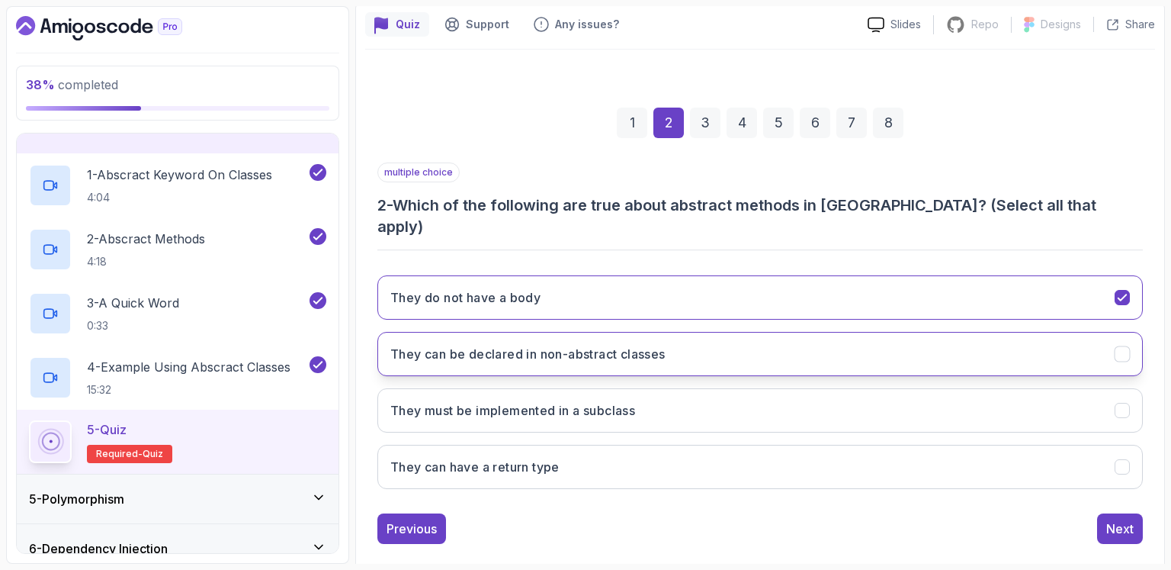
click at [603, 342] on button "They can be declared in non-abstract classes" at bounding box center [760, 354] width 766 height 44
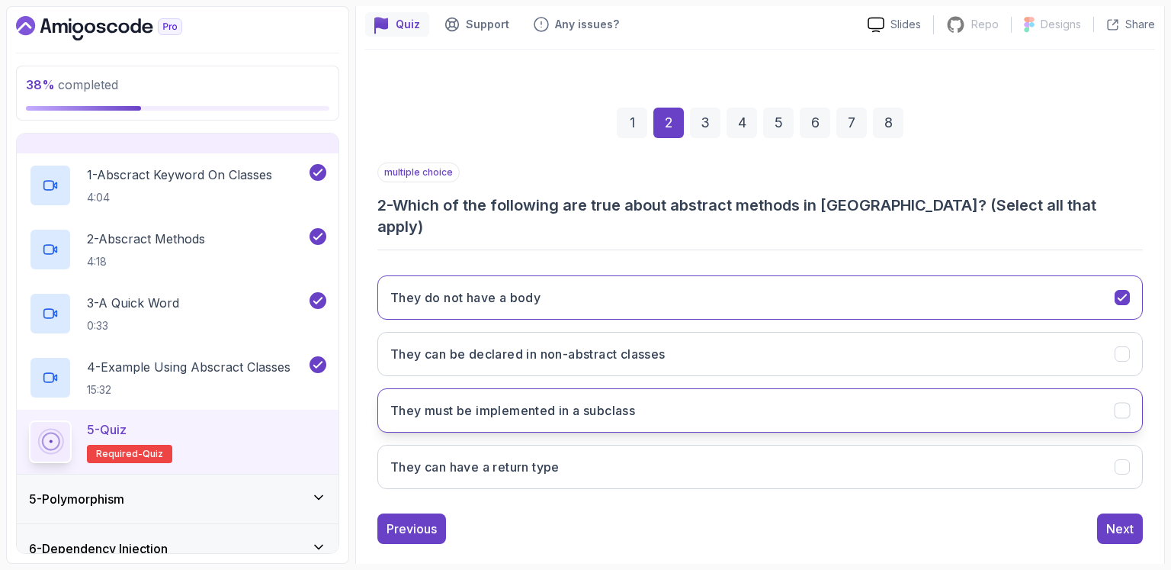
click at [566, 401] on h3 "They must be implemented in a subclass" at bounding box center [512, 410] width 245 height 18
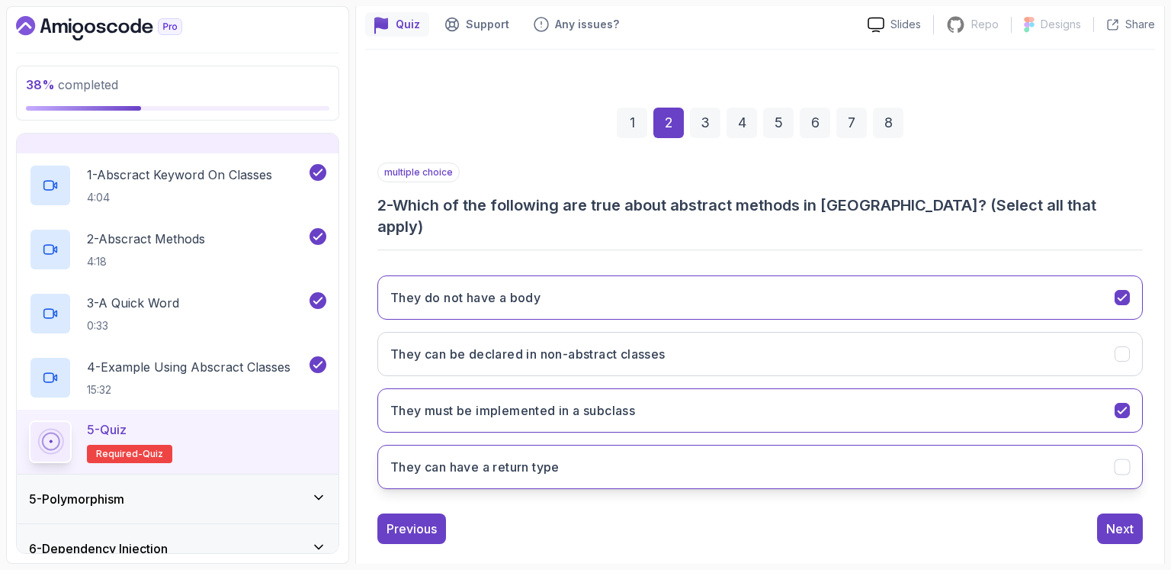
click at [532, 457] on button "They can have a return type" at bounding box center [760, 467] width 766 height 44
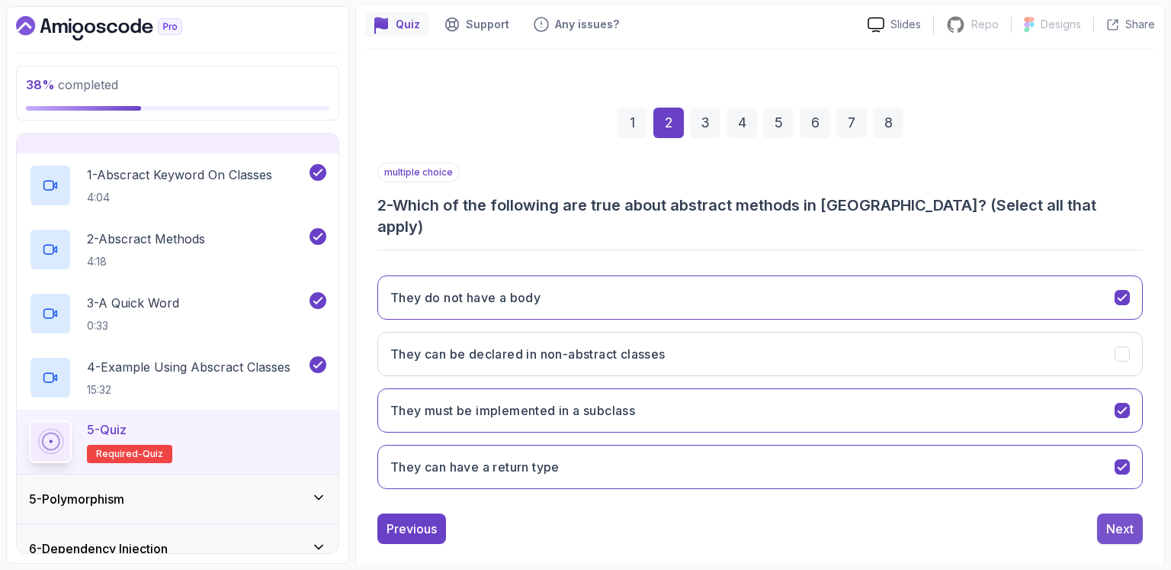
click at [1109, 519] on div "Next" at bounding box center [1120, 528] width 27 height 18
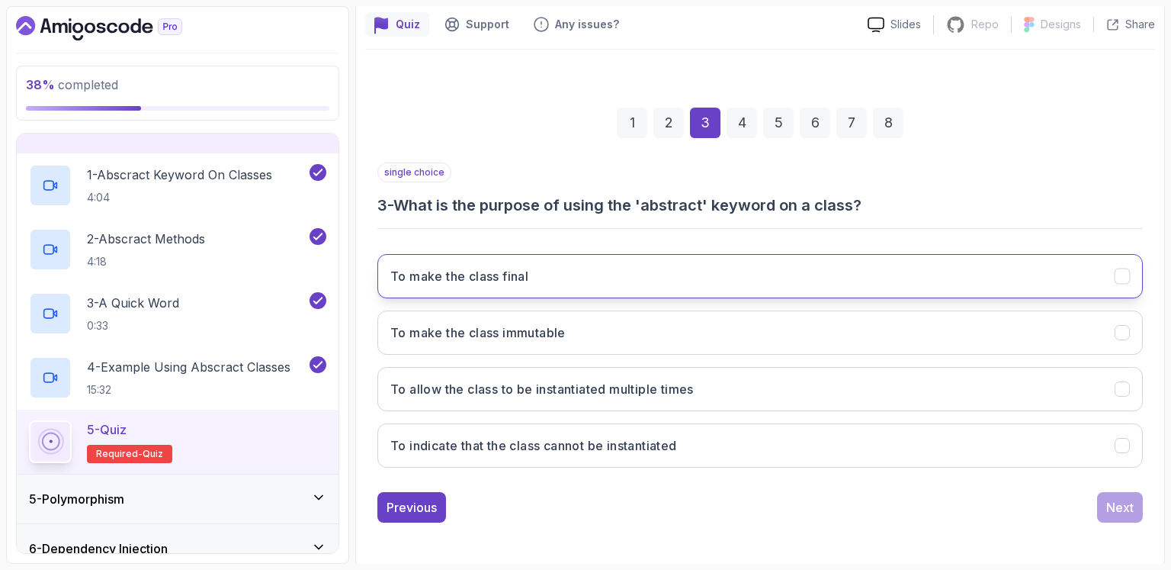
click at [530, 281] on button "To make the class final" at bounding box center [760, 276] width 766 height 44
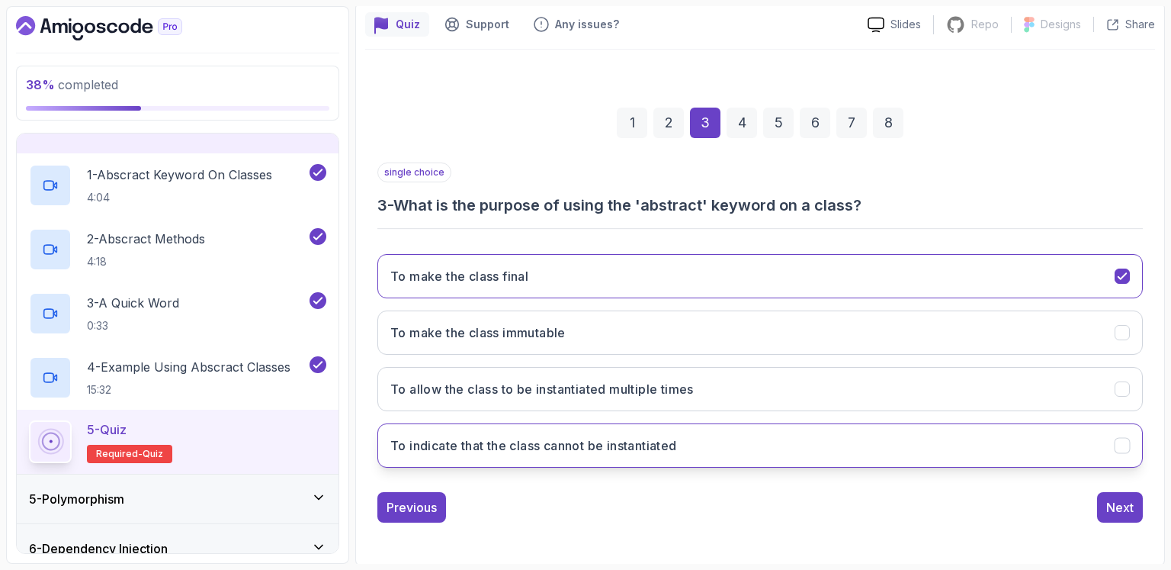
click at [694, 448] on button "To indicate that the class cannot be instantiated" at bounding box center [760, 445] width 766 height 44
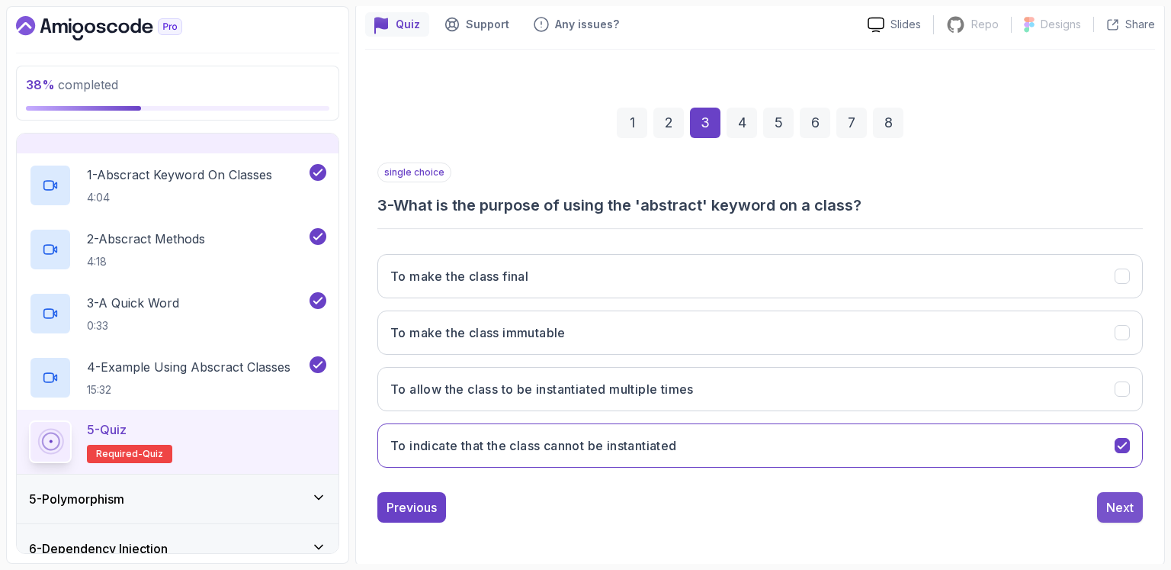
click at [1126, 509] on div "Next" at bounding box center [1120, 507] width 27 height 18
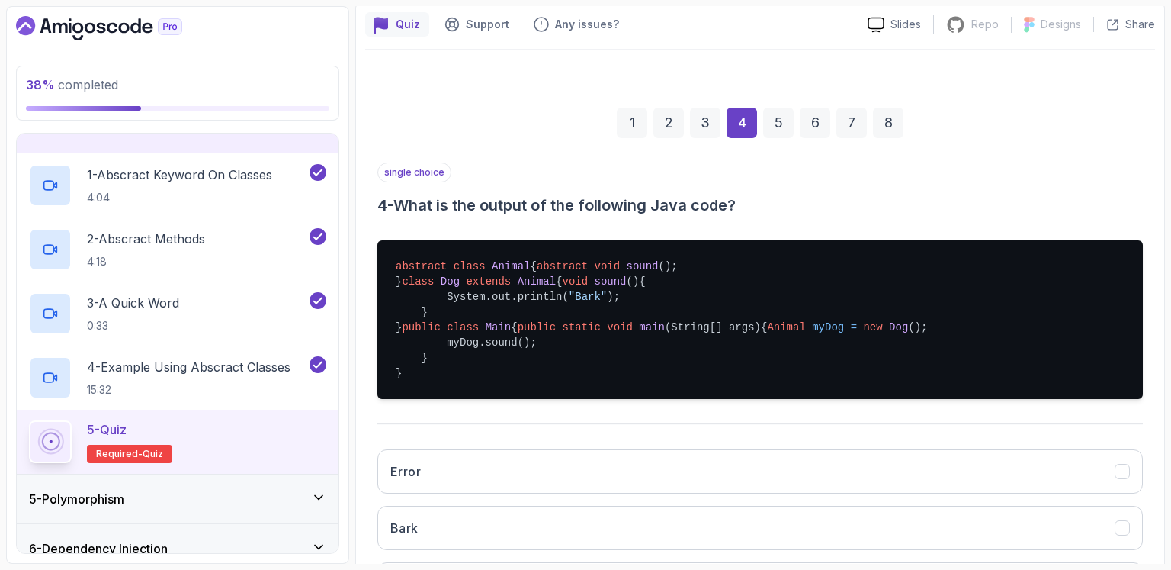
scroll to position [311, 0]
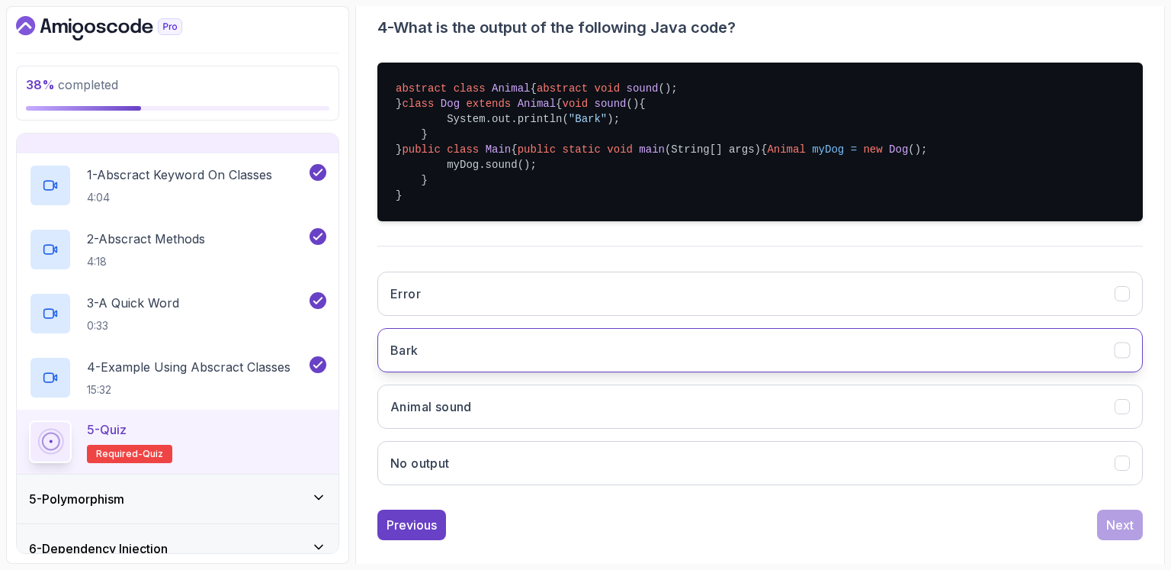
drag, startPoint x: 501, startPoint y: 426, endPoint x: 548, endPoint y: 428, distance: 47.3
click at [500, 372] on button "Bark" at bounding box center [760, 350] width 766 height 44
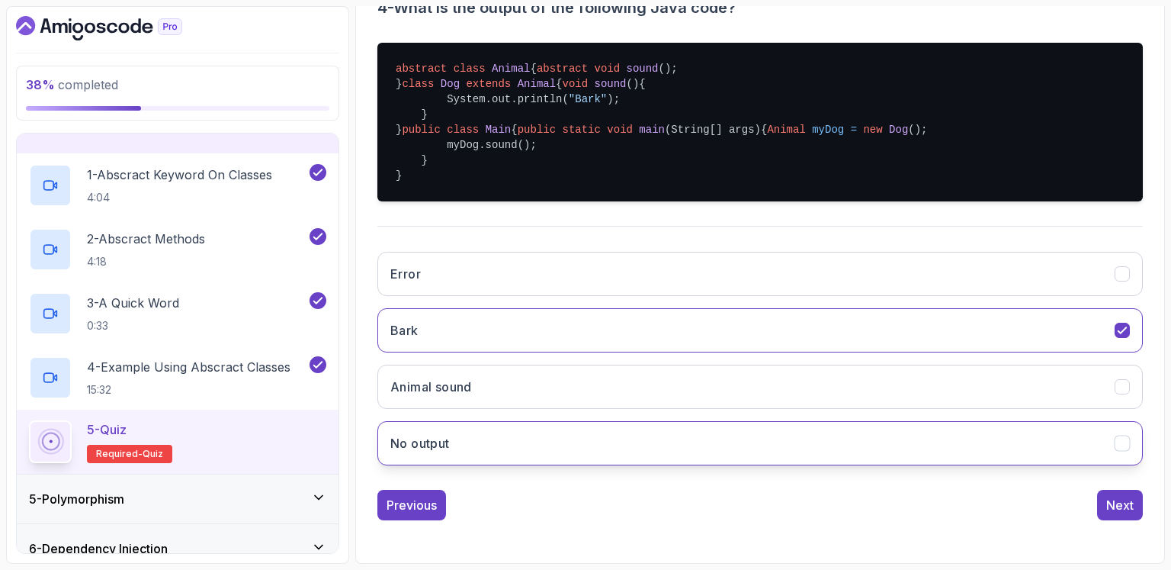
scroll to position [420, 0]
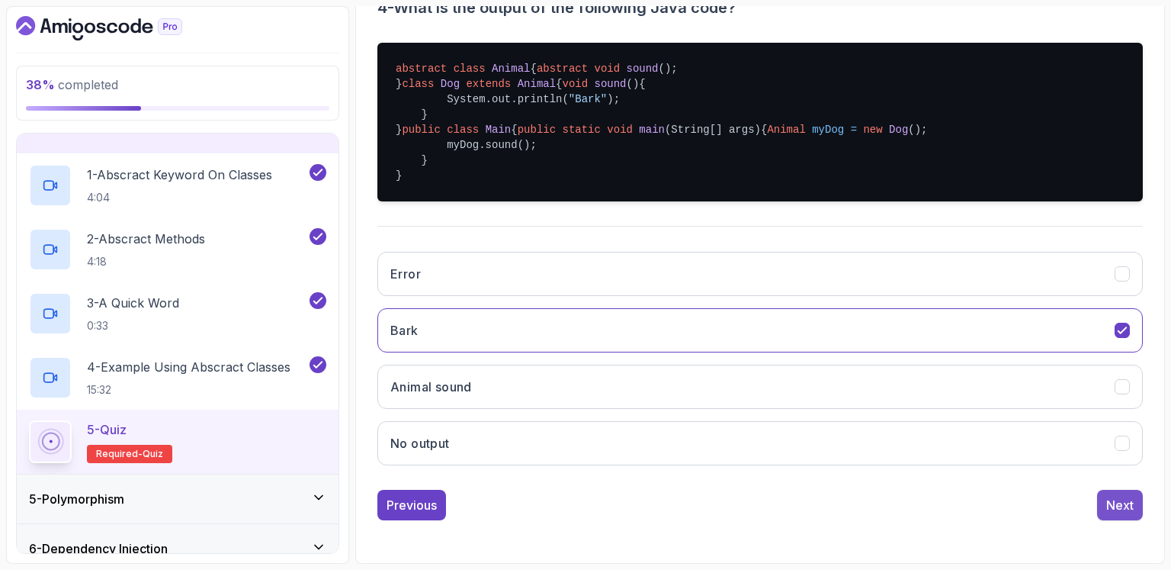
click at [1120, 512] on div "Next" at bounding box center [1120, 505] width 27 height 18
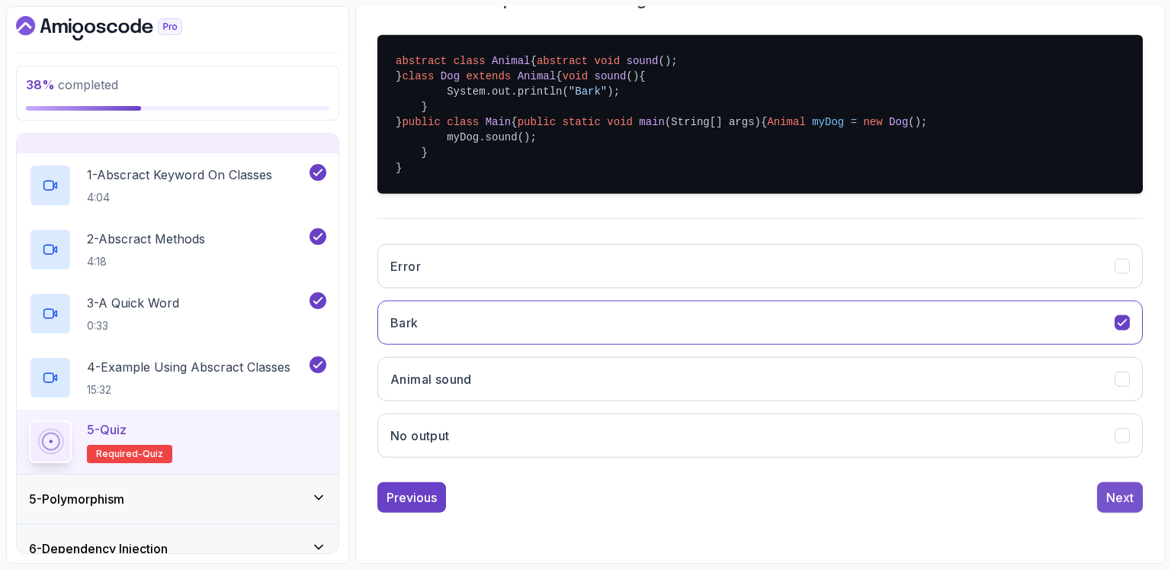
scroll to position [133, 0]
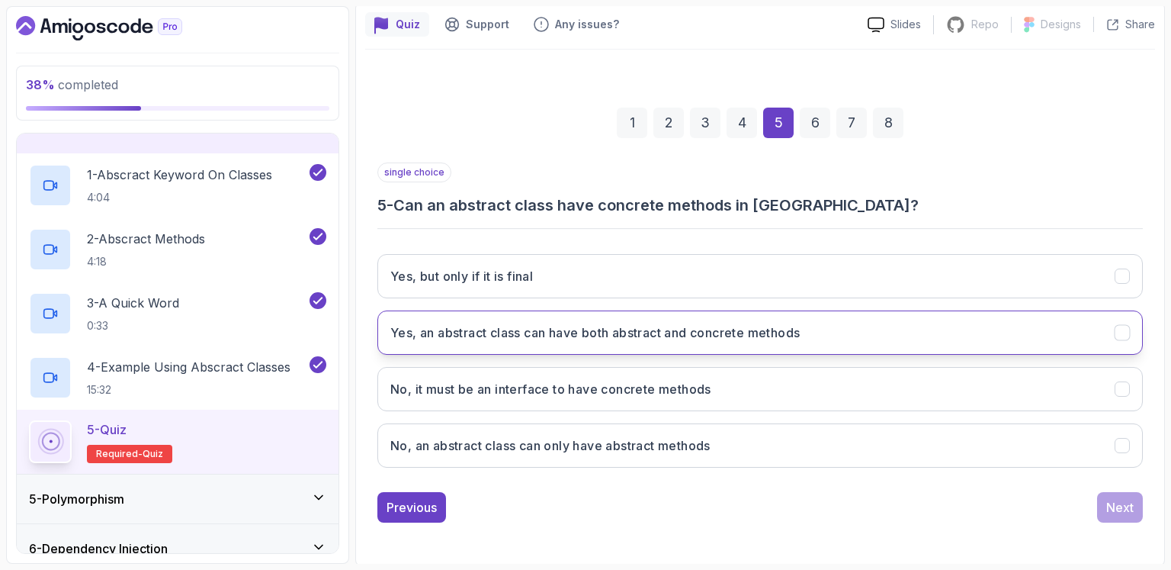
click at [653, 335] on h3 "Yes, an abstract class can have both abstract and concrete methods" at bounding box center [595, 332] width 410 height 18
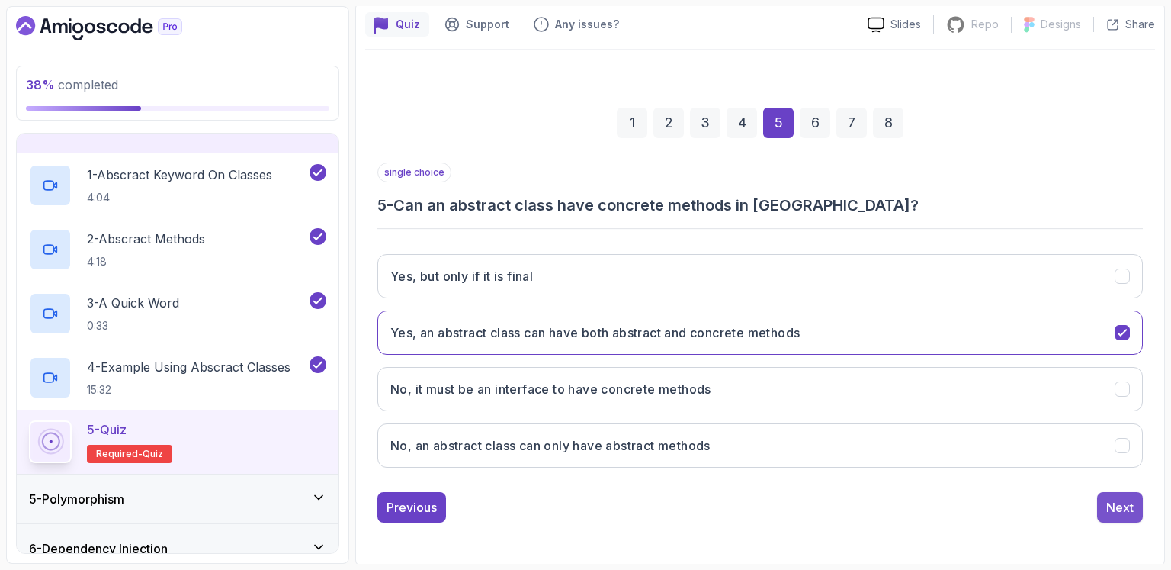
click at [1126, 513] on div "Next" at bounding box center [1120, 507] width 27 height 18
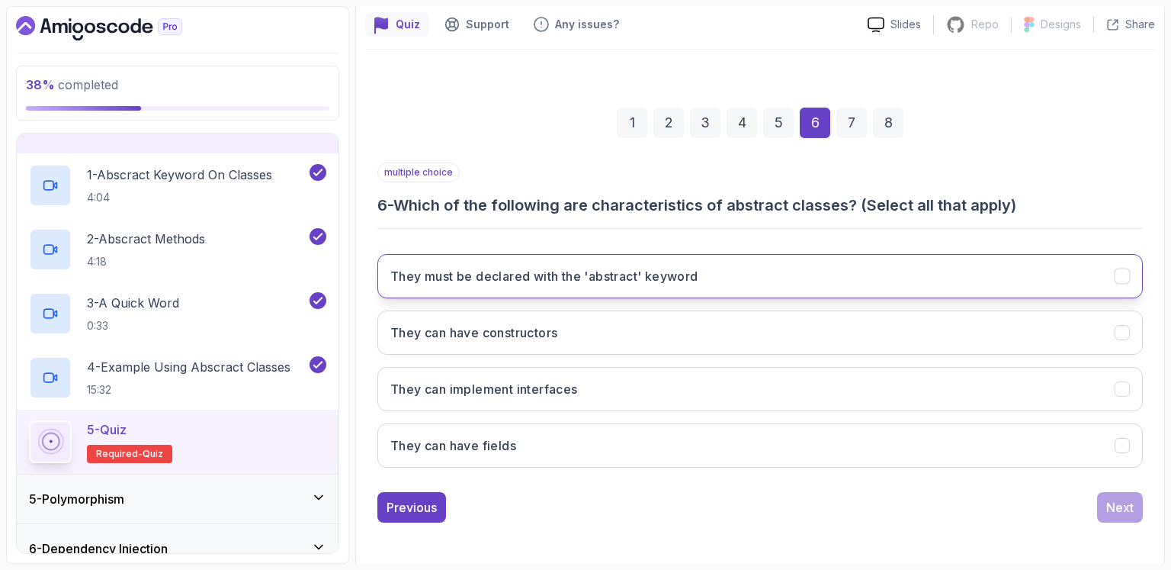
click at [772, 284] on button "They must be declared with the 'abstract' keyword" at bounding box center [760, 276] width 766 height 44
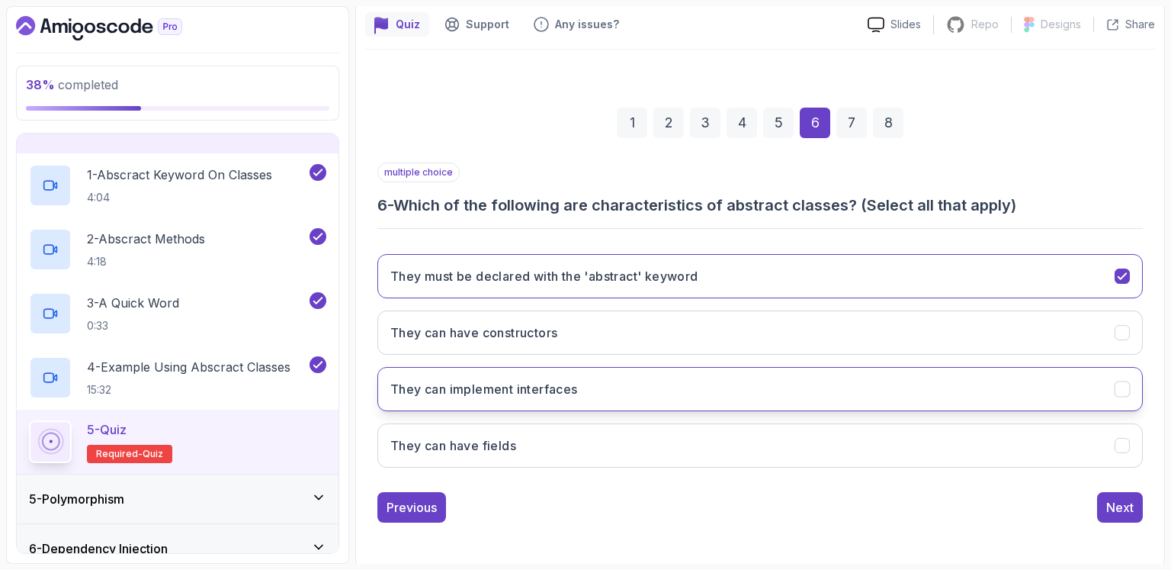
click at [686, 390] on button "They can implement interfaces" at bounding box center [760, 389] width 766 height 44
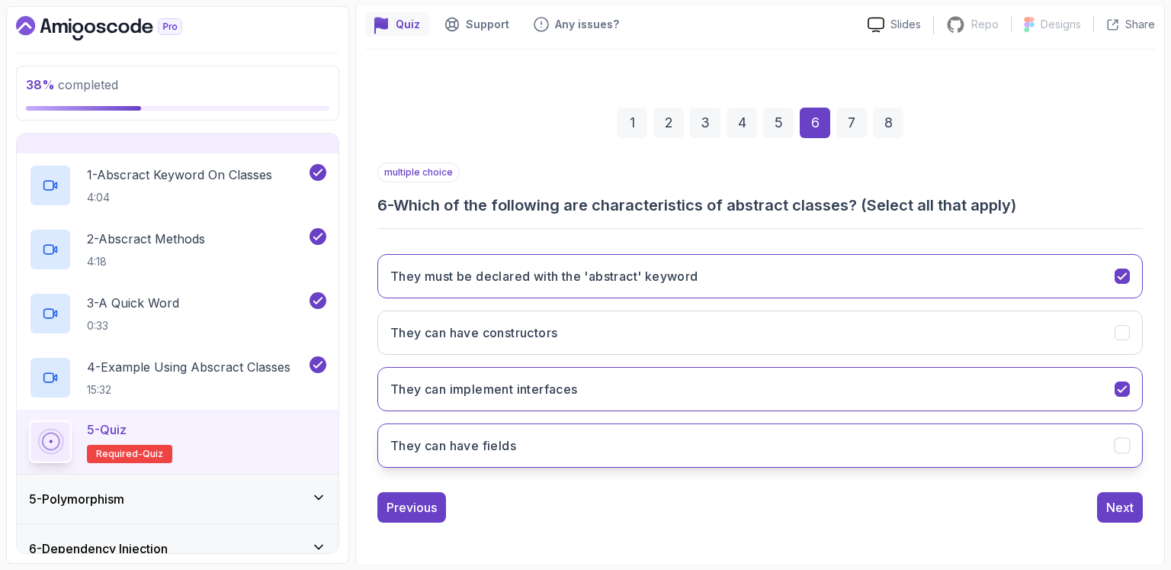
click at [661, 439] on button "They can have fields" at bounding box center [760, 445] width 766 height 44
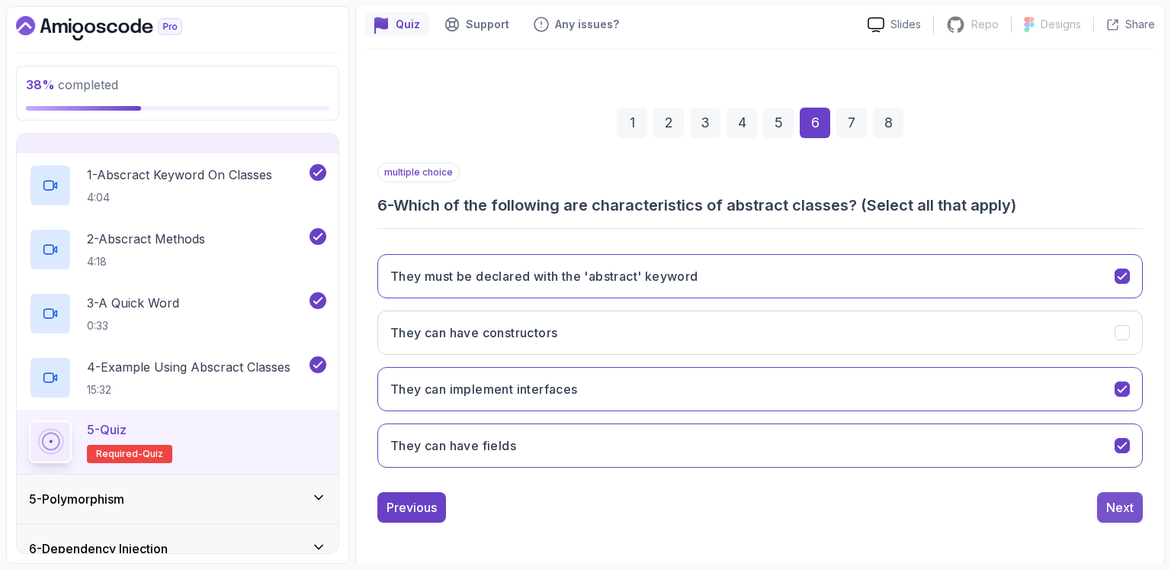
click at [1129, 499] on div "Next" at bounding box center [1120, 507] width 27 height 18
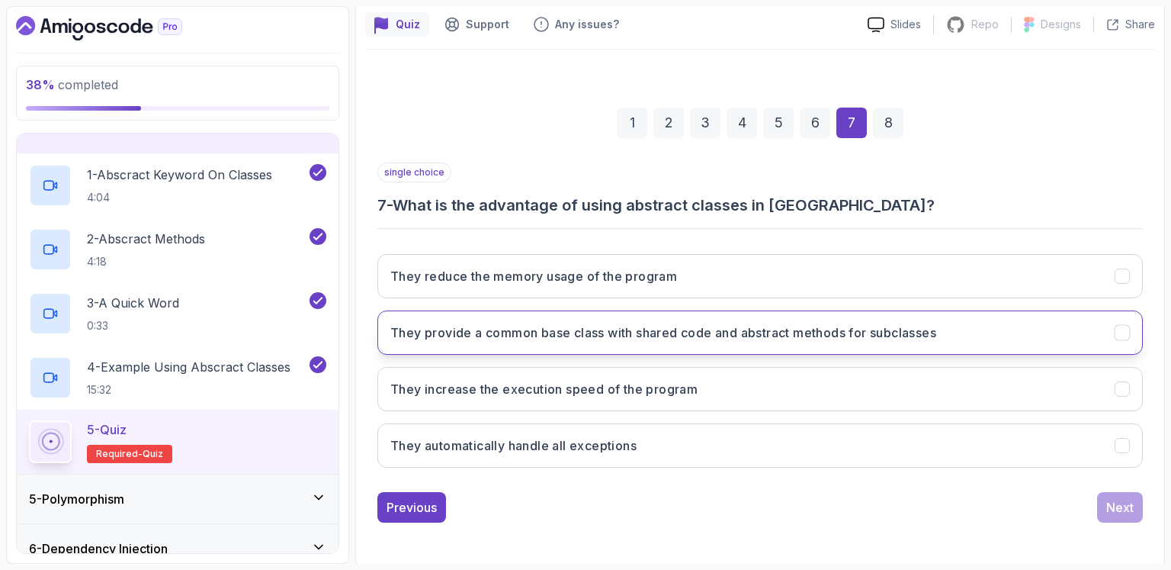
click at [731, 342] on button "They provide a common base class with shared code and abstract methods for subc…" at bounding box center [760, 332] width 766 height 44
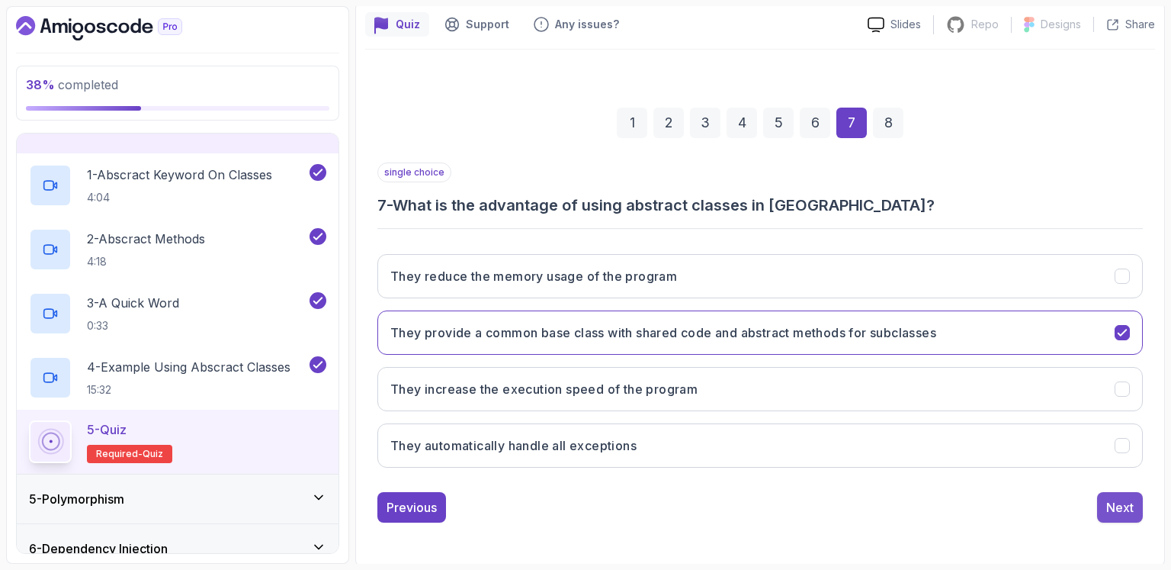
click at [1104, 509] on button "Next" at bounding box center [1120, 507] width 46 height 31
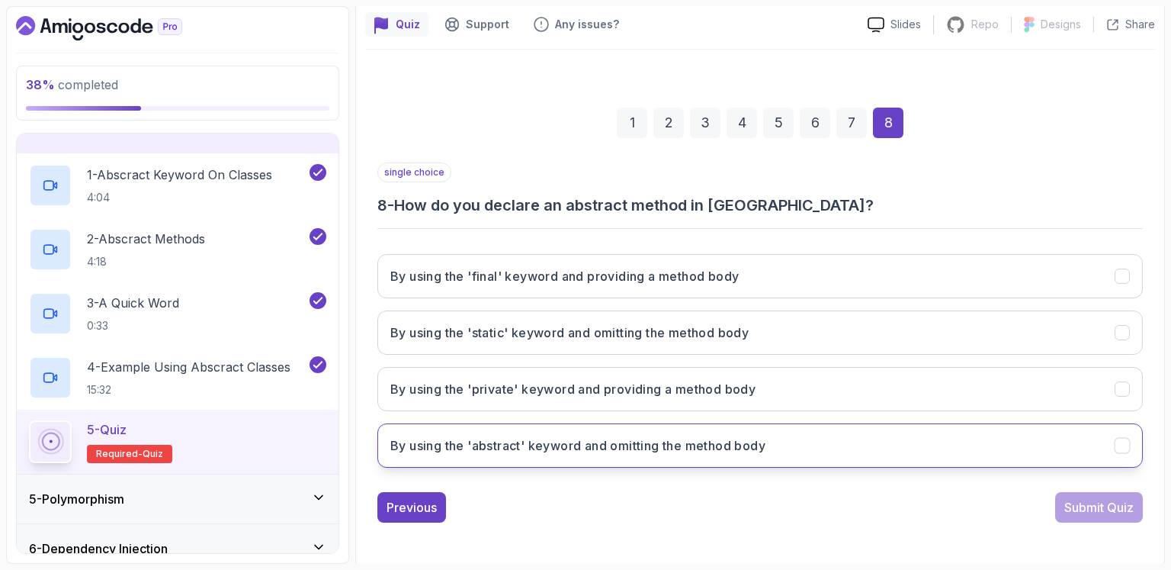
click at [607, 444] on h3 "By using the 'abstract' keyword and omitting the method body" at bounding box center [577, 445] width 375 height 18
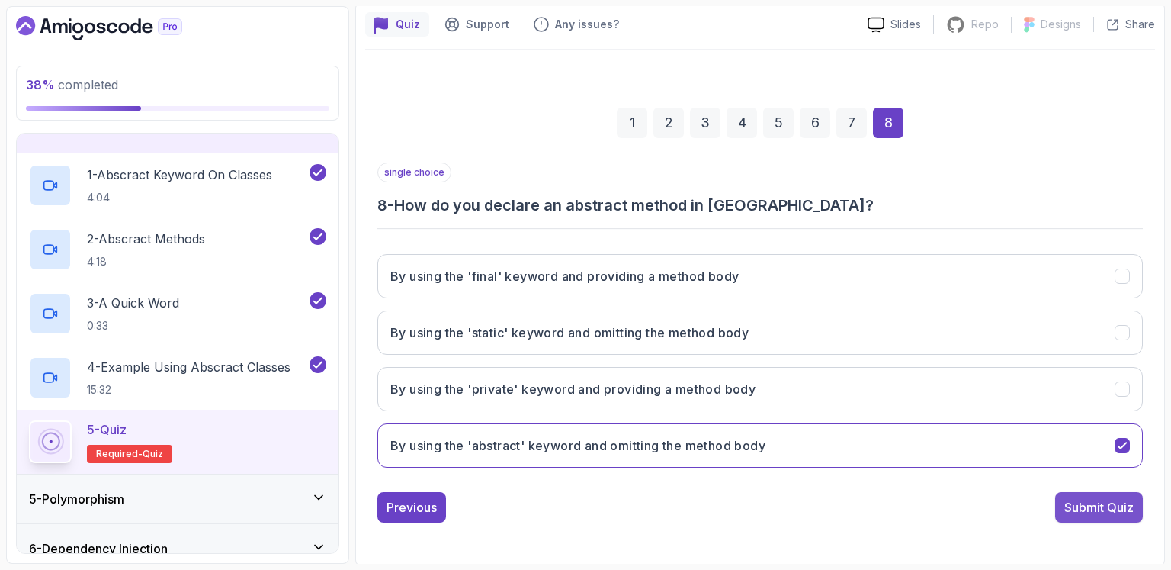
click at [1093, 515] on button "Submit Quiz" at bounding box center [1099, 507] width 88 height 31
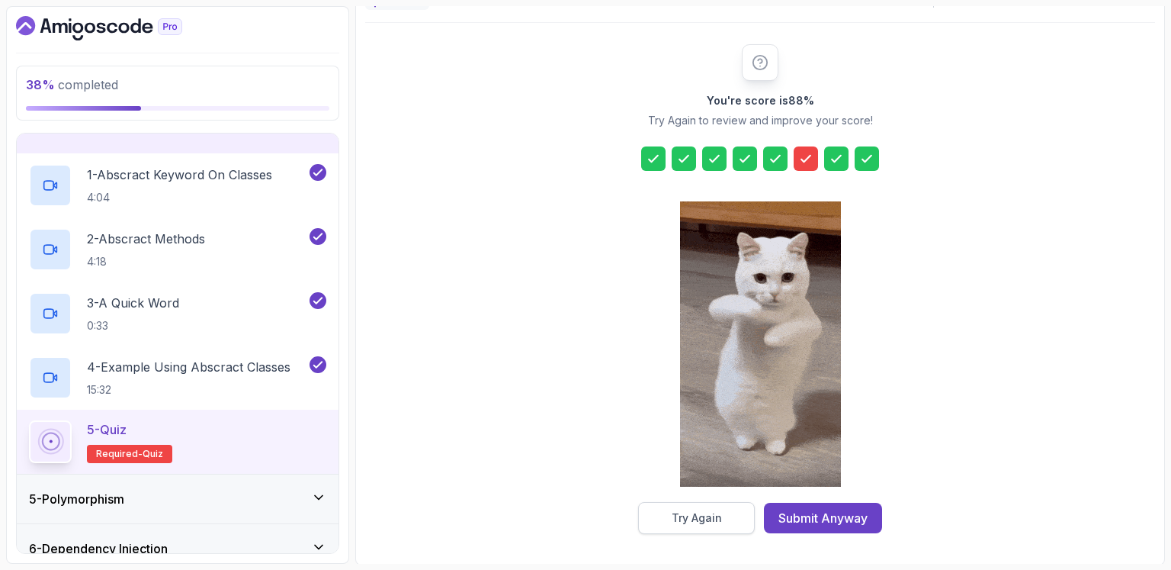
click at [684, 529] on button "Try Again" at bounding box center [696, 518] width 117 height 32
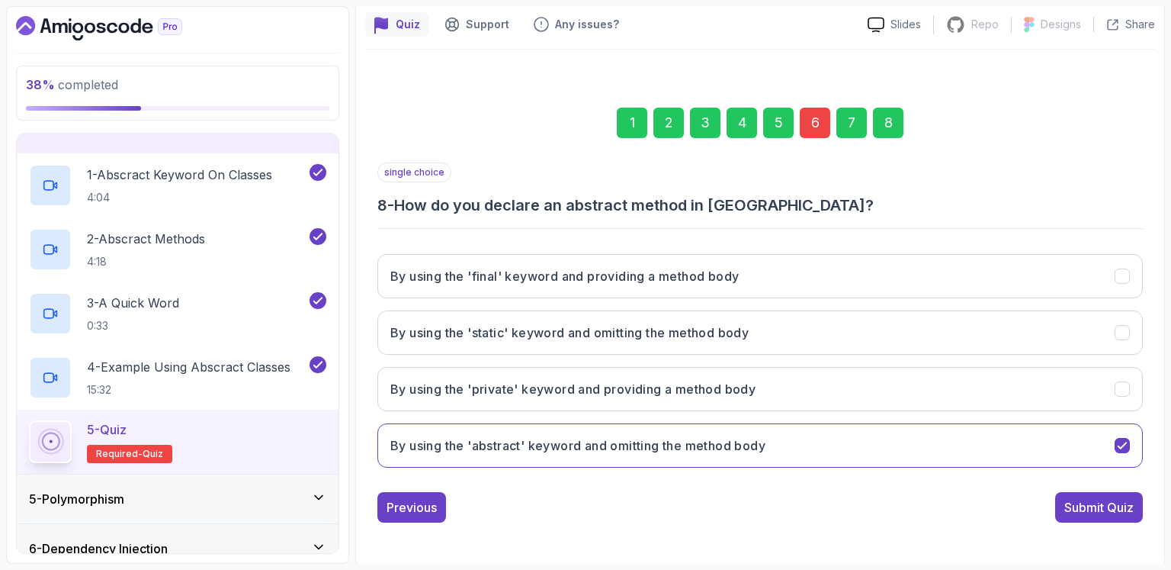
click at [816, 124] on div "6" at bounding box center [815, 123] width 31 height 31
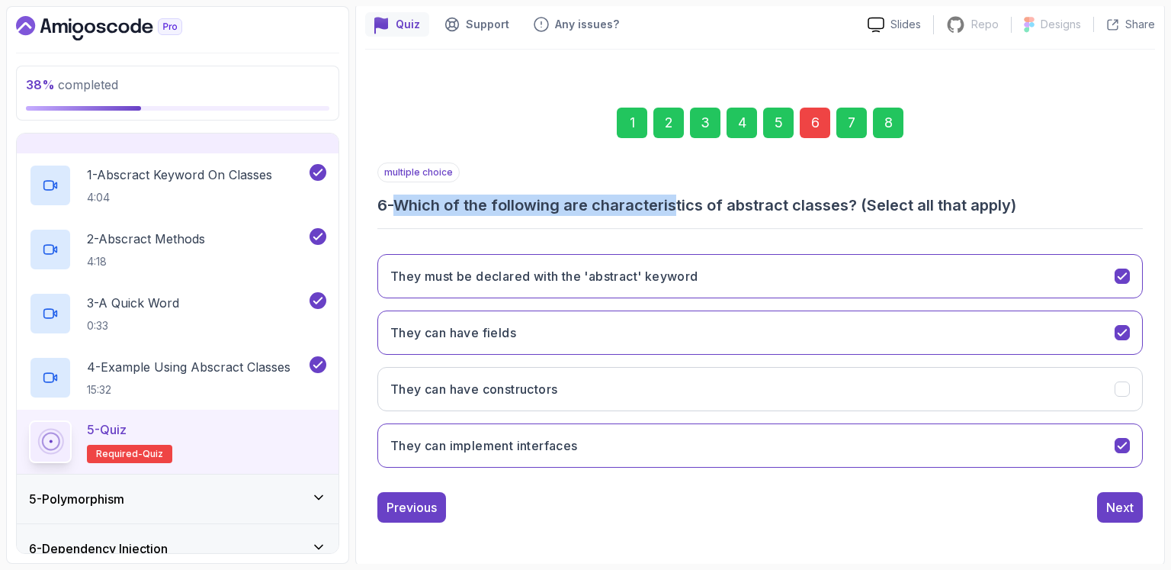
drag, startPoint x: 406, startPoint y: 207, endPoint x: 679, endPoint y: 213, distance: 273.9
click at [679, 213] on h3 "6 - Which of the following are characteristics of abstract classes? (Select all…" at bounding box center [760, 204] width 766 height 21
click at [501, 436] on h3 "They can implement interfaces" at bounding box center [484, 445] width 188 height 18
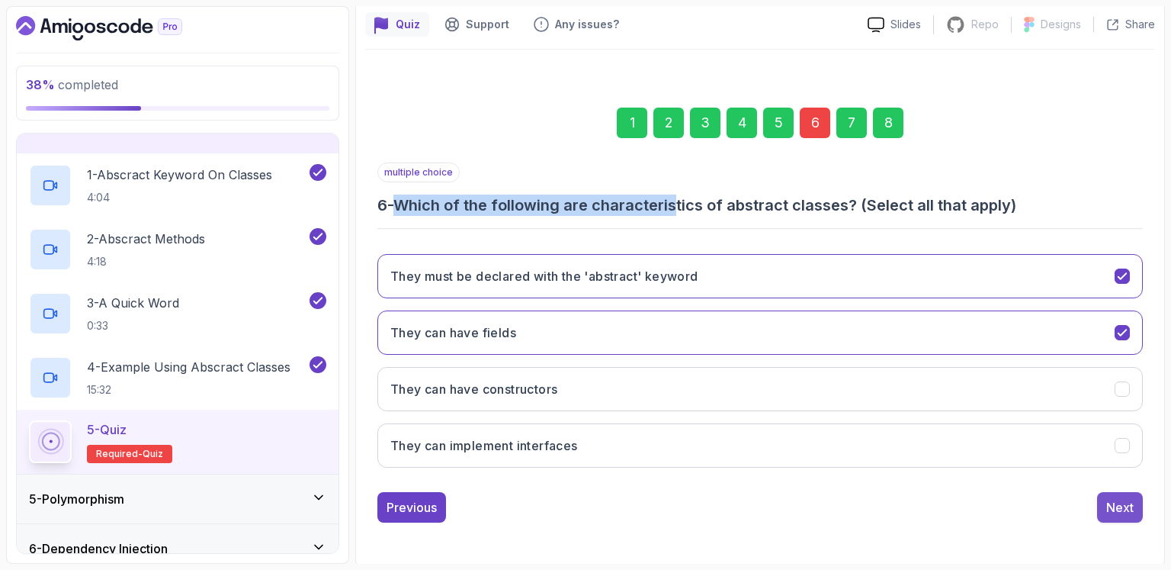
click at [1116, 506] on div "Next" at bounding box center [1120, 507] width 27 height 18
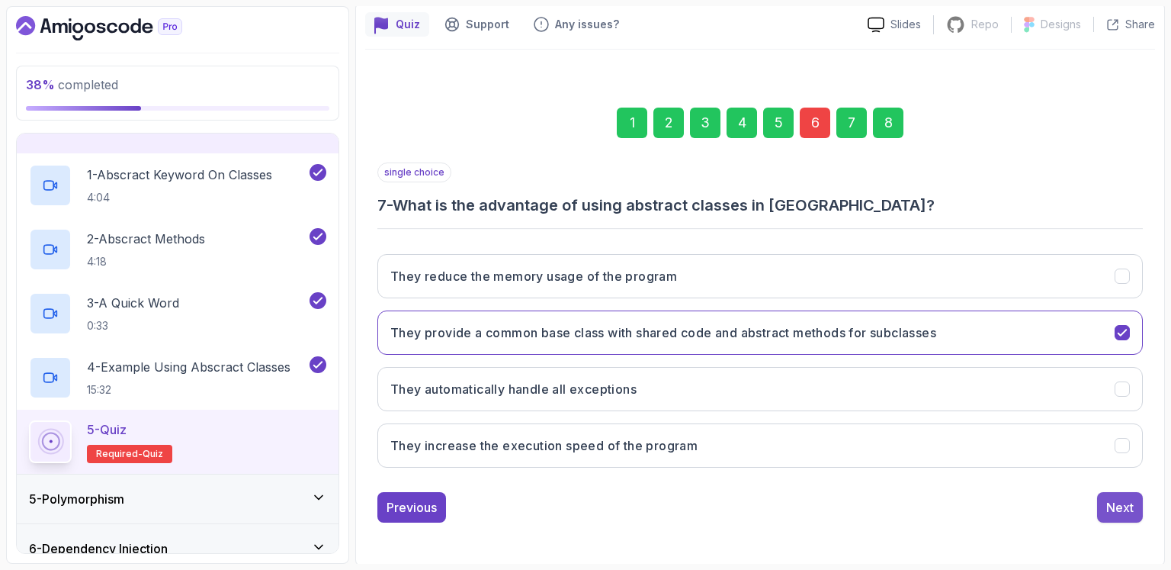
click at [1117, 518] on button "Next" at bounding box center [1120, 507] width 46 height 31
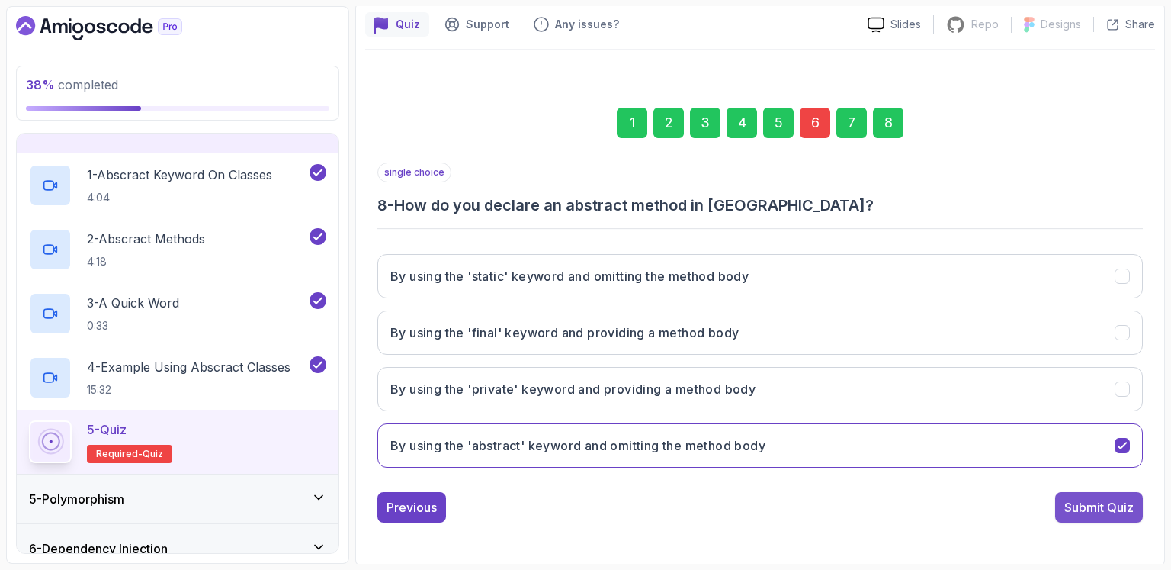
click at [1109, 514] on button "Submit Quiz" at bounding box center [1099, 507] width 88 height 31
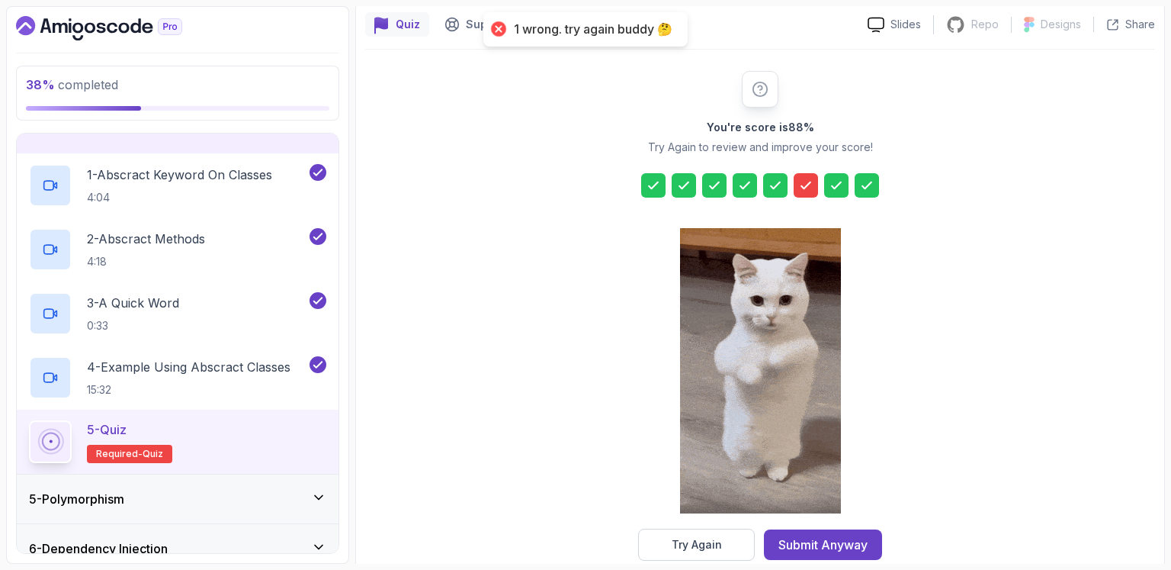
click at [810, 178] on icon at bounding box center [805, 185] width 15 height 15
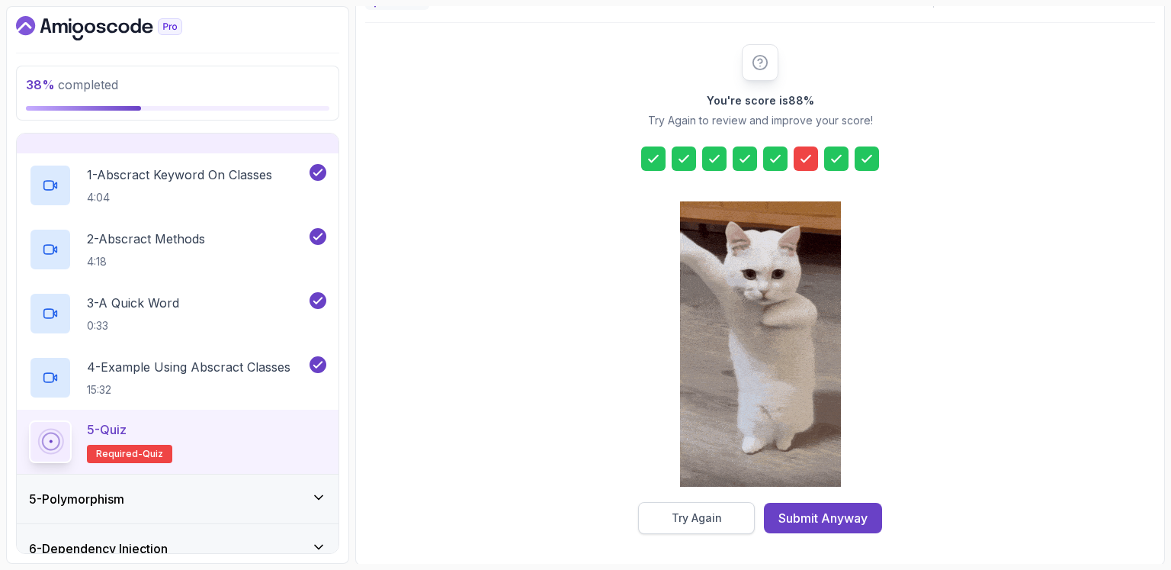
click at [692, 525] on button "Try Again" at bounding box center [696, 518] width 117 height 32
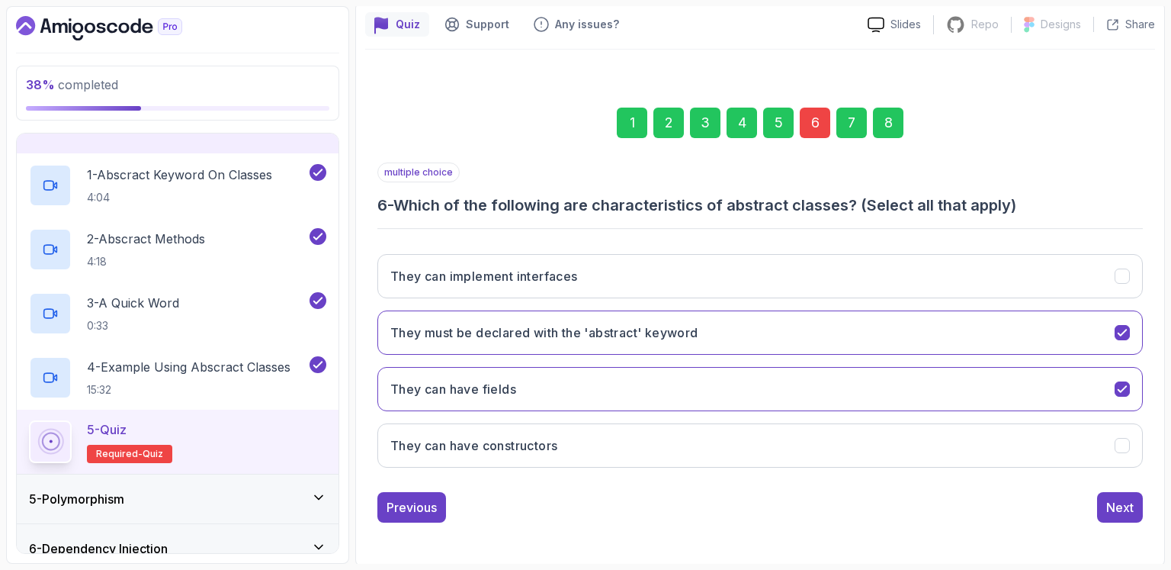
click at [803, 123] on div "6" at bounding box center [815, 123] width 31 height 31
click at [561, 268] on h3 "They can implement interfaces" at bounding box center [484, 276] width 188 height 18
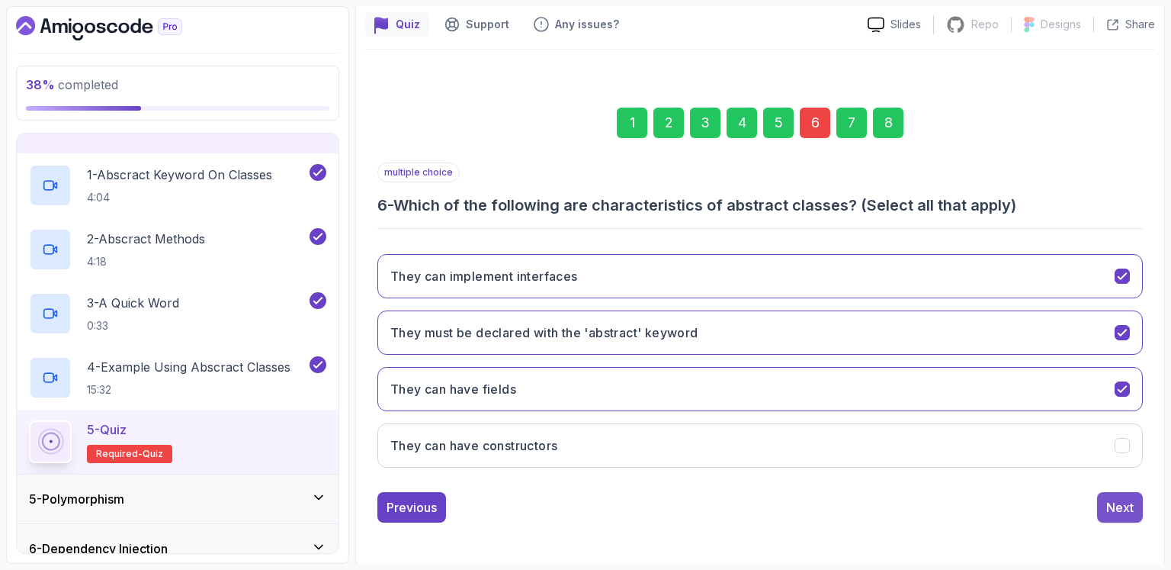
click at [1123, 501] on div "Next" at bounding box center [1120, 507] width 27 height 18
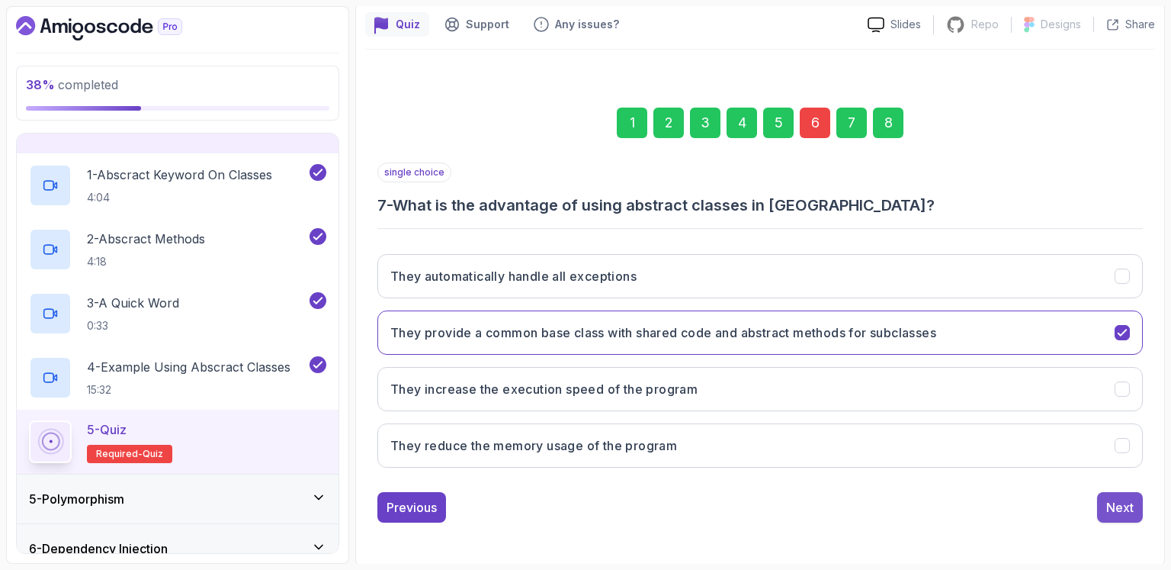
click at [1119, 510] on div "Next" at bounding box center [1120, 507] width 27 height 18
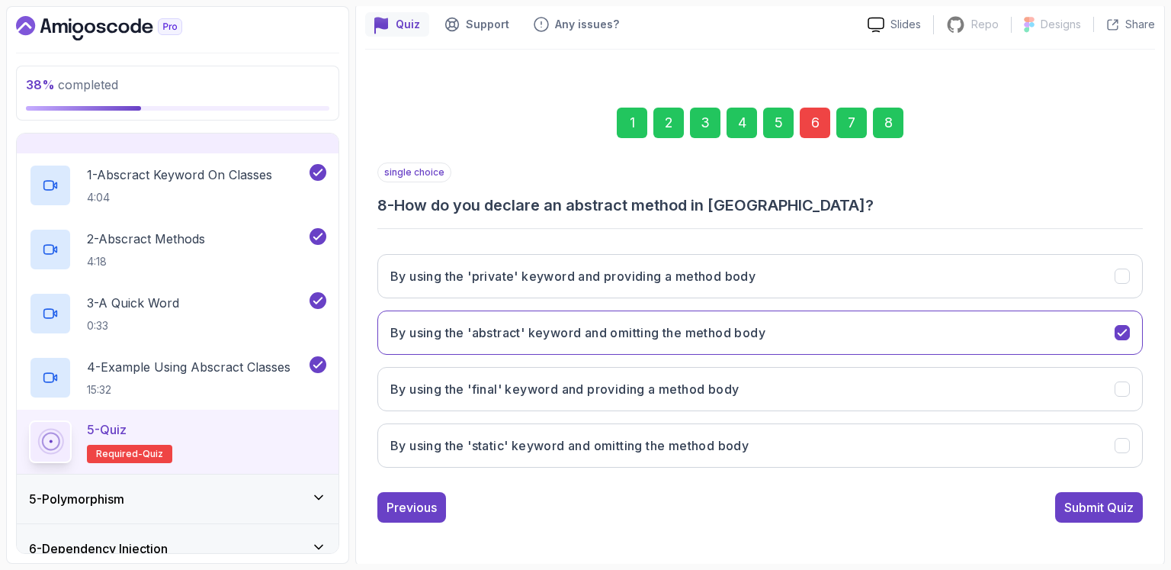
click at [1101, 501] on div "Submit Quiz" at bounding box center [1099, 507] width 69 height 18
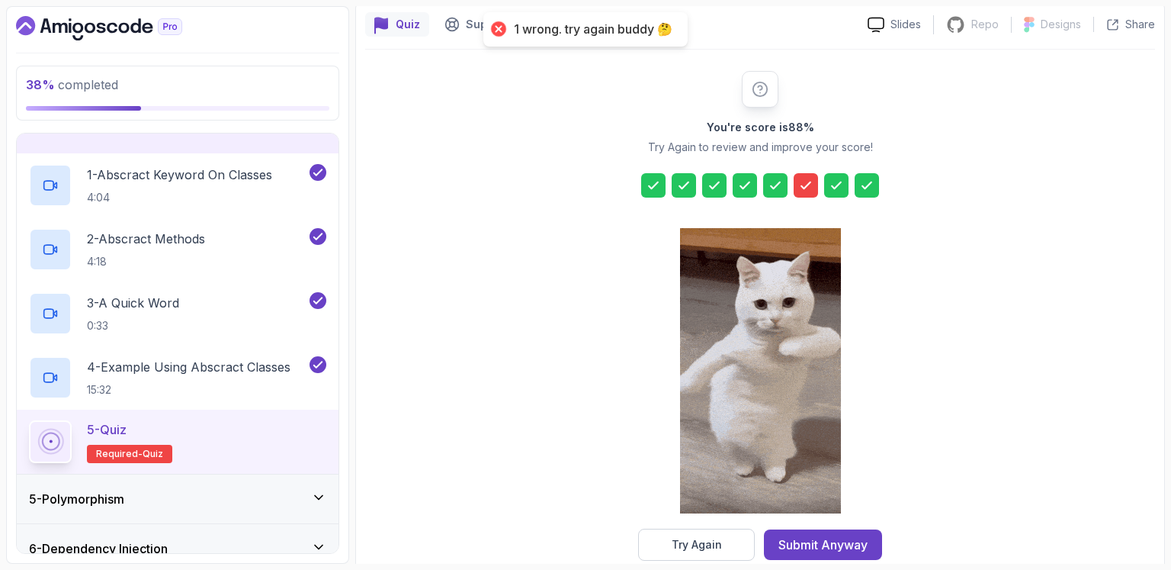
click at [802, 190] on icon at bounding box center [805, 185] width 15 height 15
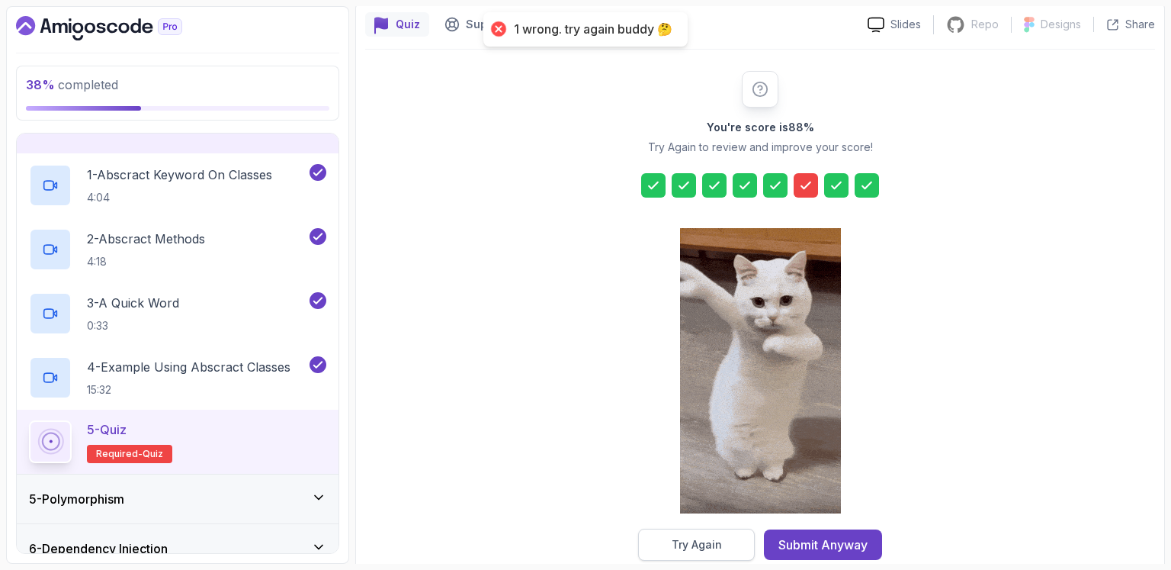
click at [695, 544] on div "Try Again" at bounding box center [697, 544] width 50 height 15
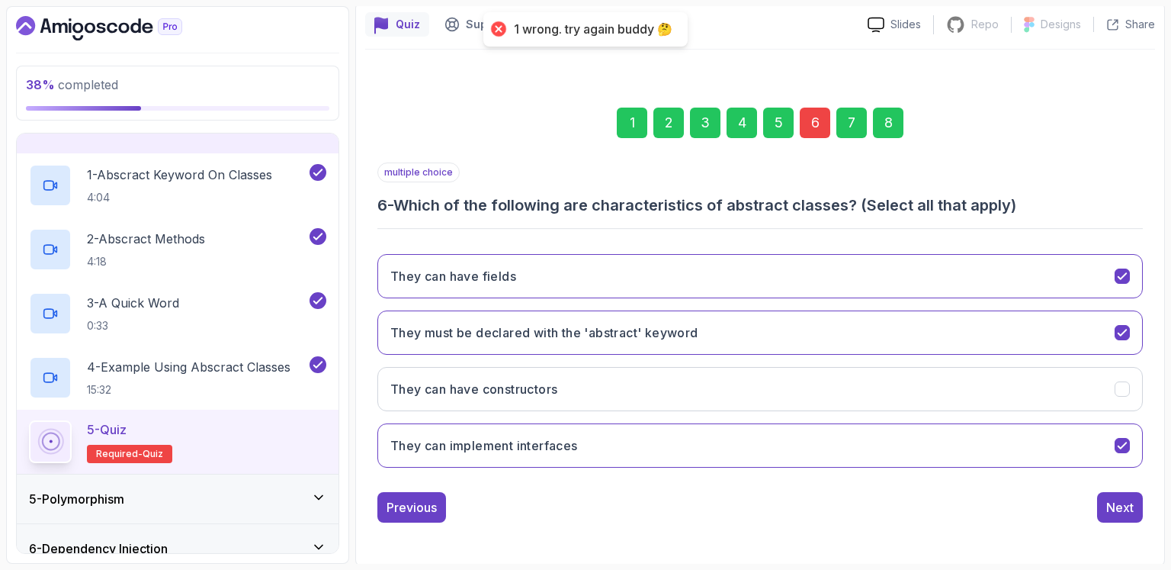
click at [817, 117] on div "6" at bounding box center [815, 123] width 31 height 31
click at [774, 126] on div "5" at bounding box center [778, 123] width 31 height 31
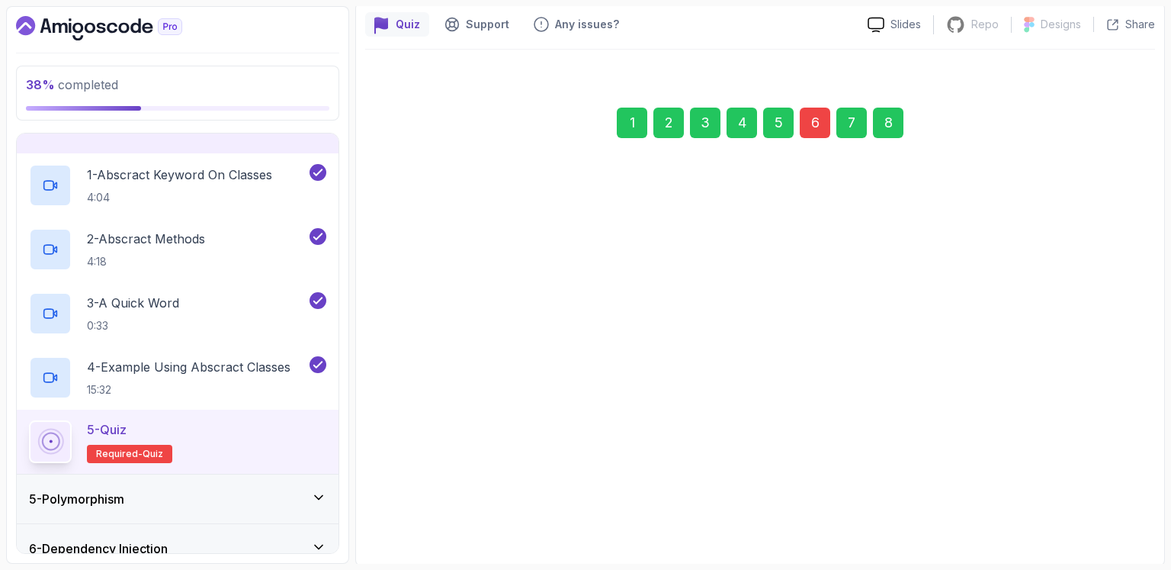
click at [811, 120] on div "6" at bounding box center [815, 123] width 31 height 31
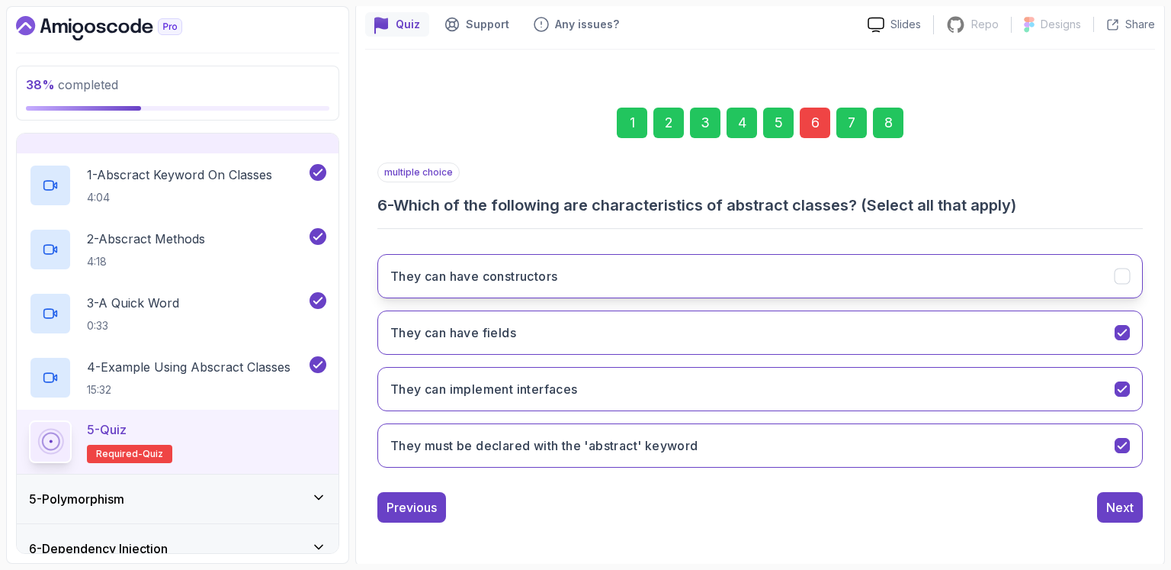
click at [921, 288] on button "They can have constructors" at bounding box center [760, 276] width 766 height 44
click at [1128, 503] on div "Next" at bounding box center [1120, 507] width 27 height 18
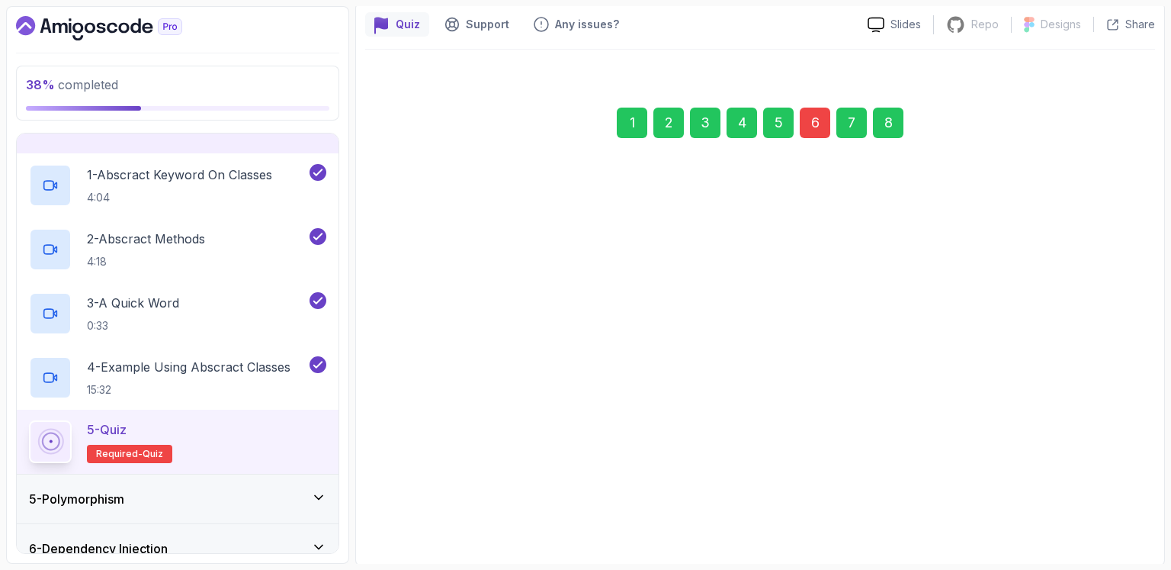
click at [1128, 503] on div "Next" at bounding box center [1120, 507] width 27 height 18
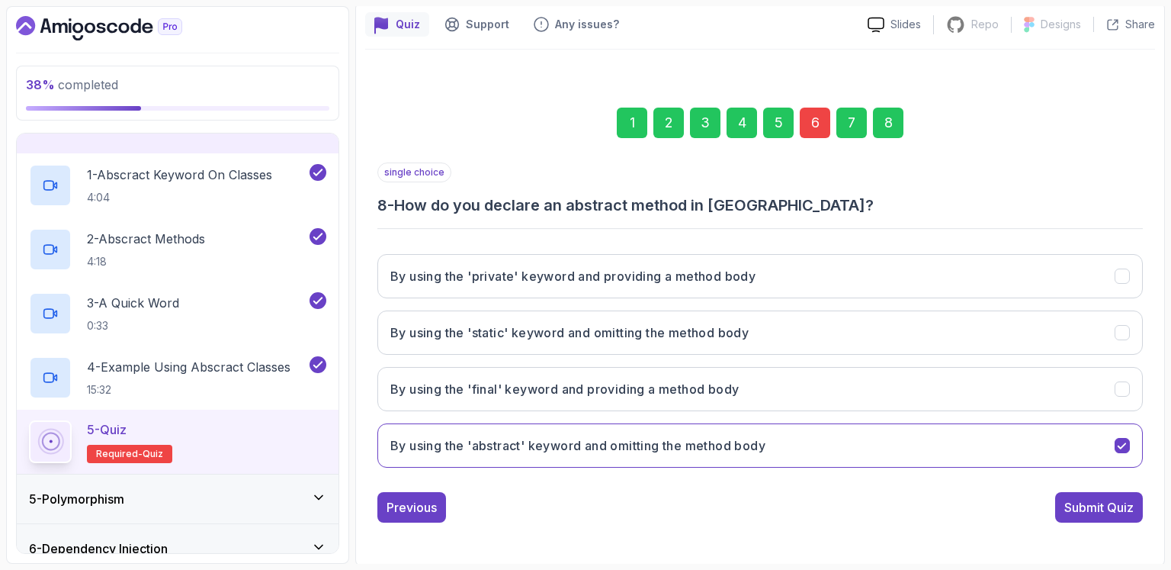
click at [1128, 503] on div "Submit Quiz" at bounding box center [1099, 507] width 69 height 18
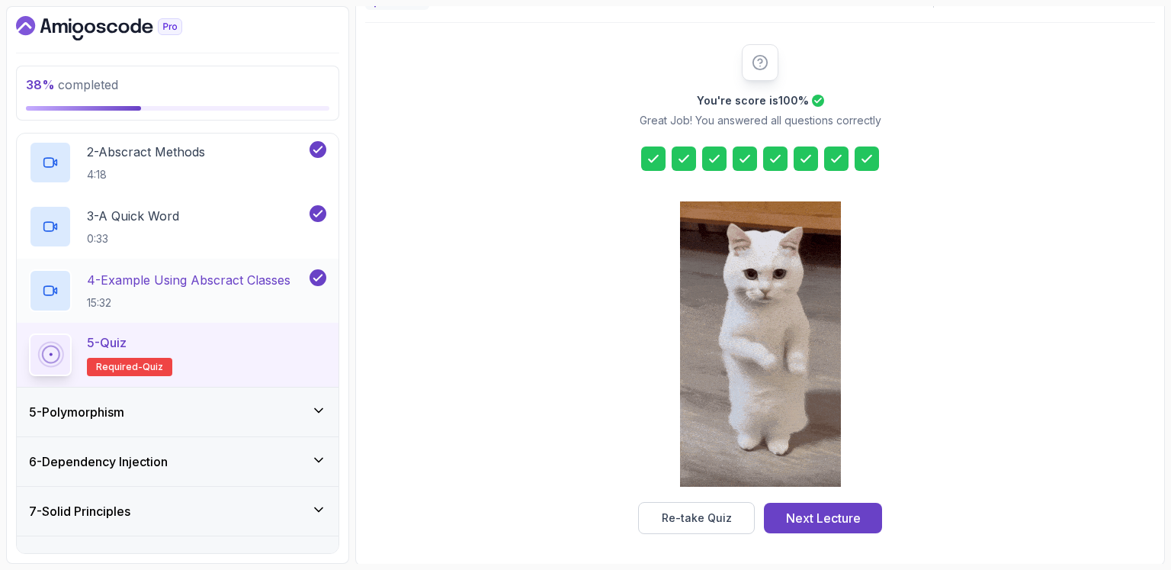
scroll to position [294, 0]
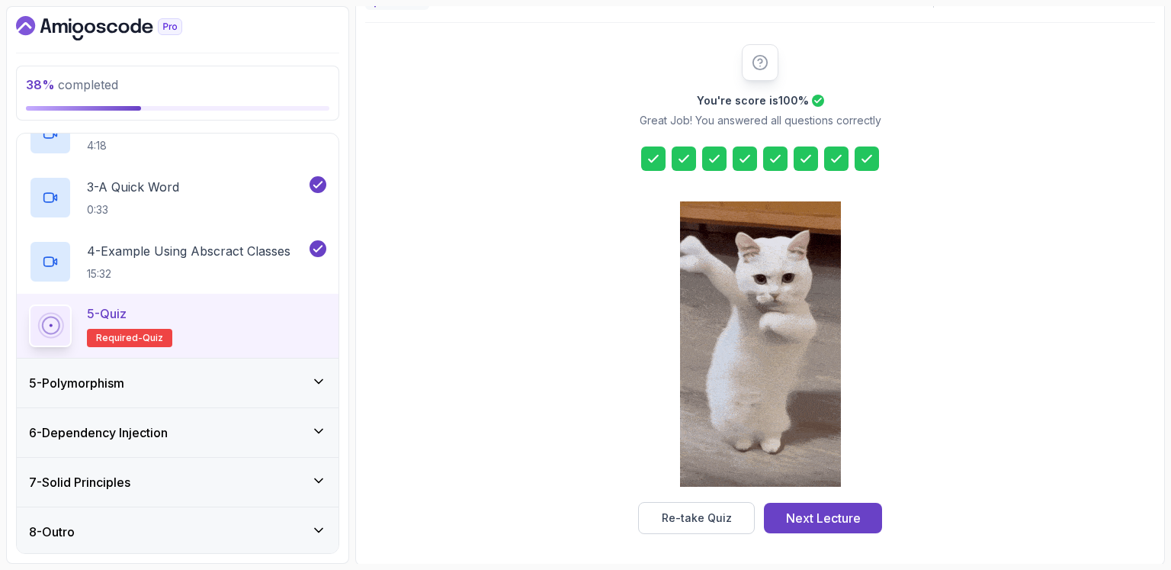
click at [321, 381] on icon at bounding box center [318, 381] width 15 height 15
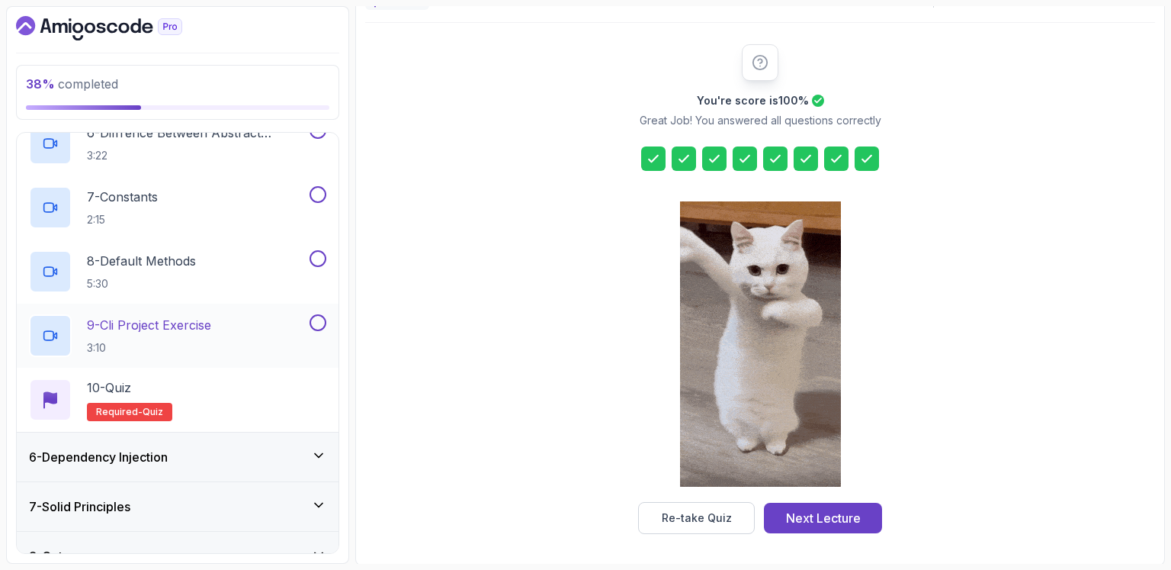
scroll to position [614, 0]
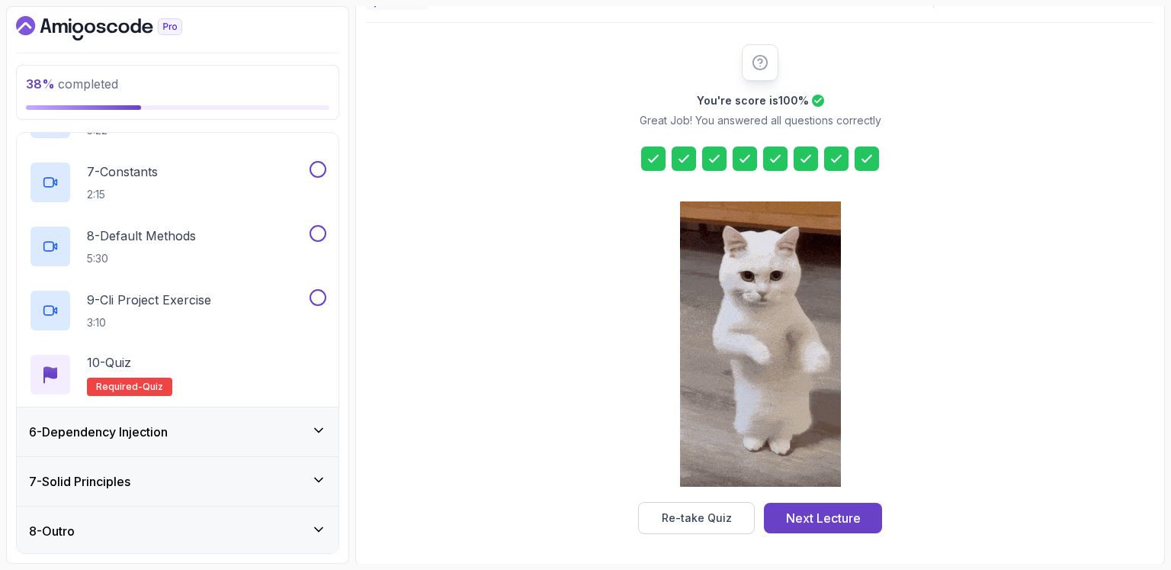
click at [315, 429] on icon at bounding box center [318, 429] width 15 height 15
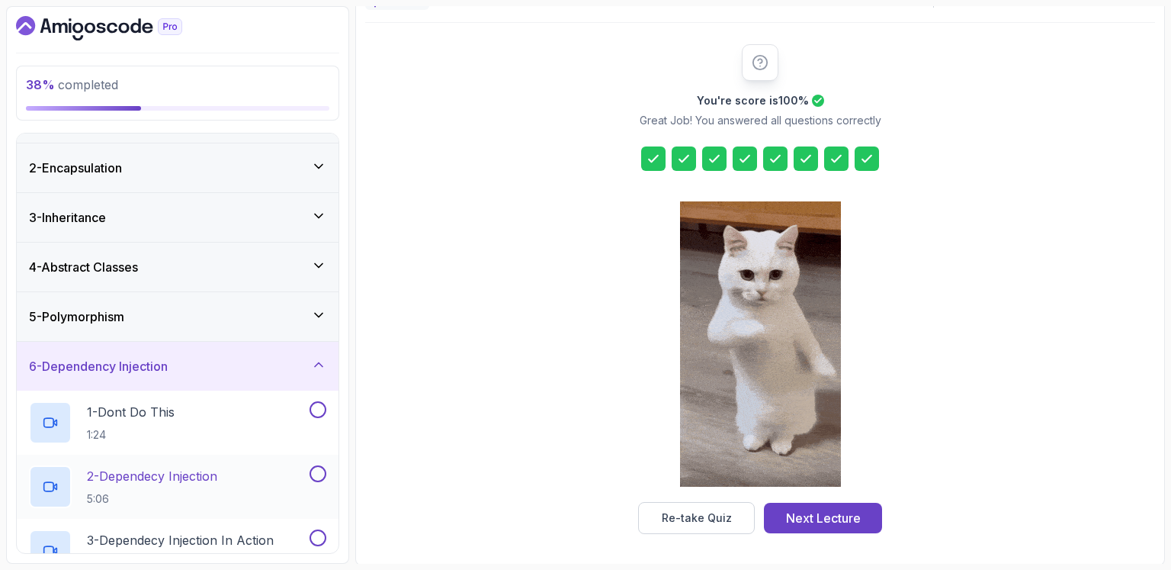
scroll to position [0, 0]
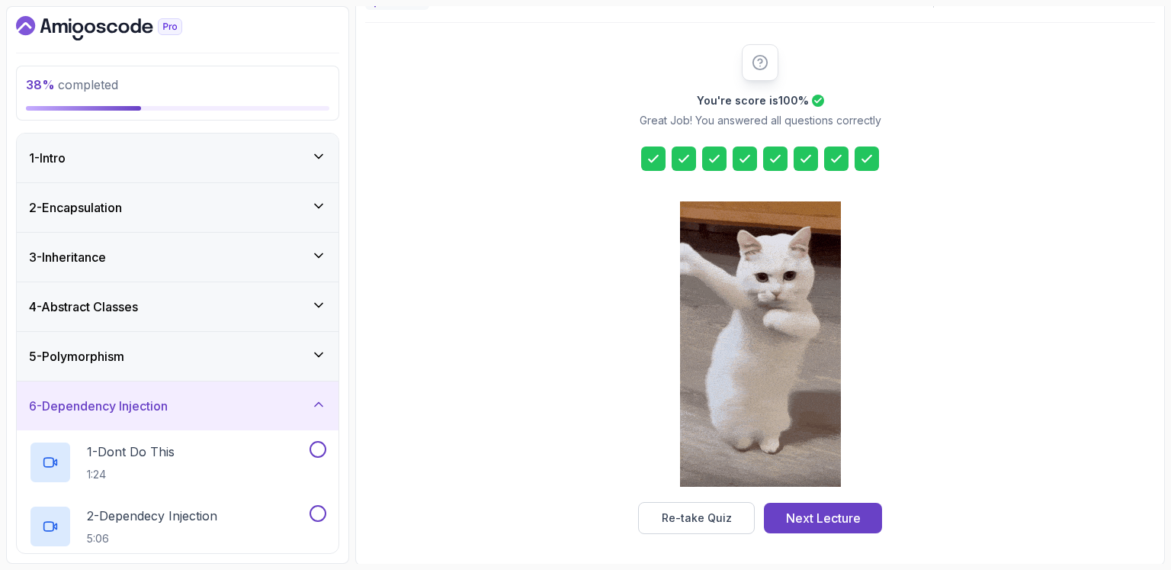
click at [323, 350] on icon at bounding box center [318, 354] width 15 height 15
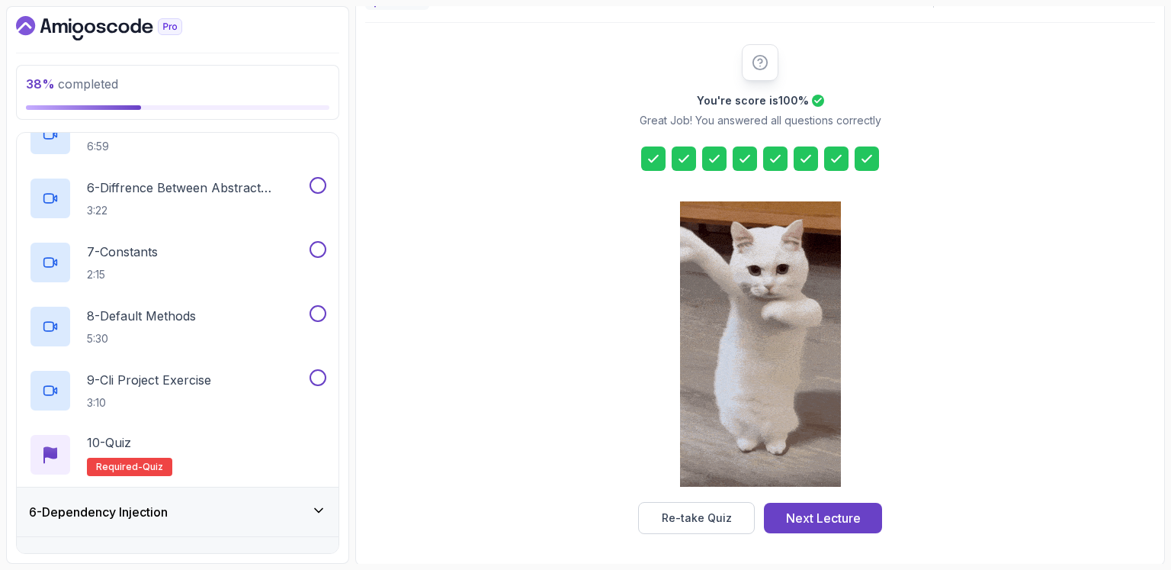
scroll to position [614, 0]
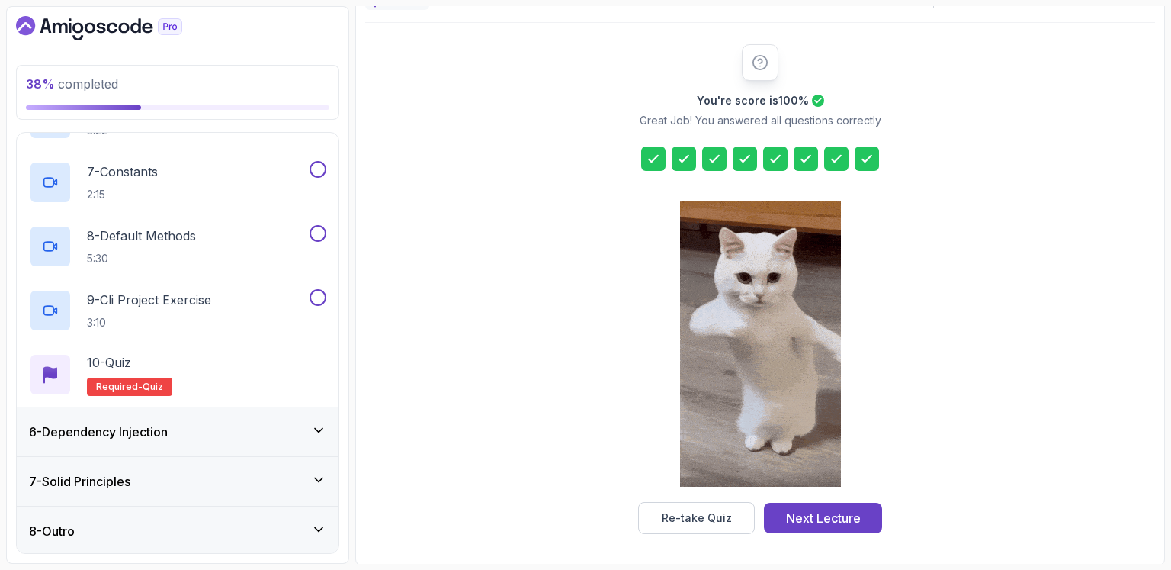
click at [316, 475] on icon at bounding box center [318, 479] width 15 height 15
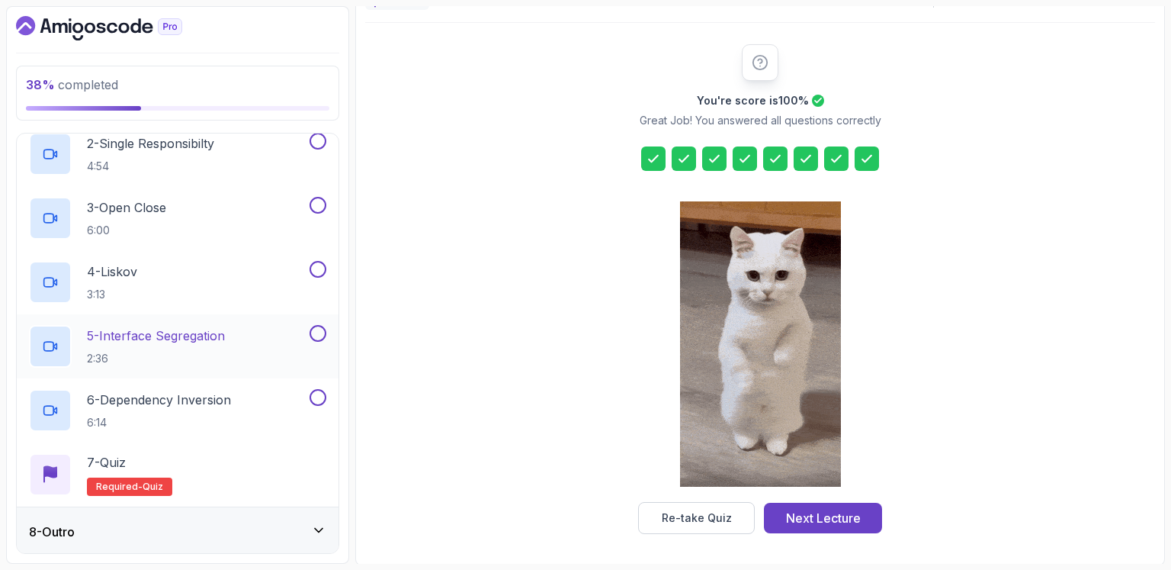
scroll to position [0, 0]
